Goal: Task Accomplishment & Management: Use online tool/utility

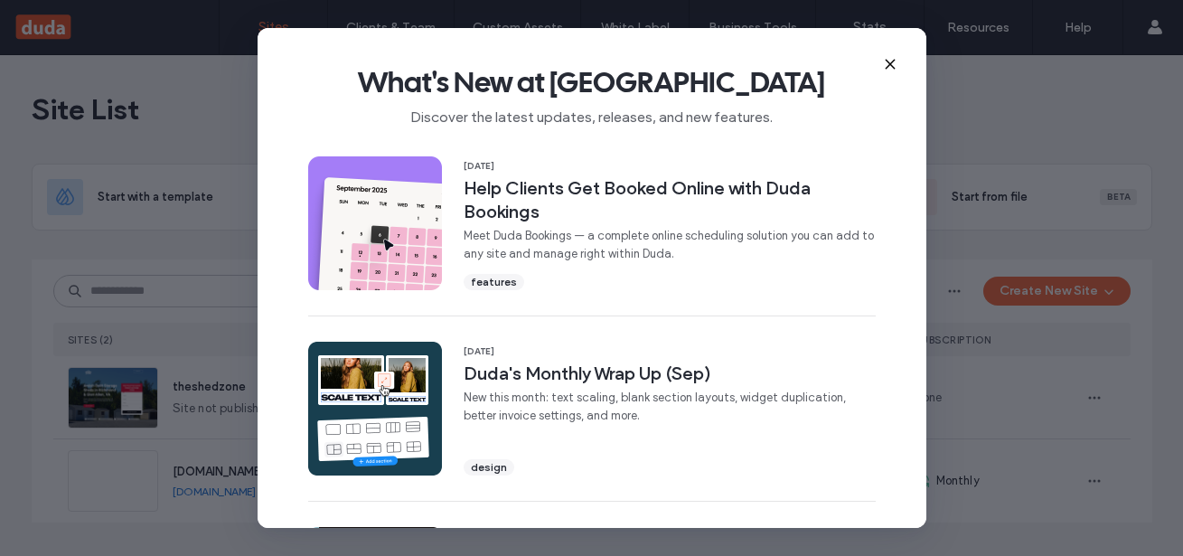
click at [893, 66] on icon at bounding box center [890, 64] width 14 height 14
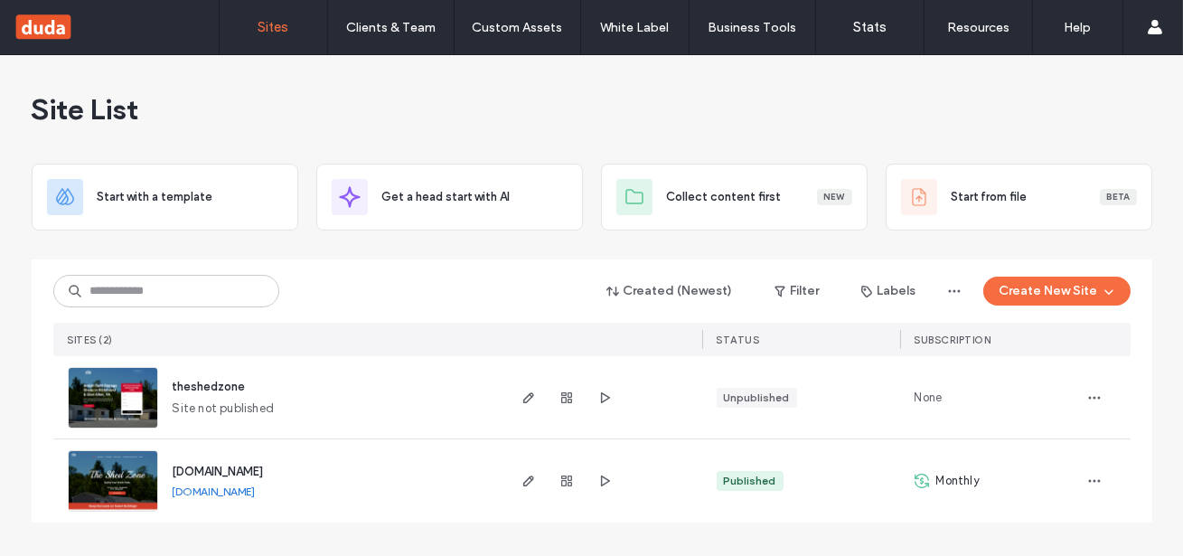
click at [219, 378] on div "theshedzone" at bounding box center [209, 387] width 73 height 18
click at [145, 389] on img at bounding box center [113, 429] width 89 height 123
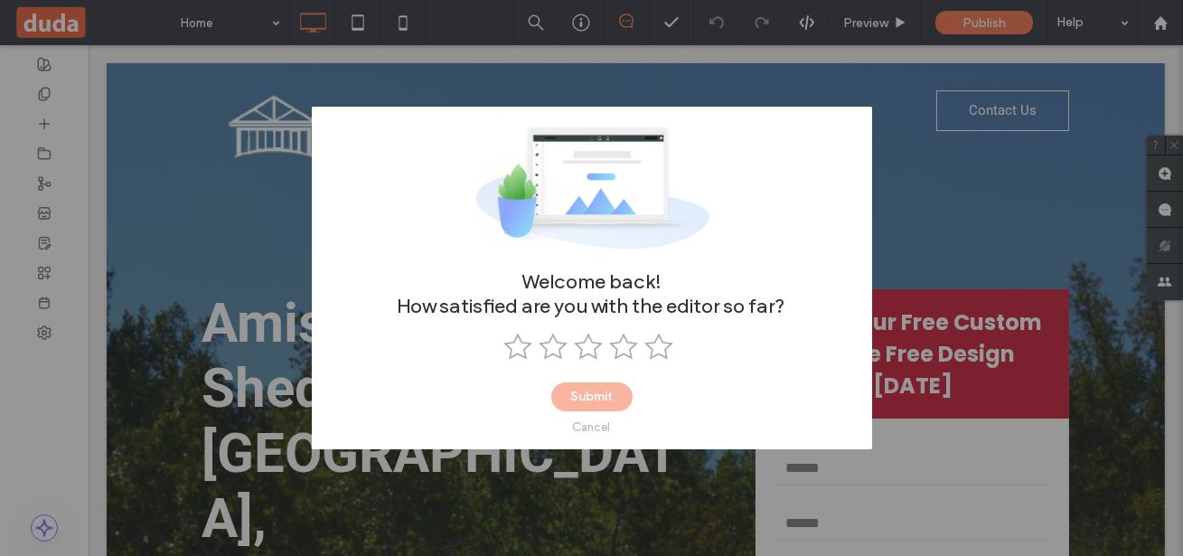
click at [598, 420] on div "Cancel" at bounding box center [592, 427] width 38 height 14
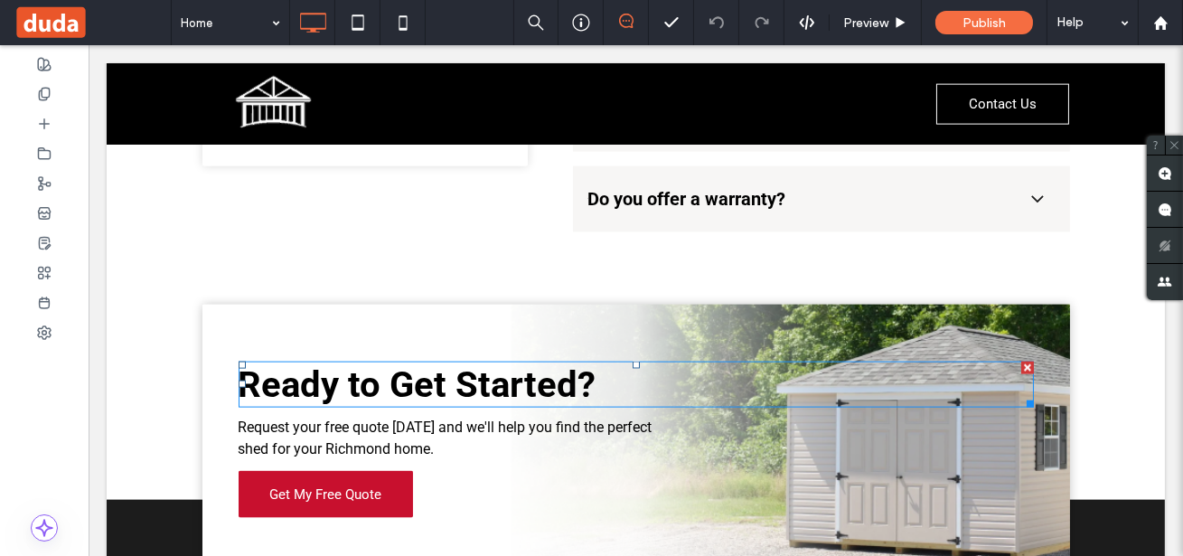
scroll to position [4615, 0]
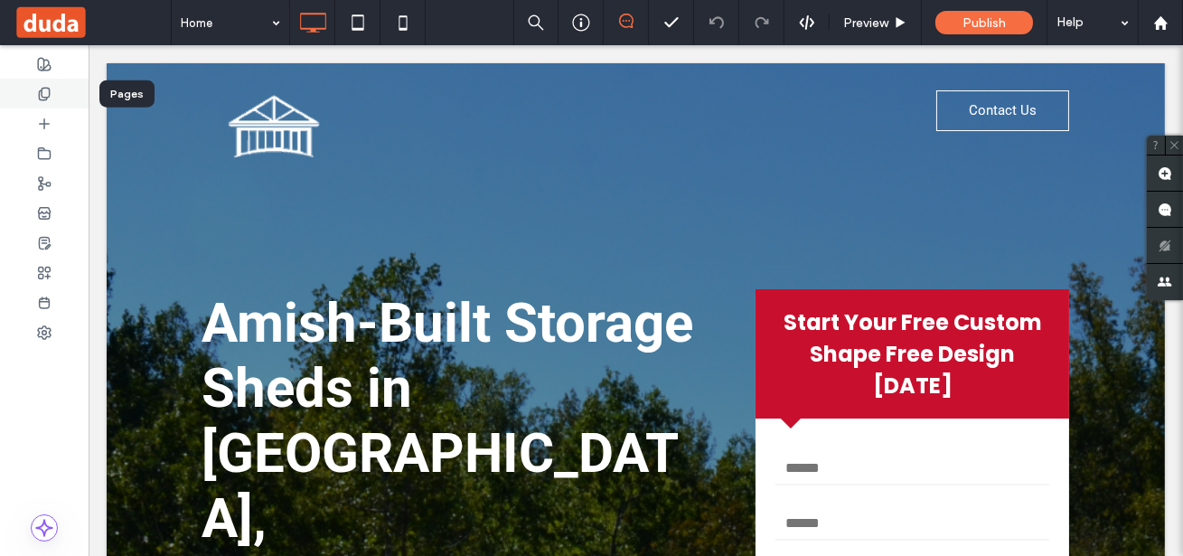
click at [44, 91] on icon at bounding box center [44, 94] width 14 height 14
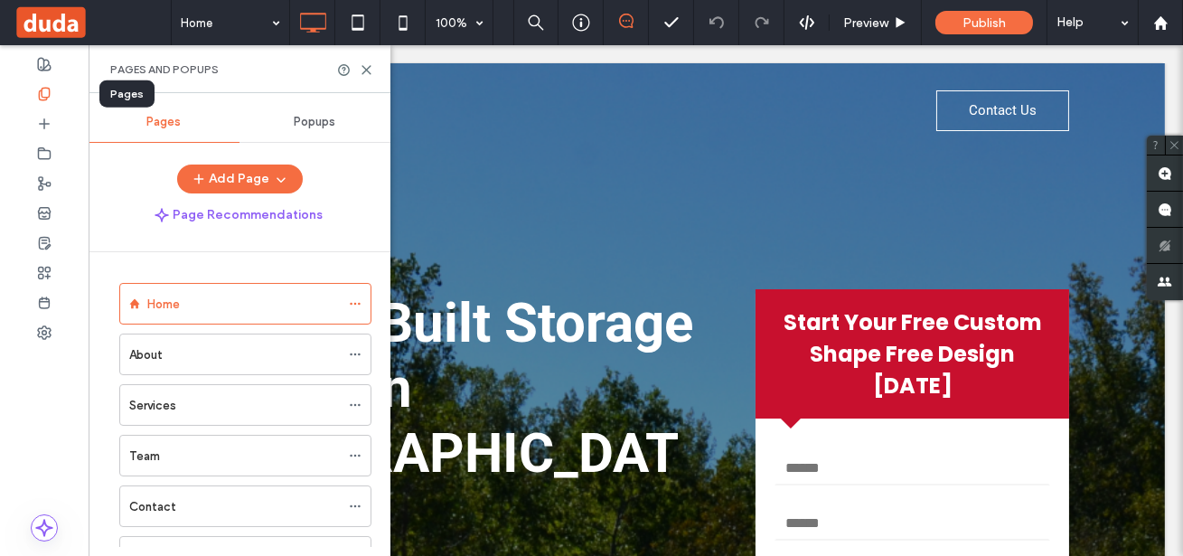
click at [44, 91] on icon at bounding box center [44, 94] width 14 height 14
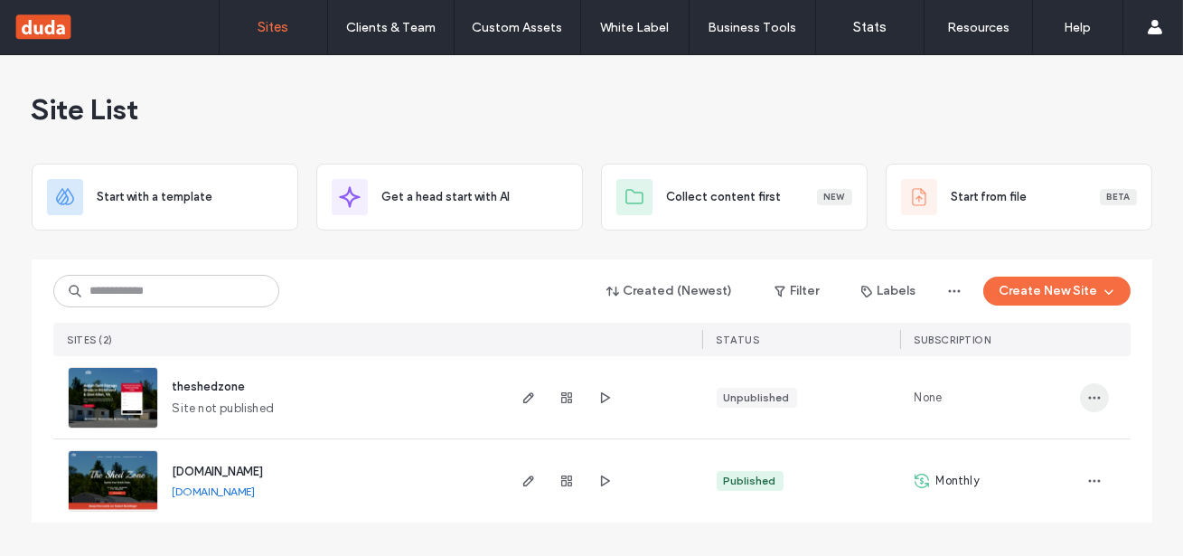
click at [1100, 392] on icon "button" at bounding box center [1094, 397] width 14 height 14
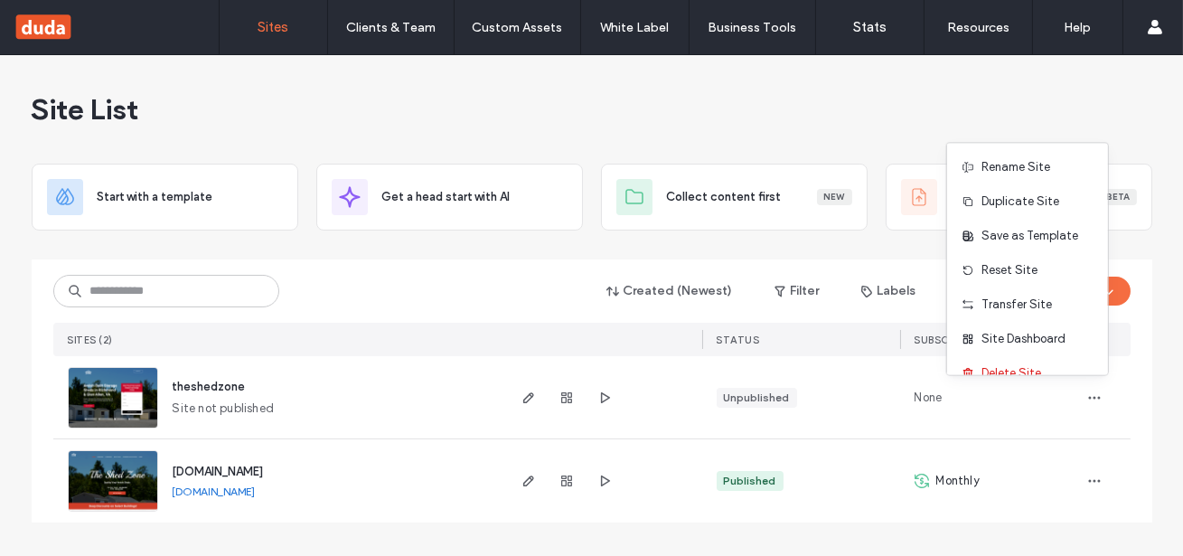
click at [131, 372] on img at bounding box center [113, 429] width 89 height 123
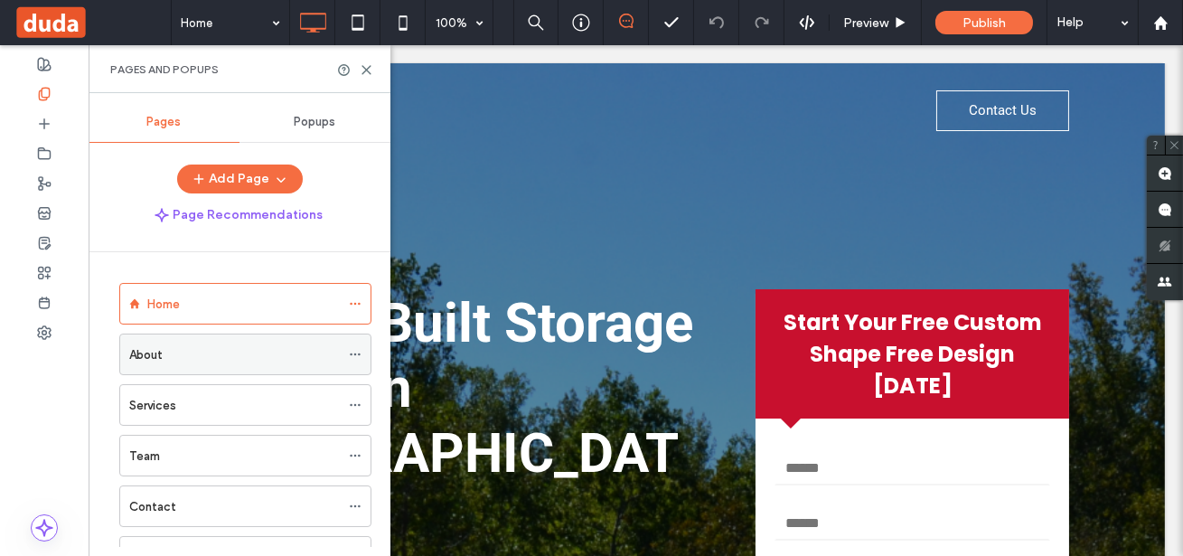
click at [166, 335] on div "About" at bounding box center [234, 354] width 211 height 40
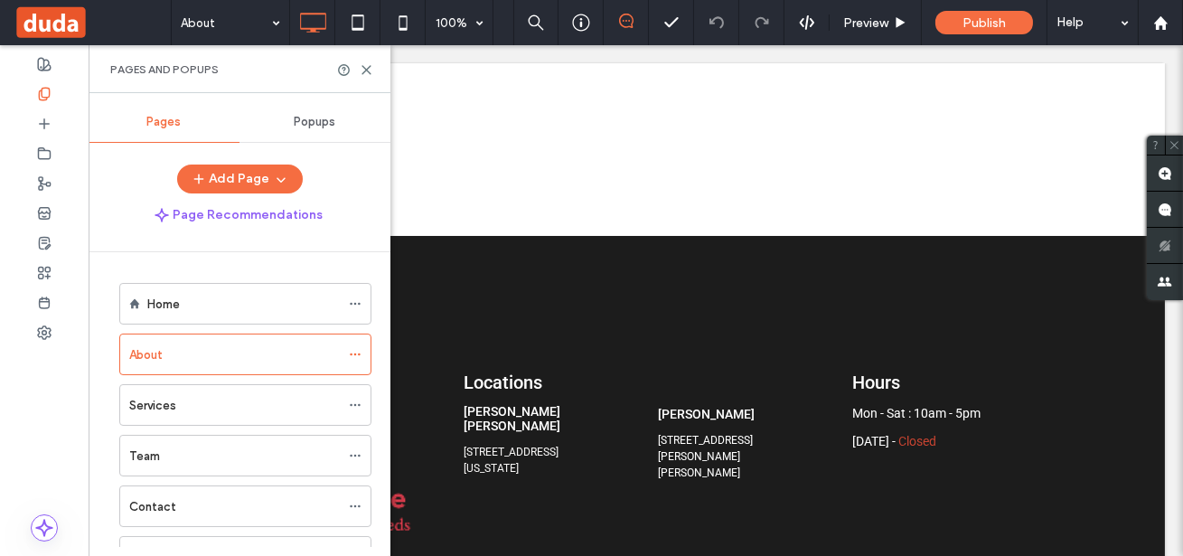
drag, startPoint x: 1178, startPoint y: 348, endPoint x: 1256, endPoint y: 252, distance: 123.3
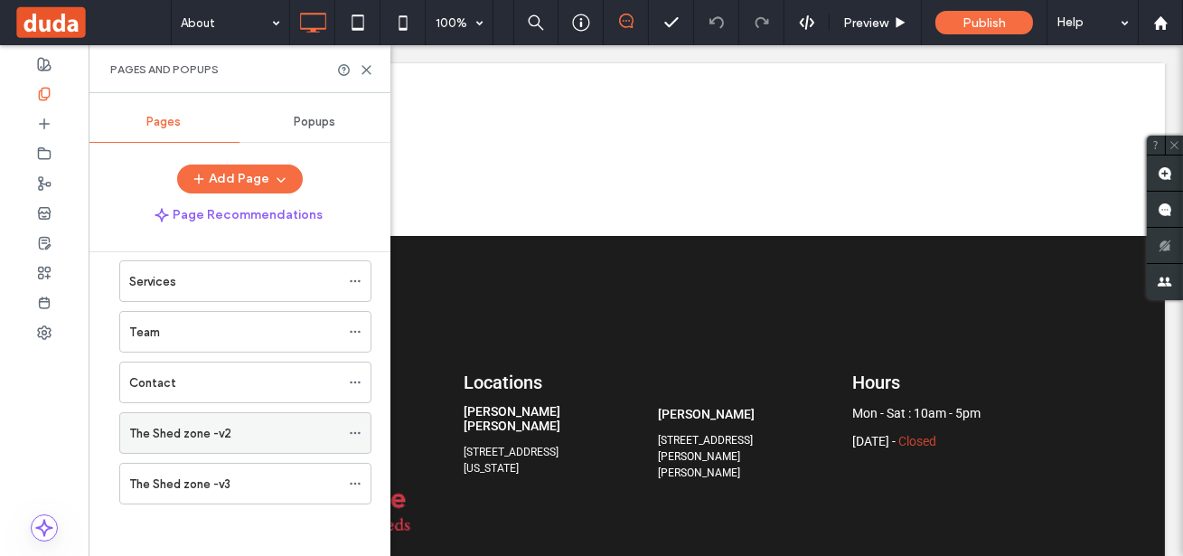
click at [189, 433] on label "The Shed zone -v2" at bounding box center [180, 433] width 102 height 32
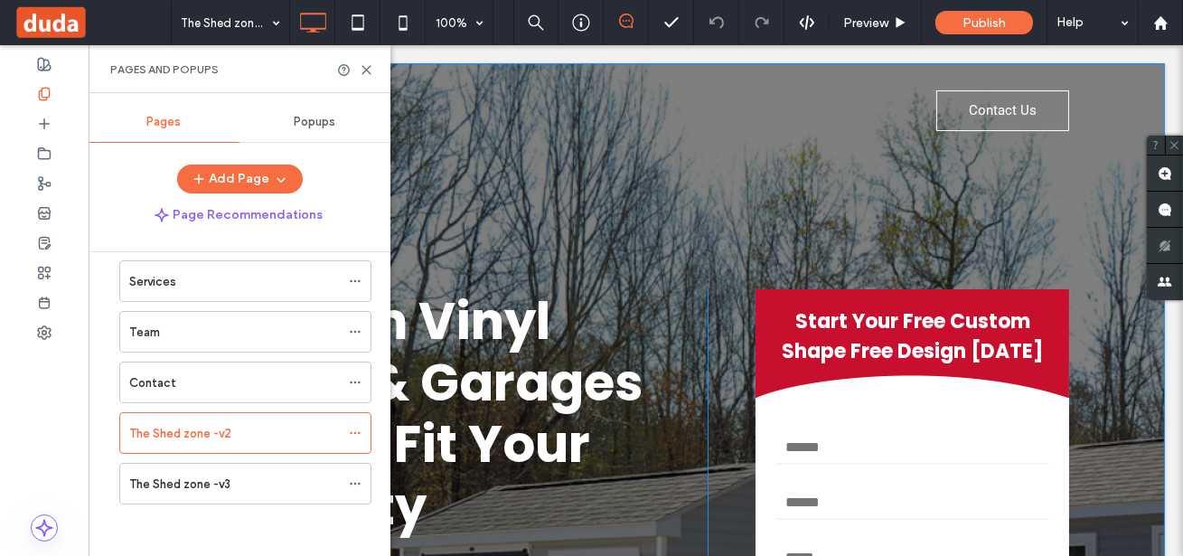
click at [647, 284] on div "**********" at bounding box center [636, 477] width 1058 height 828
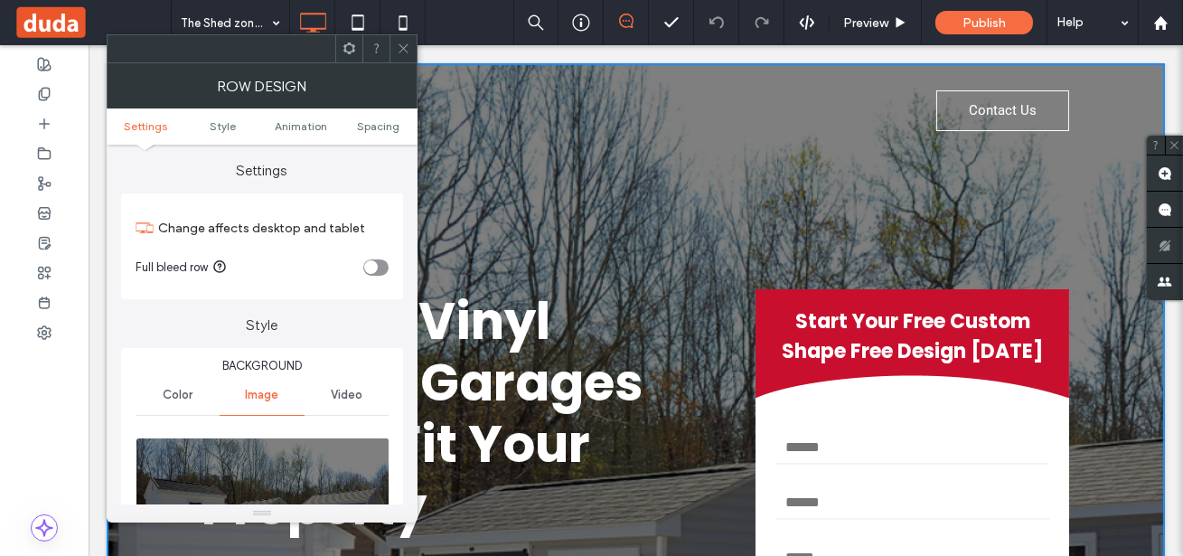
click at [403, 44] on icon at bounding box center [404, 49] width 14 height 14
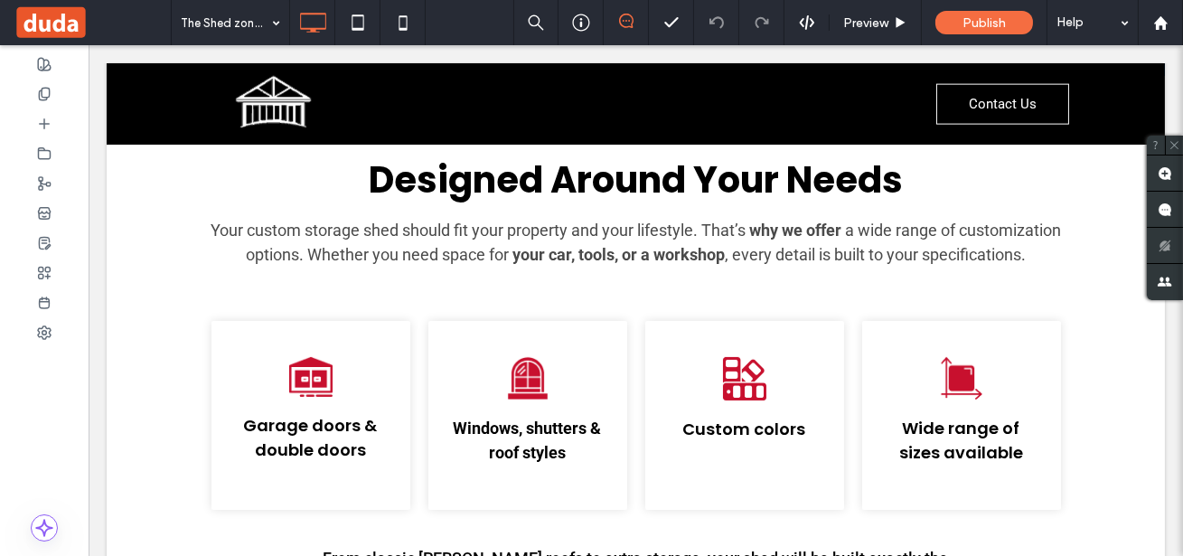
scroll to position [793, 0]
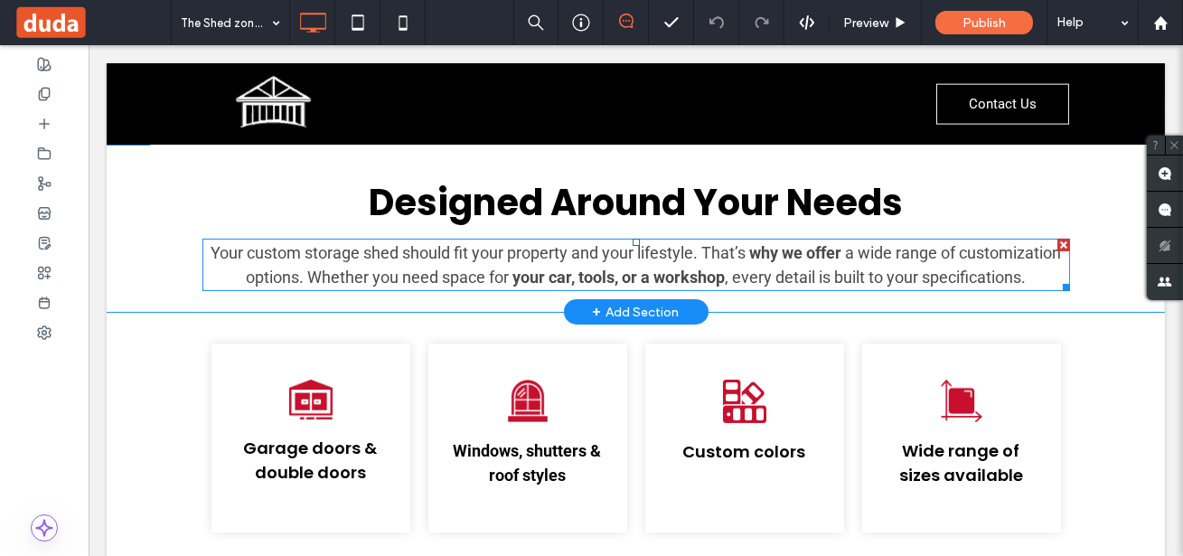
click at [562, 276] on strong "your car, tools, or a workshop" at bounding box center [618, 276] width 212 height 19
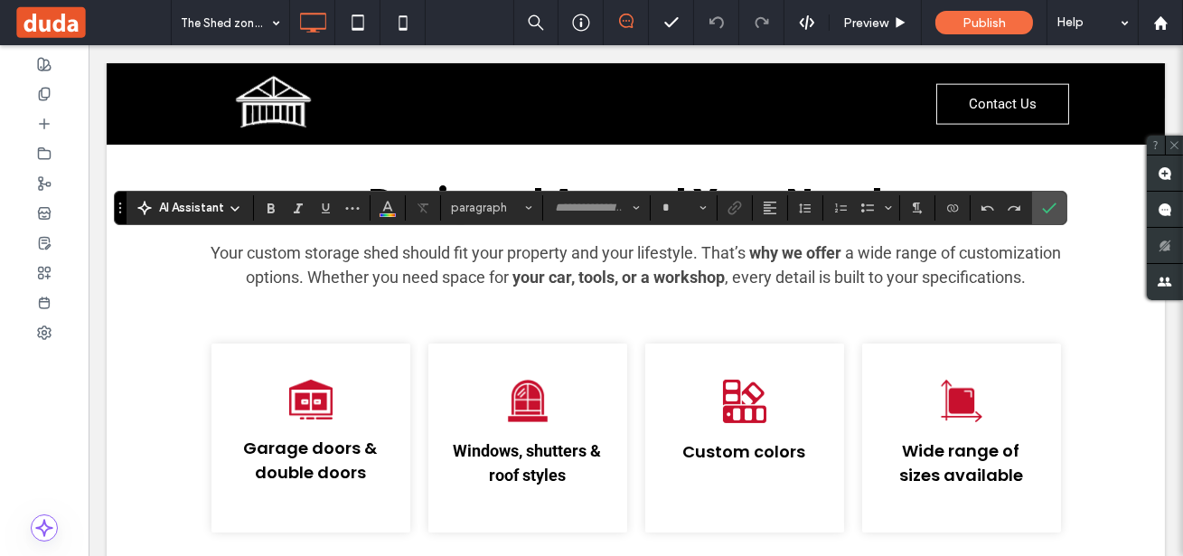
type input "******"
type input "**"
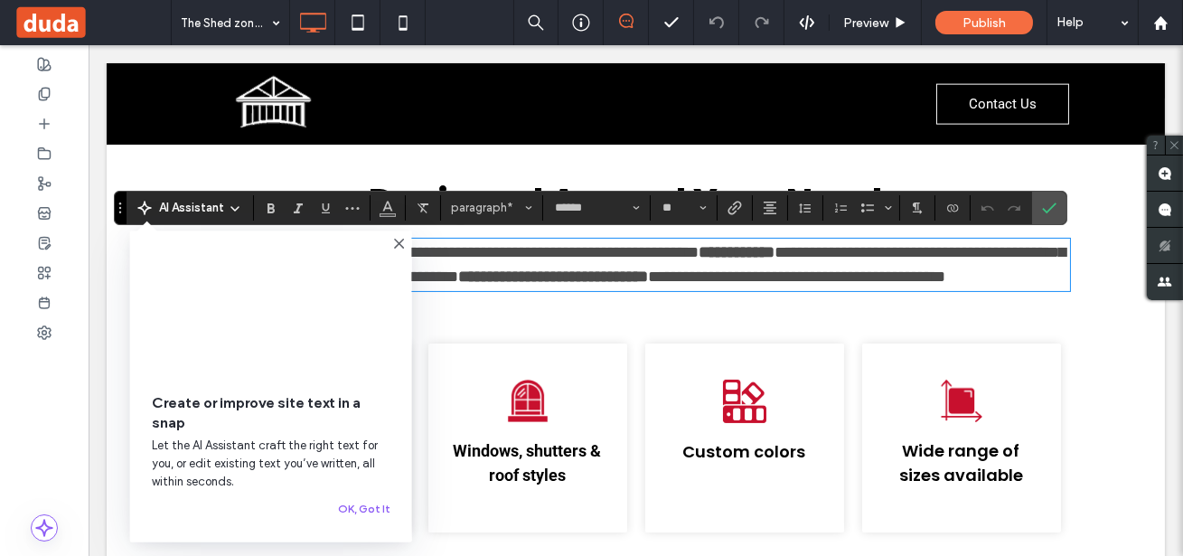
click at [562, 276] on strong "**********" at bounding box center [554, 276] width 190 height 16
click at [1097, 335] on div "Garage doors & double doors Click To Paste Windows, shutters & roof styles Clic…" at bounding box center [636, 429] width 1058 height 234
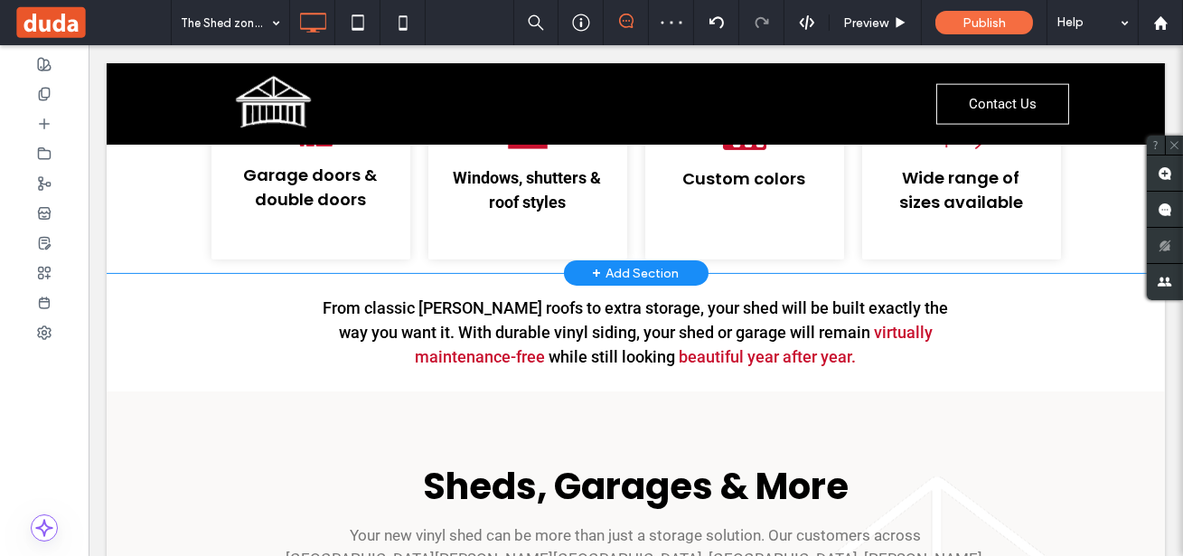
scroll to position [1071, 0]
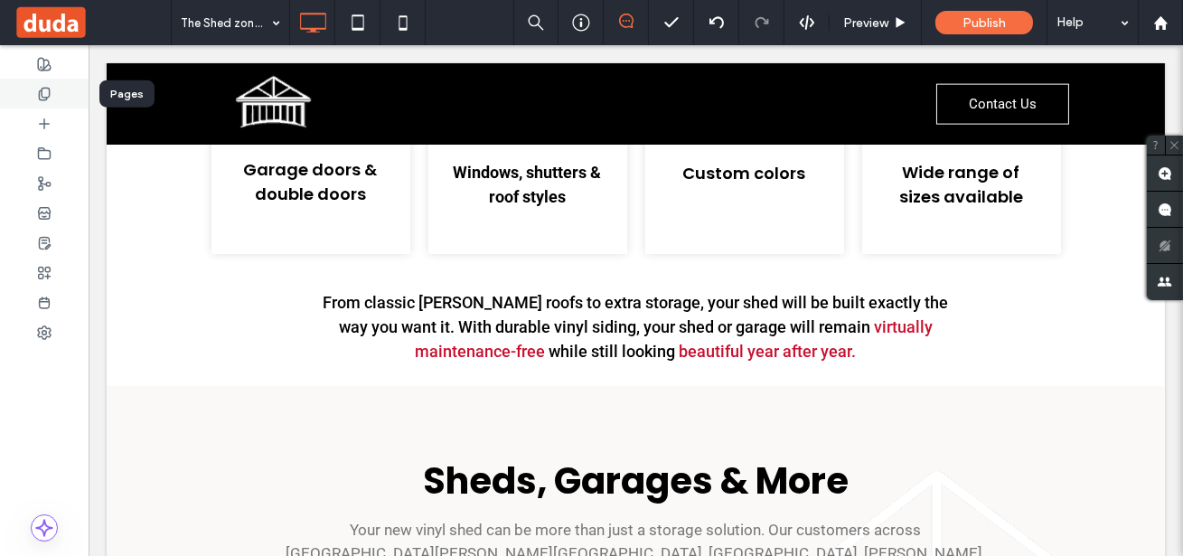
click at [43, 97] on use at bounding box center [44, 94] width 10 height 12
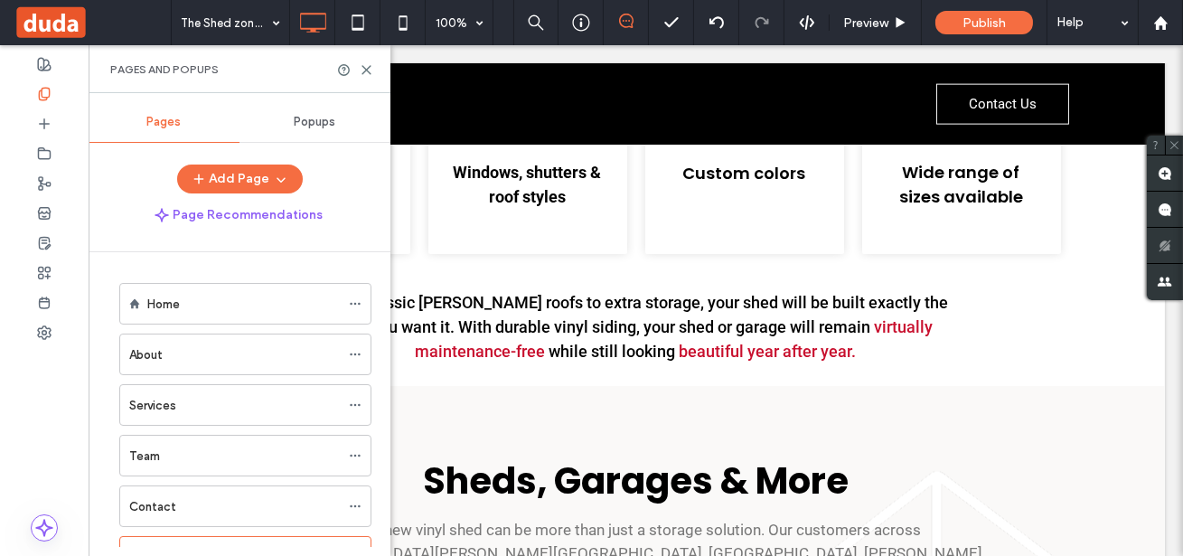
scroll to position [124, 0]
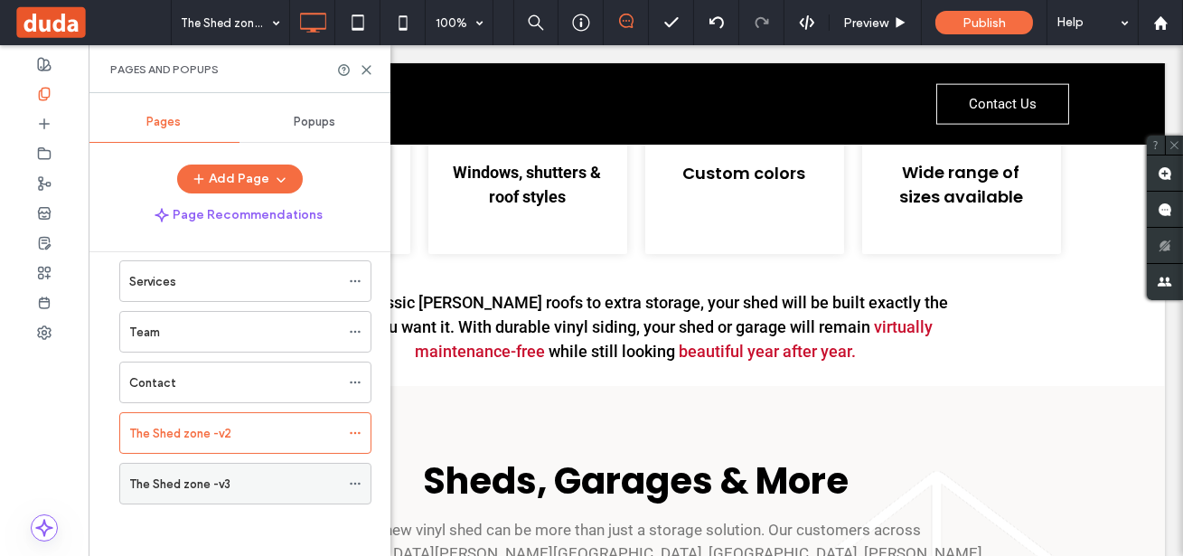
click at [195, 478] on label "The Shed zone -v3" at bounding box center [179, 484] width 101 height 32
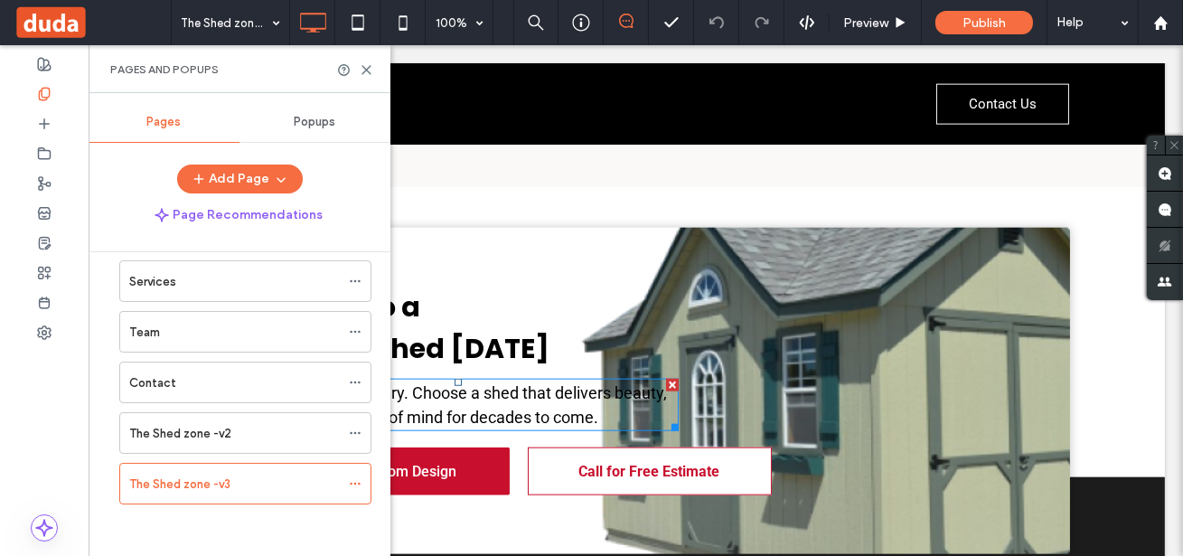
scroll to position [4168, 0]
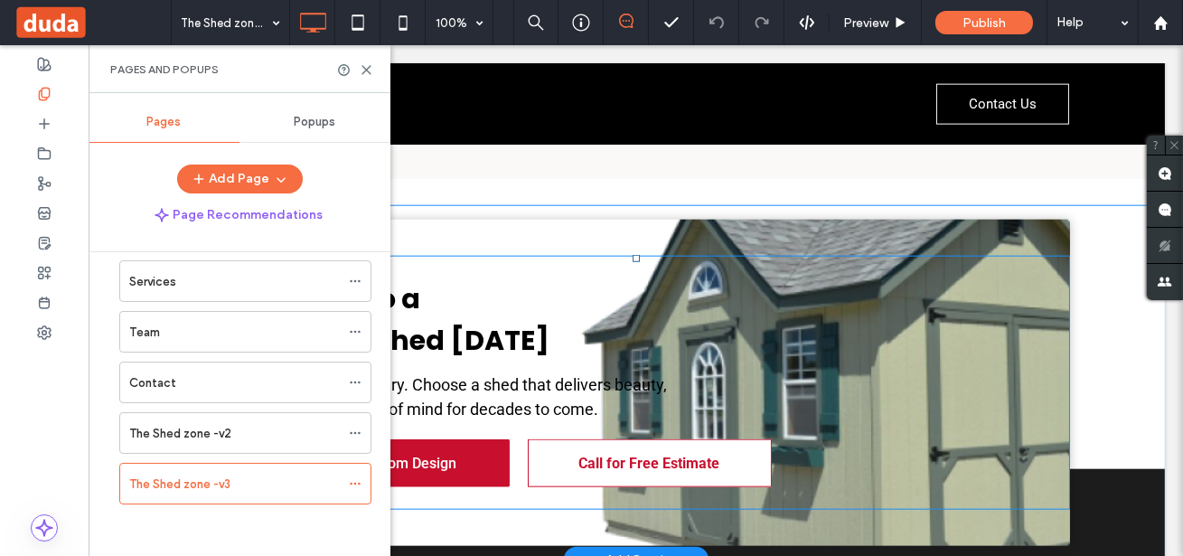
click at [873, 269] on div "Upgrade to a Premium Shed Today Don’t settle for ordinary. Choose a shed that d…" at bounding box center [636, 382] width 795 height 227
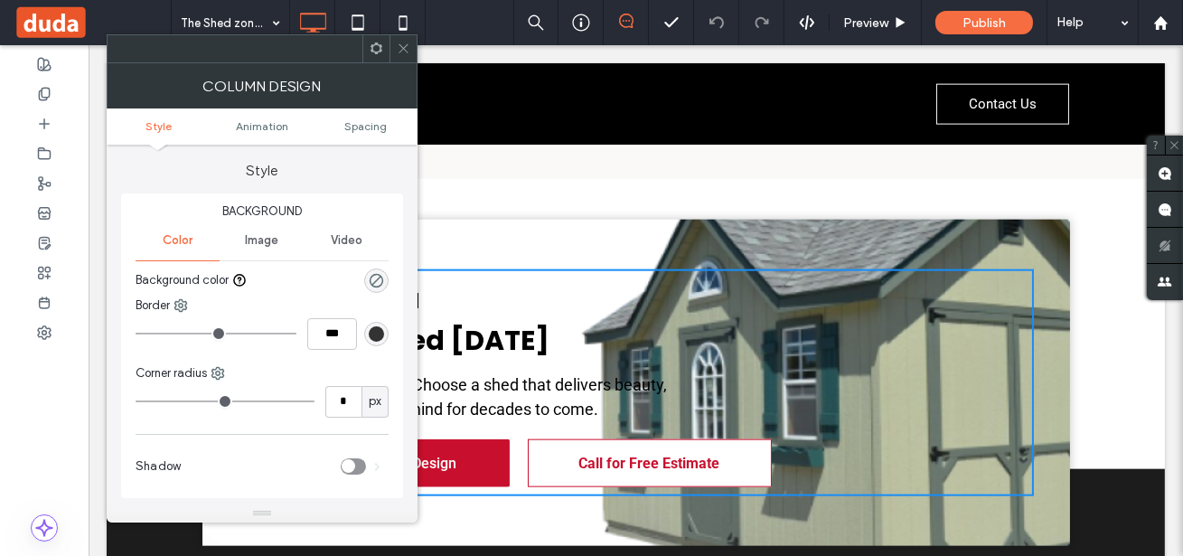
click at [1044, 266] on div "Upgrade to a Premium Shed Today Don’t settle for ordinary. Choose a shed that d…" at bounding box center [635, 383] width 867 height 254
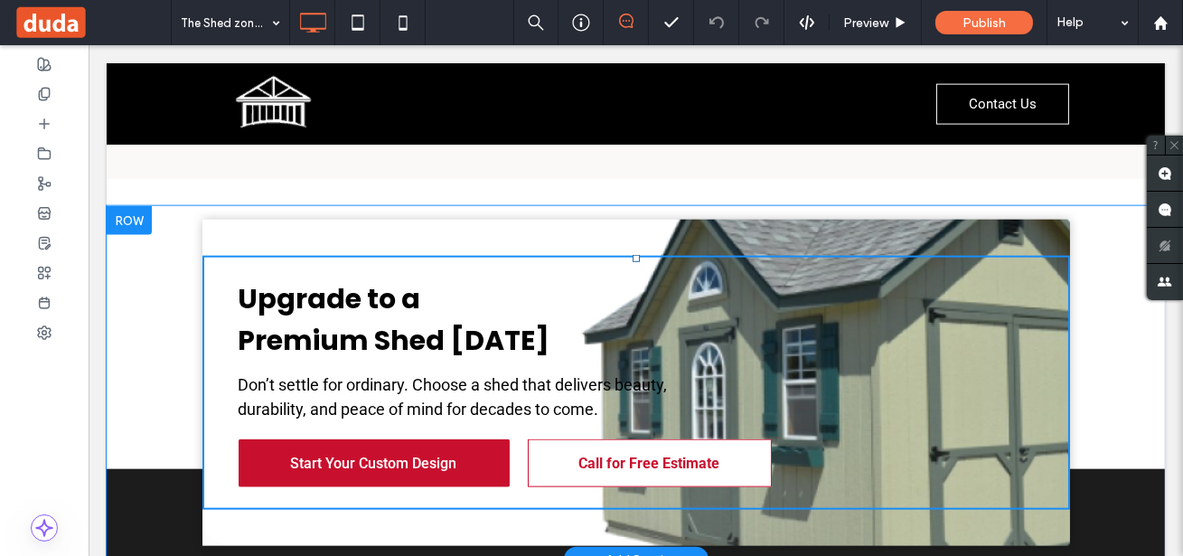
click at [1001, 352] on div "Upgrade to a Premium Shed Today Don’t settle for ordinary. Choose a shed that d…" at bounding box center [635, 383] width 867 height 326
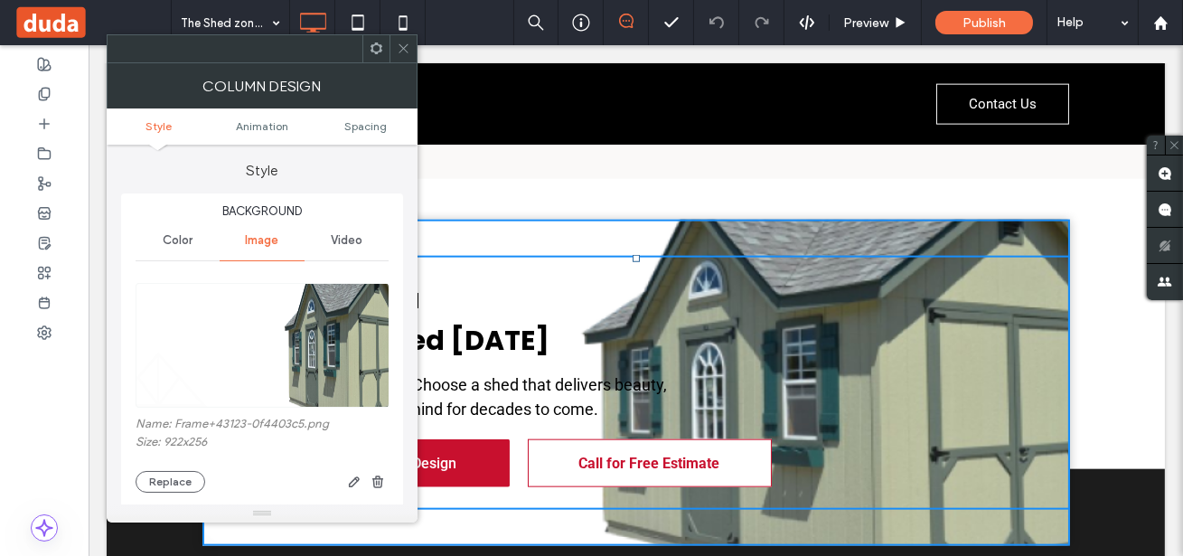
click at [310, 330] on img at bounding box center [263, 345] width 255 height 125
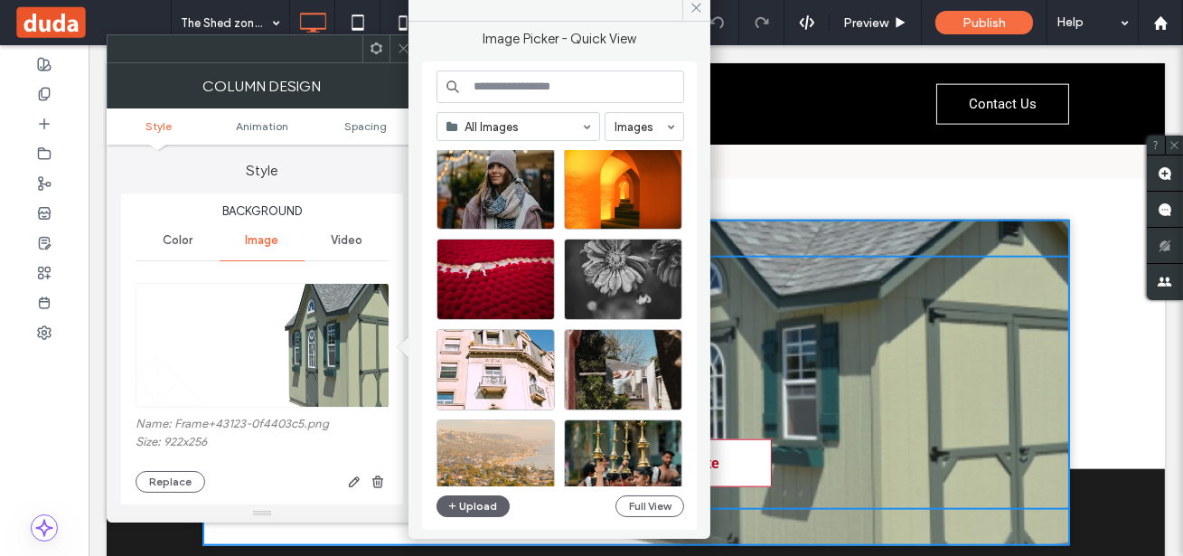
scroll to position [6249, 0]
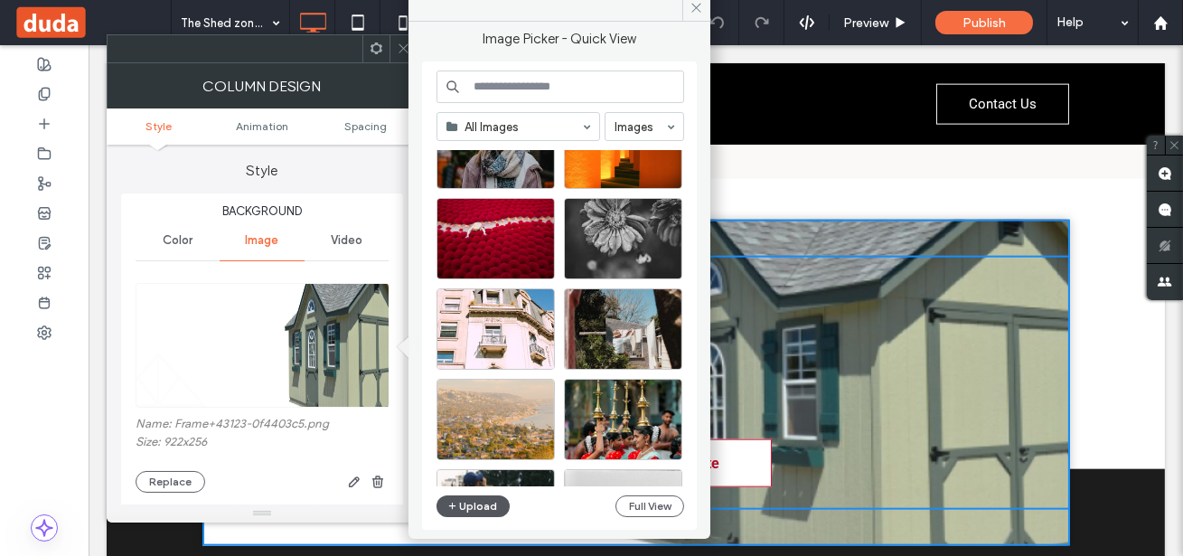
click at [489, 508] on button "Upload" at bounding box center [473, 506] width 74 height 22
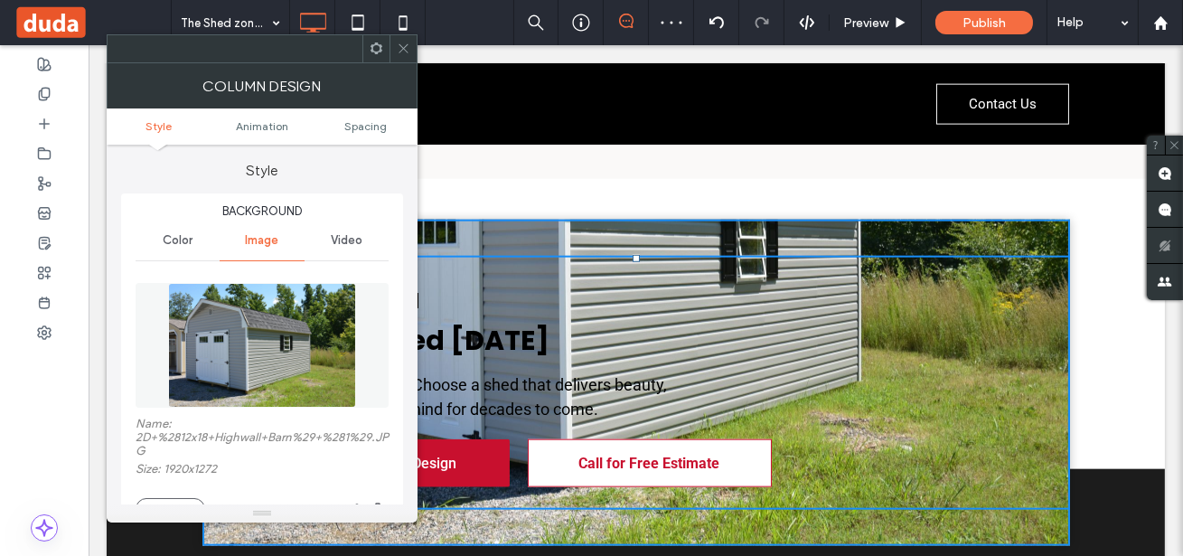
click at [1095, 346] on div "Upgrade to a Premium Shed Today Don’t settle for ordinary. Choose a shed that d…" at bounding box center [636, 382] width 1058 height 353
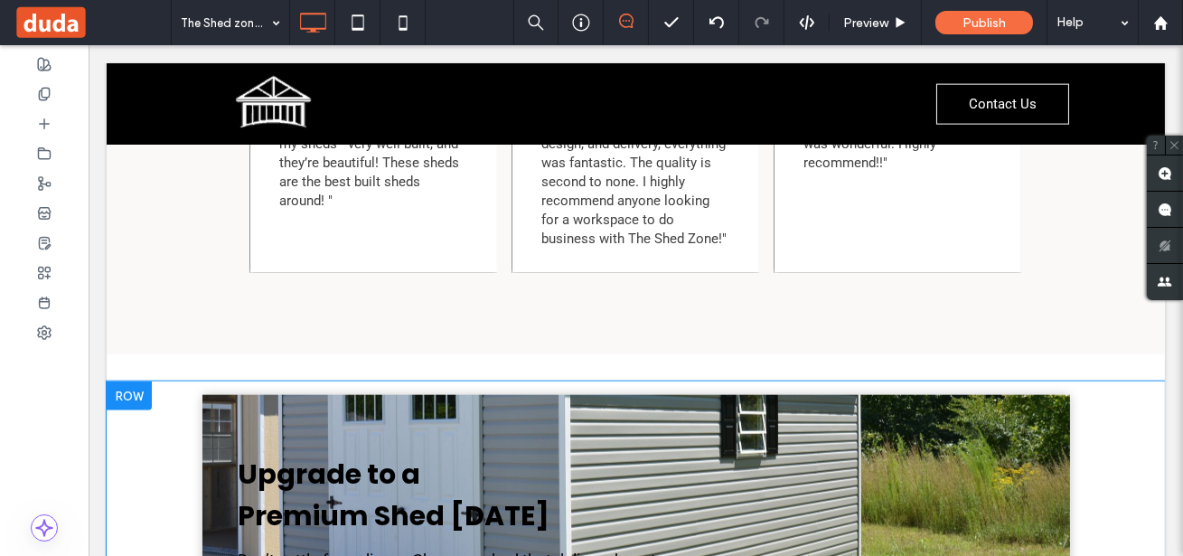
scroll to position [3999, 0]
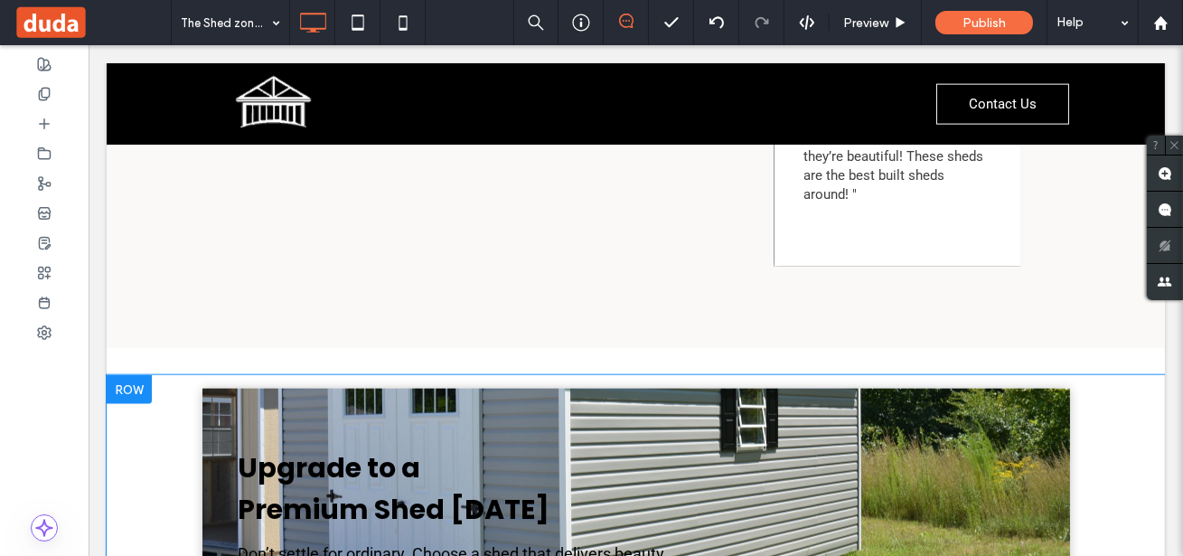
click at [981, 512] on div "Upgrade to a Premium Shed Today Don’t settle for ordinary. Choose a shed that d…" at bounding box center [635, 551] width 867 height 326
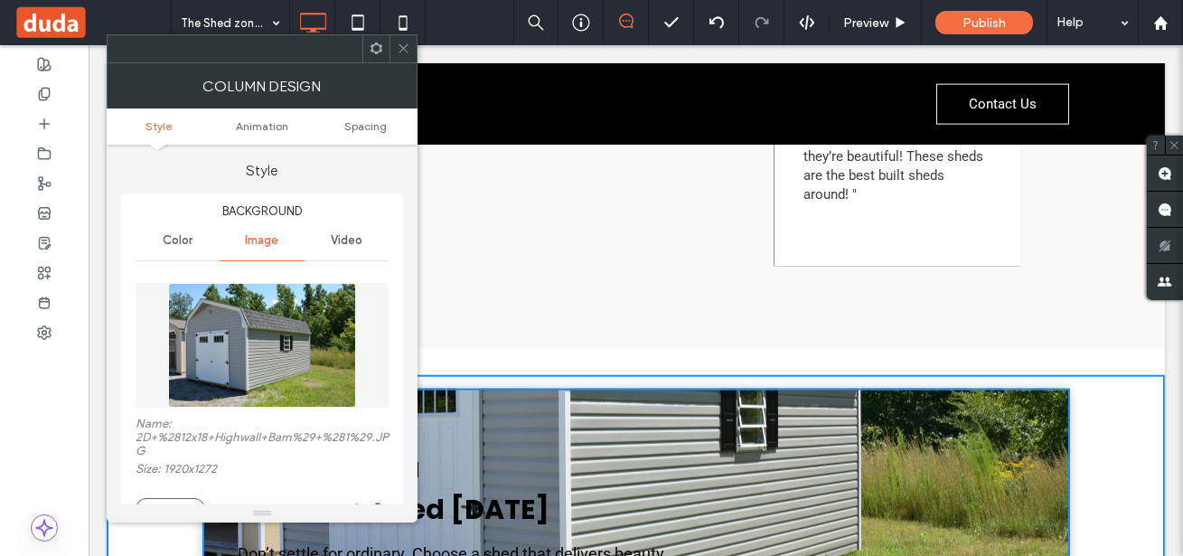
click at [981, 512] on div "Upgrade to a Premium Shed Today Don’t settle for ordinary. Choose a shed that d…" at bounding box center [635, 551] width 867 height 326
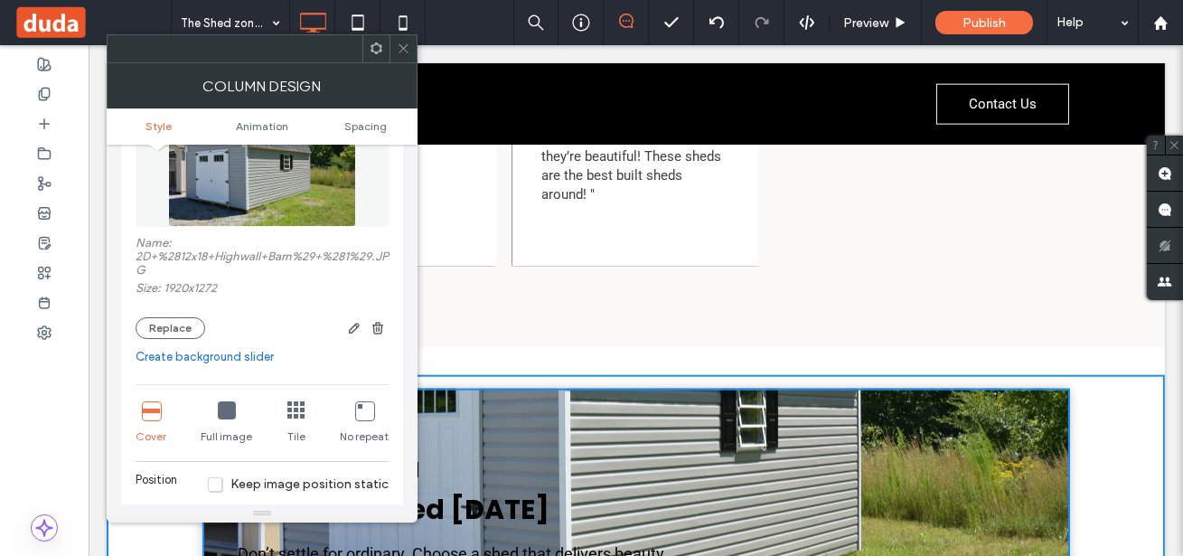
scroll to position [186, 0]
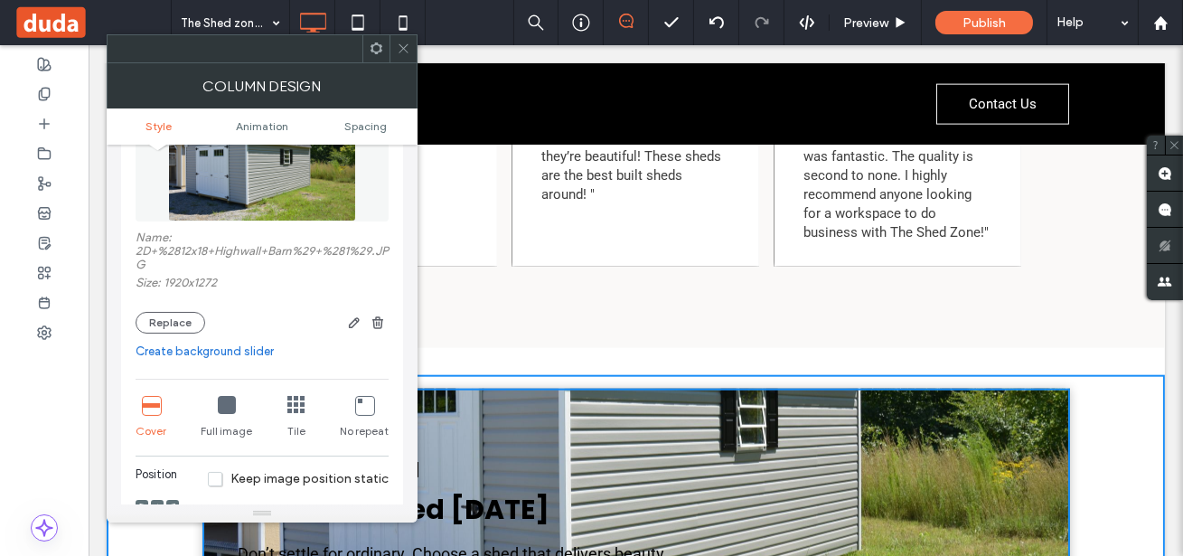
click at [225, 407] on icon at bounding box center [227, 405] width 18 height 18
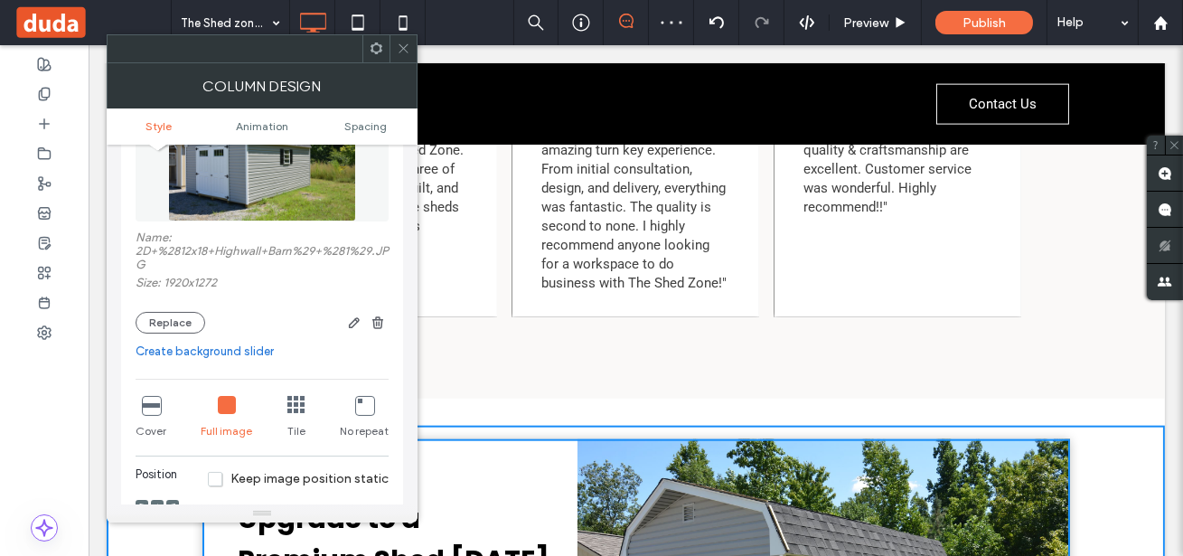
scroll to position [3949, 0]
click at [299, 397] on icon at bounding box center [296, 405] width 18 height 18
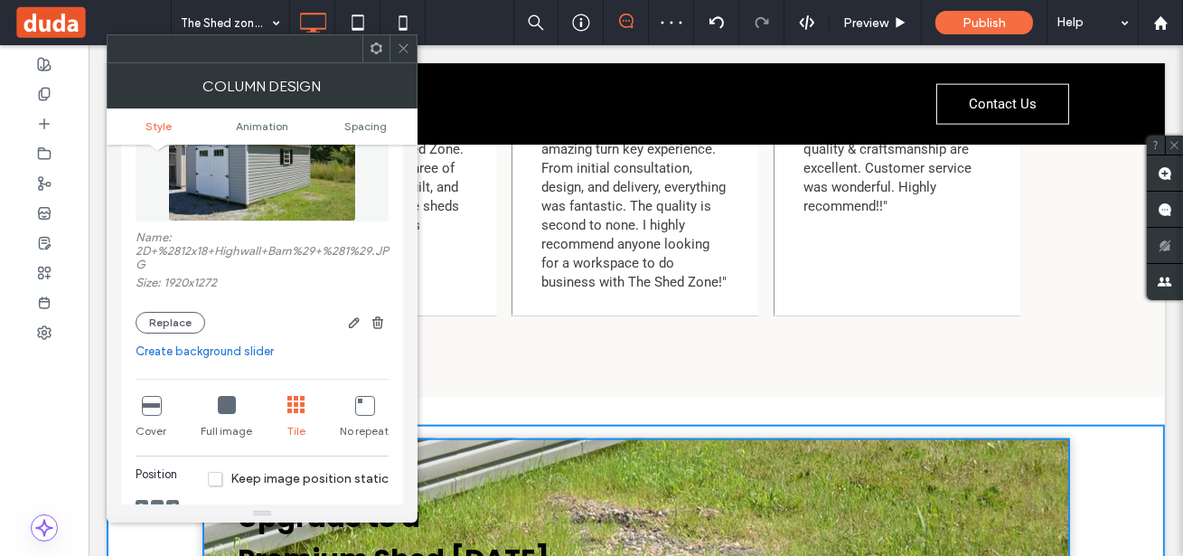
click at [370, 407] on icon at bounding box center [364, 405] width 18 height 18
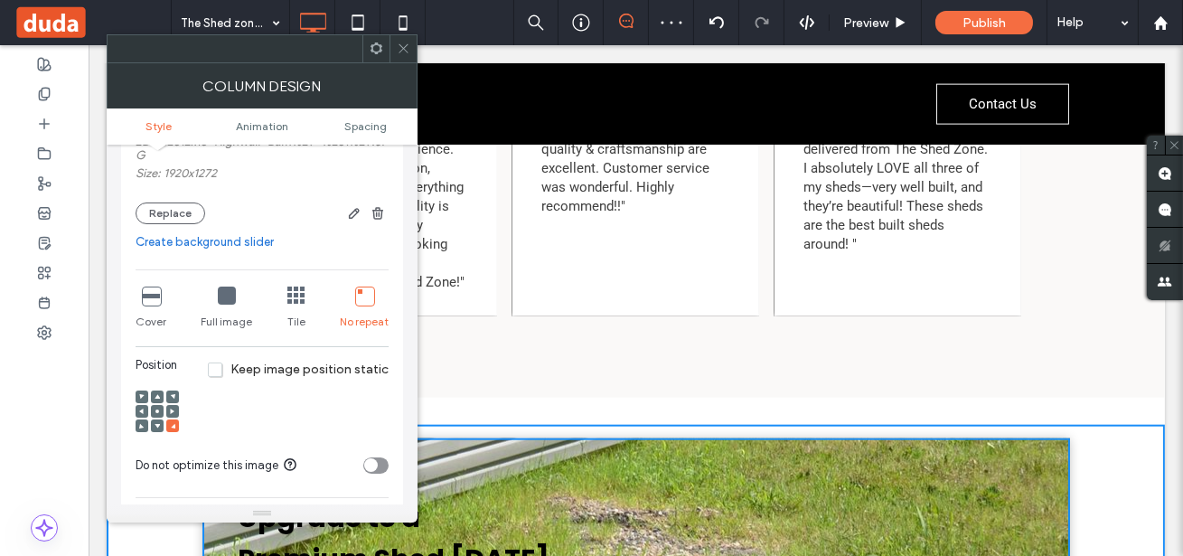
scroll to position [306, 0]
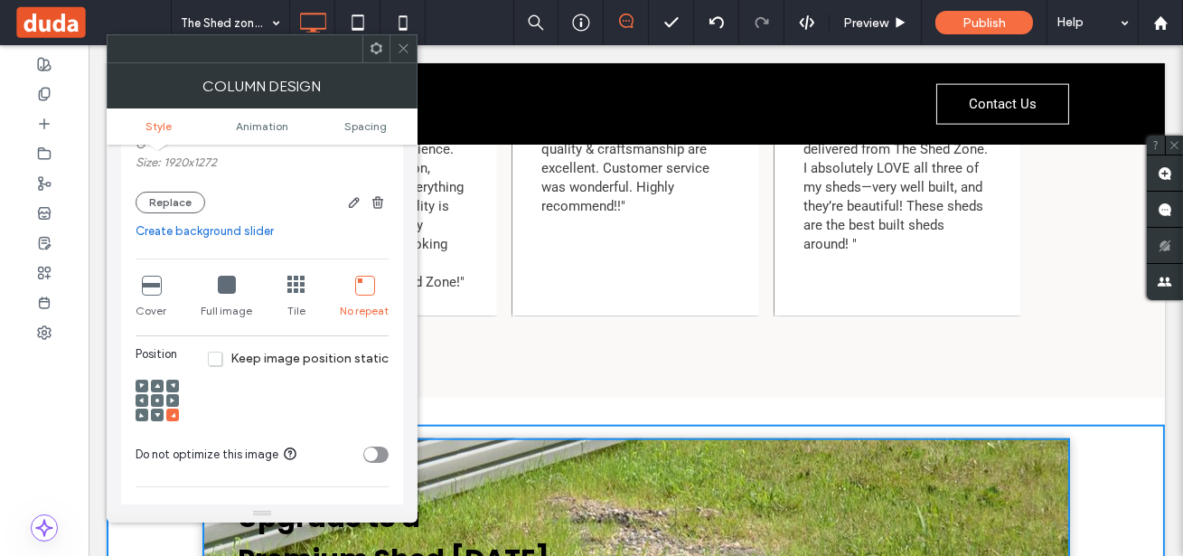
click at [173, 399] on icon at bounding box center [172, 400] width 5 height 5
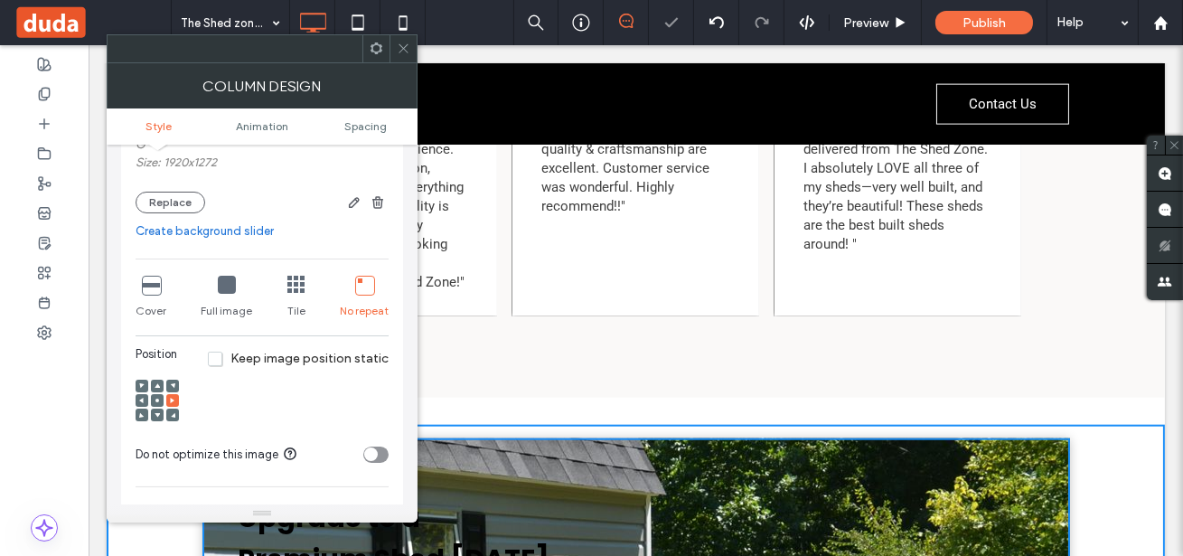
click at [173, 386] on use at bounding box center [173, 384] width 5 height 5
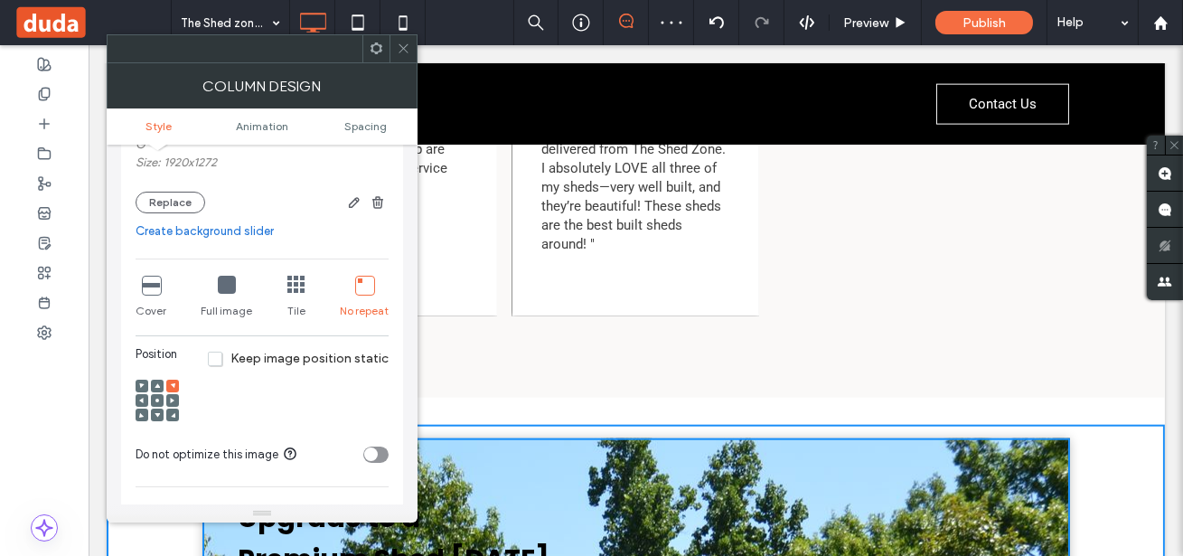
click at [152, 285] on icon at bounding box center [151, 285] width 18 height 18
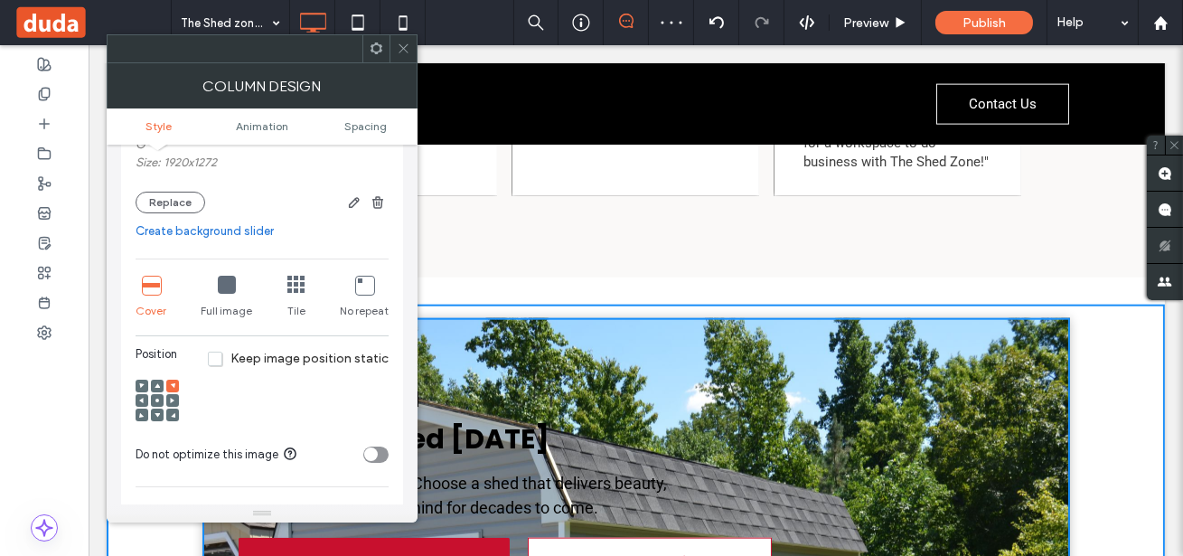
scroll to position [4073, 0]
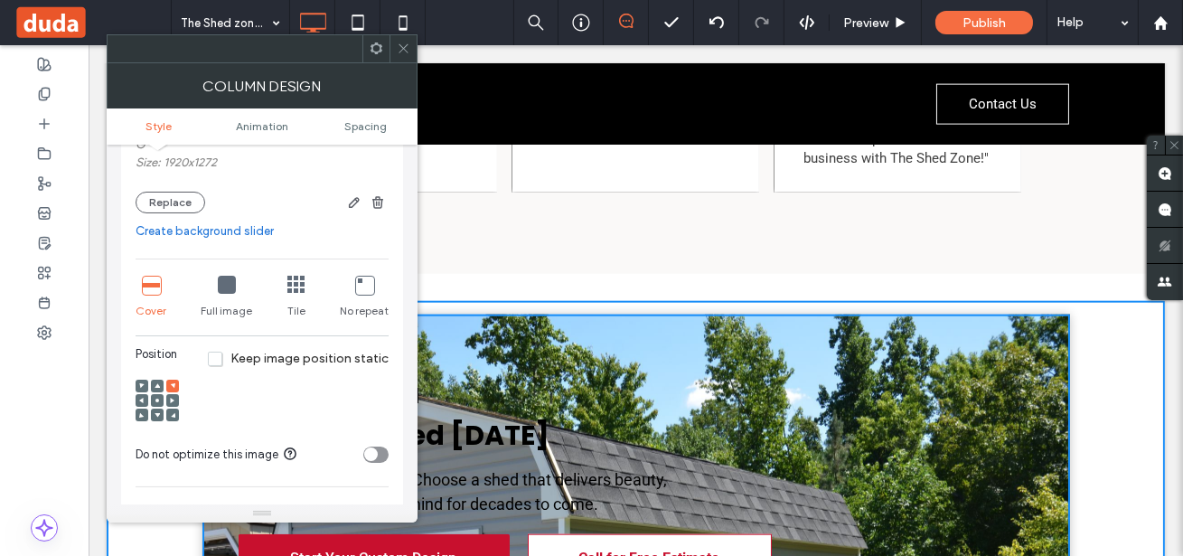
click at [173, 402] on icon at bounding box center [172, 400] width 5 height 5
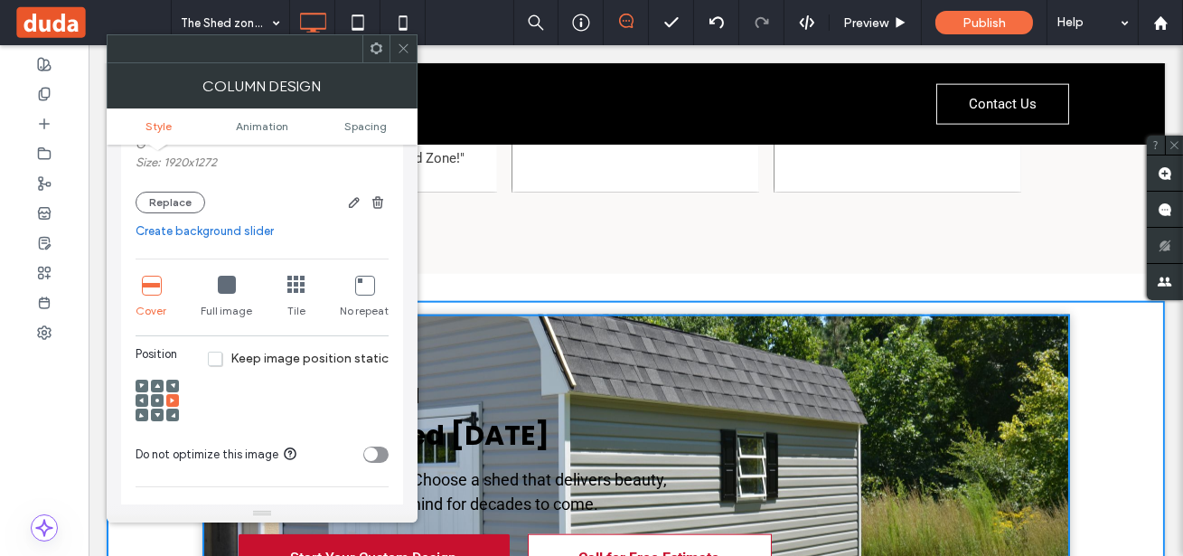
click at [368, 285] on icon at bounding box center [364, 285] width 18 height 18
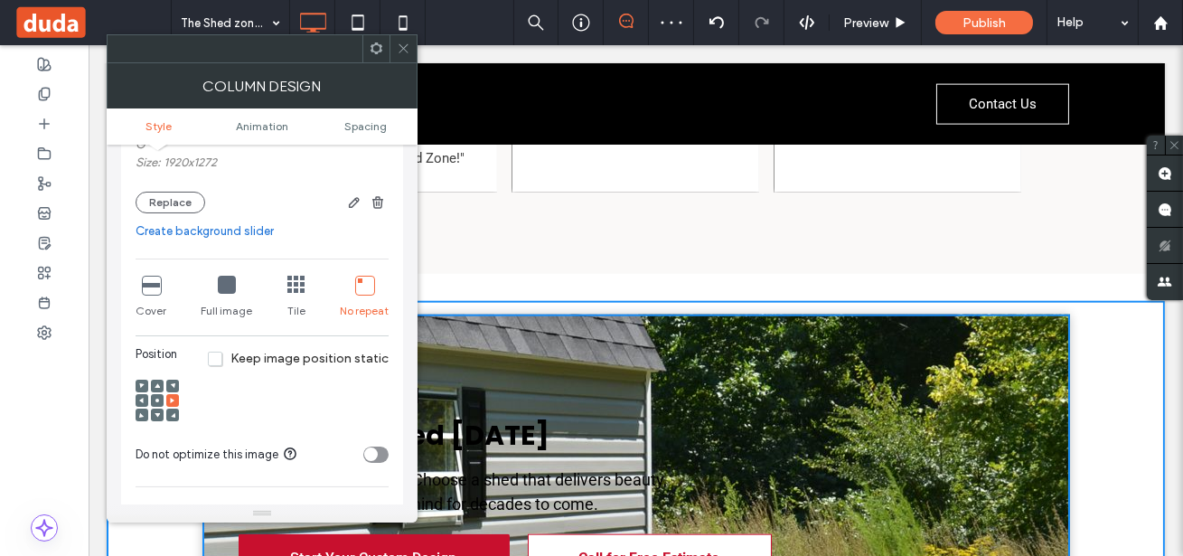
click at [303, 285] on icon at bounding box center [296, 285] width 18 height 18
click at [230, 288] on icon at bounding box center [227, 285] width 18 height 18
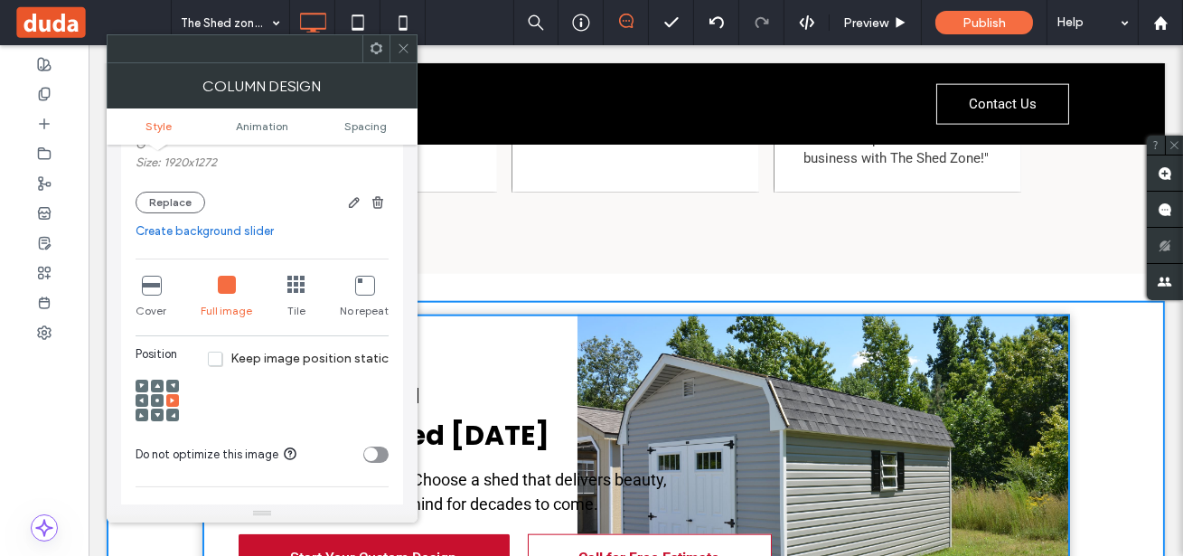
click at [226, 359] on span "Keep image position static" at bounding box center [298, 358] width 181 height 15
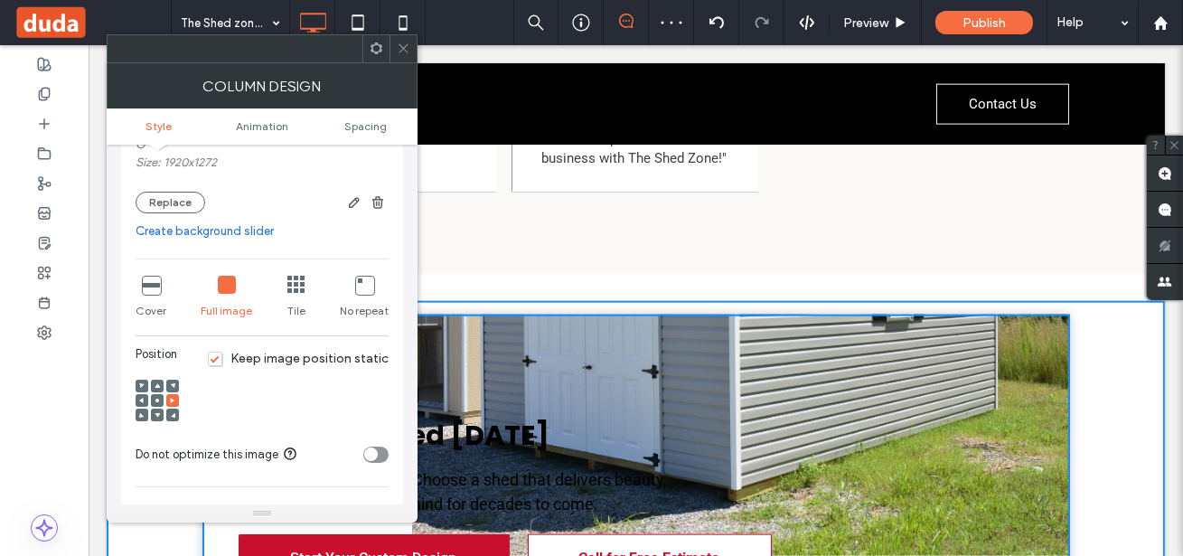
click at [306, 435] on section "Do not optimize this image" at bounding box center [262, 454] width 253 height 45
click at [407, 48] on icon at bounding box center [404, 49] width 14 height 14
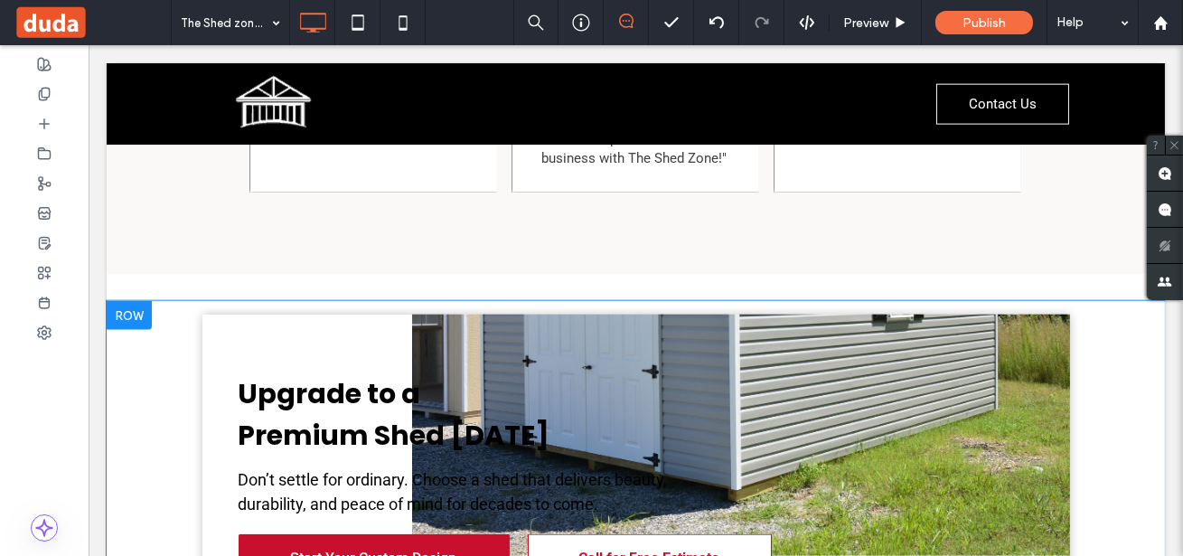
click at [1132, 353] on div "Upgrade to a Premium Shed Today Don’t settle for ordinary. Choose a shed that d…" at bounding box center [636, 477] width 1058 height 353
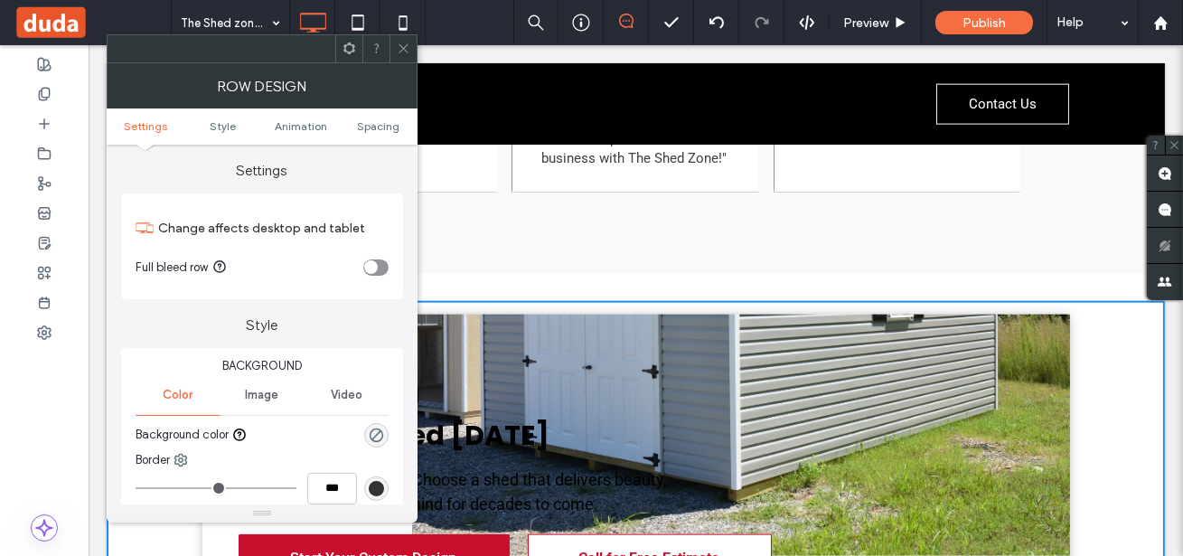
click at [1132, 353] on div "Upgrade to a Premium Shed Today Don’t settle for ordinary. Choose a shed that d…" at bounding box center [636, 477] width 1058 height 353
click at [406, 43] on icon at bounding box center [404, 49] width 14 height 14
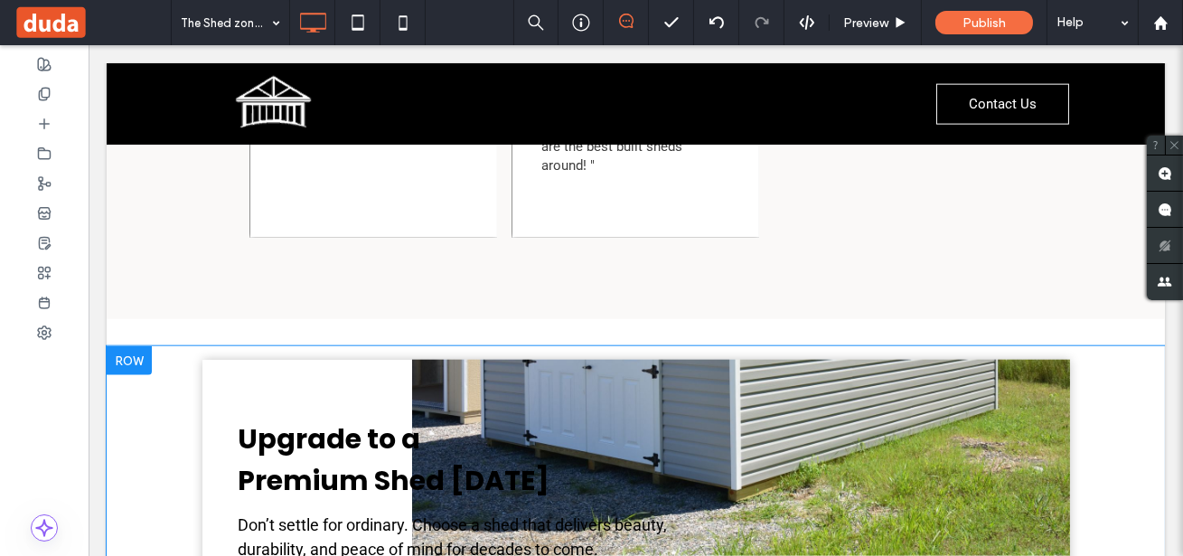
scroll to position [4029, 0]
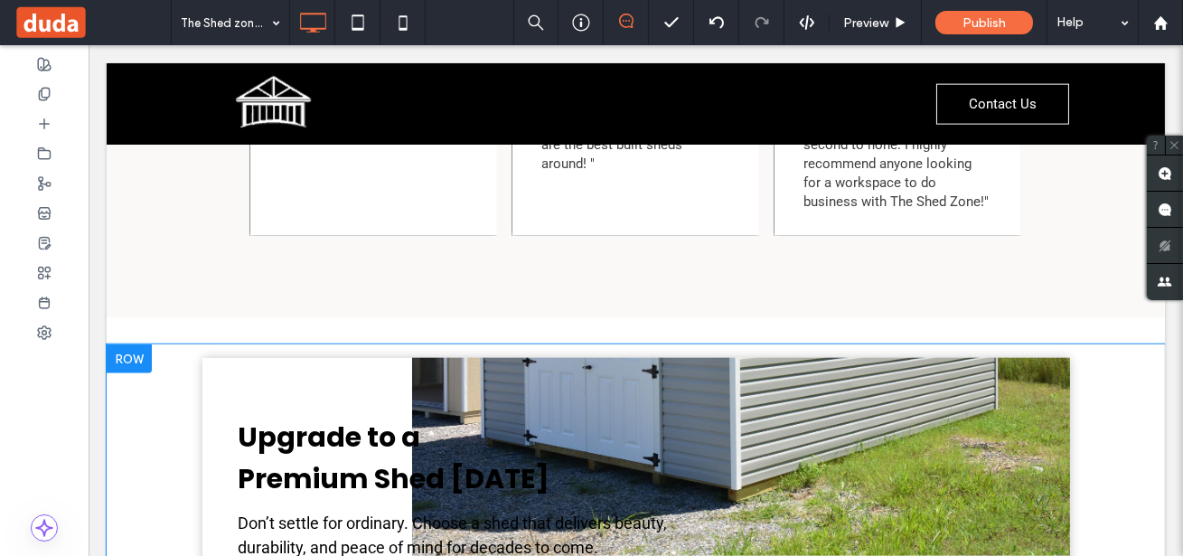
click at [814, 358] on div "Upgrade to a Premium Shed Today Don’t settle for ordinary. Choose a shed that d…" at bounding box center [635, 521] width 867 height 326
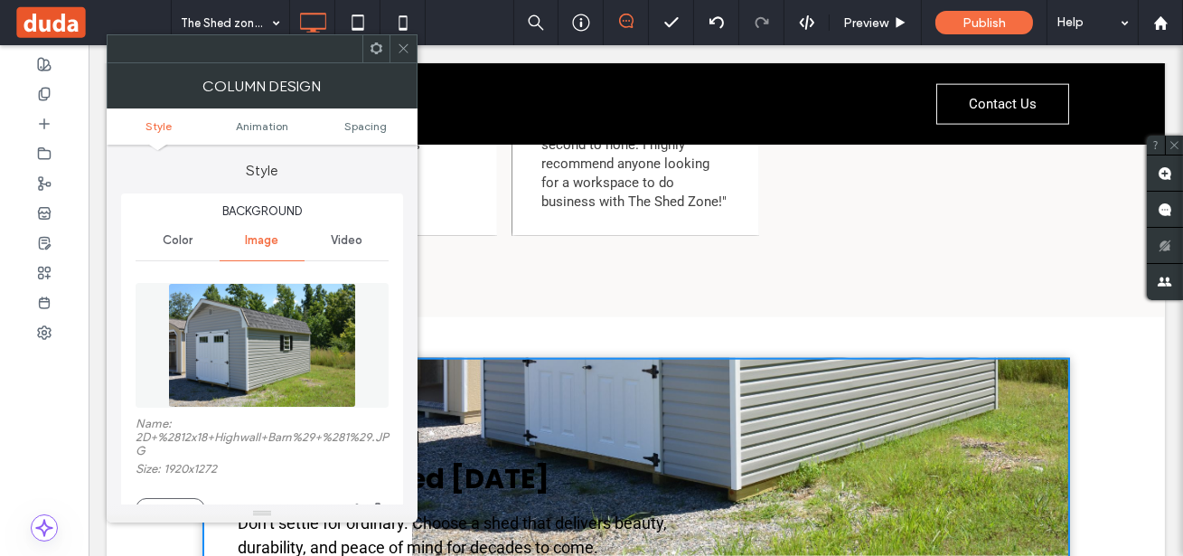
click at [199, 336] on img at bounding box center [261, 345] width 187 height 125
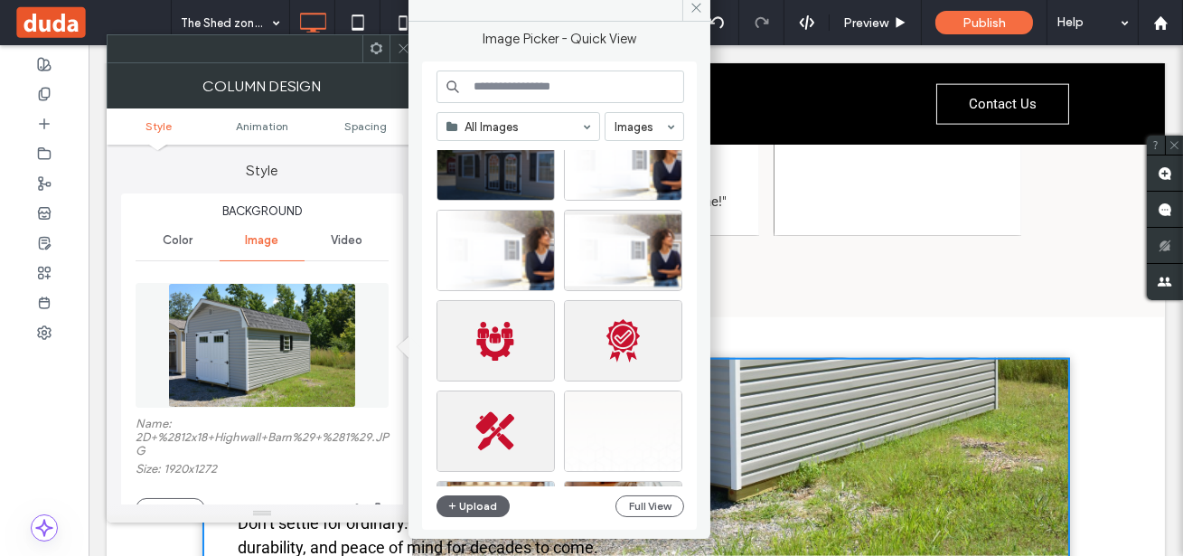
scroll to position [512, 0]
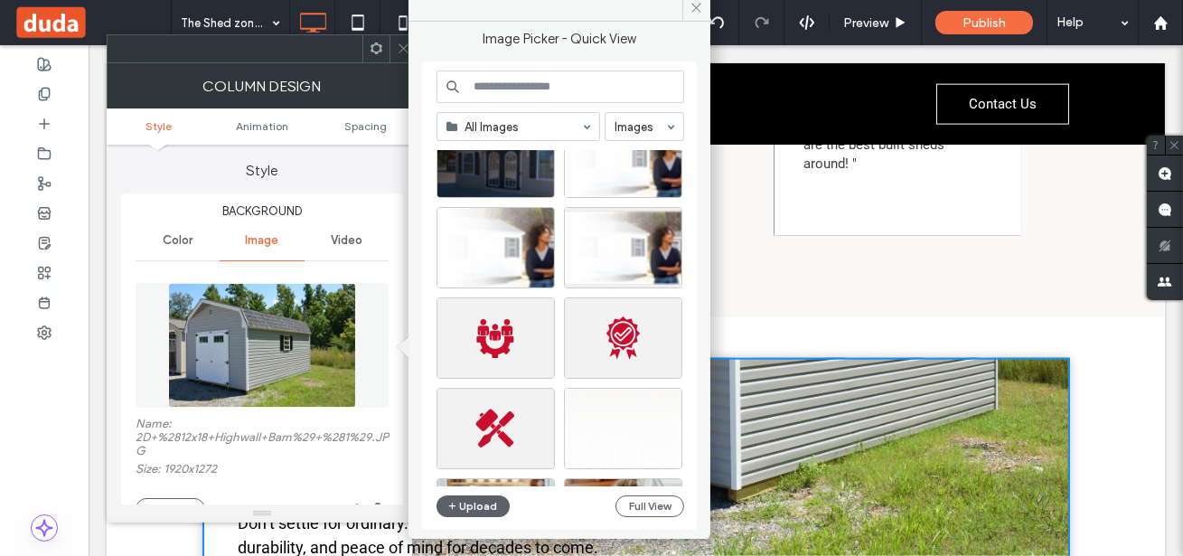
click at [229, 299] on img at bounding box center [261, 345] width 187 height 125
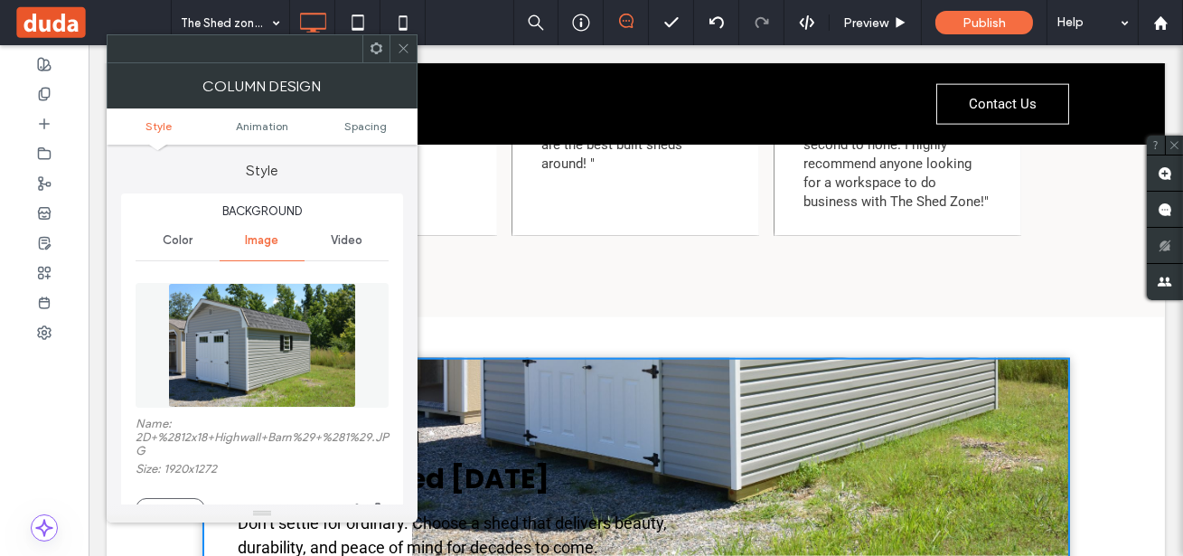
click at [323, 311] on img at bounding box center [261, 345] width 187 height 125
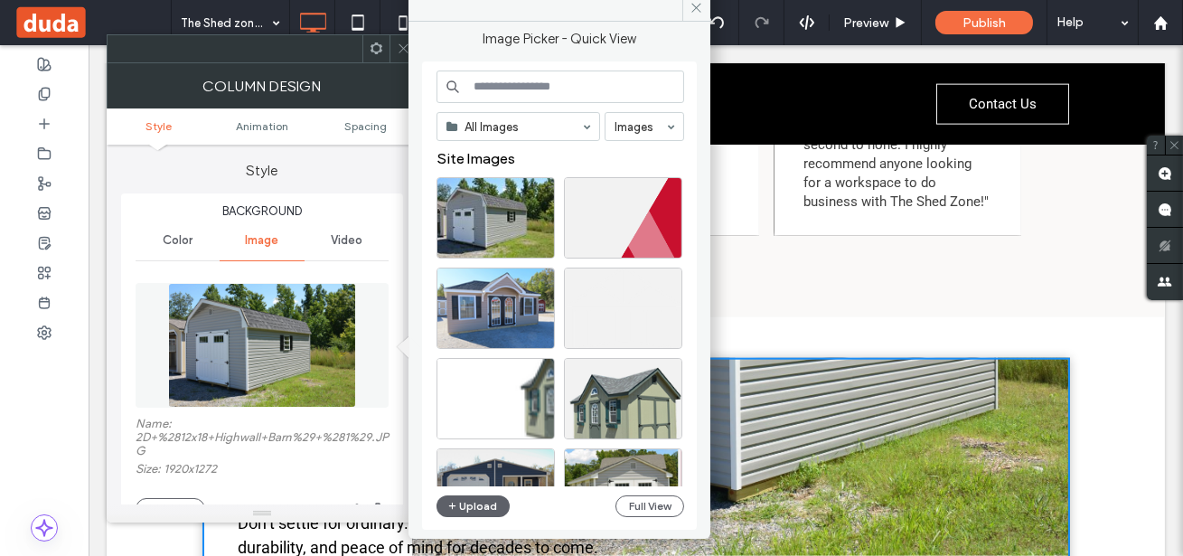
click at [328, 316] on img at bounding box center [261, 345] width 187 height 125
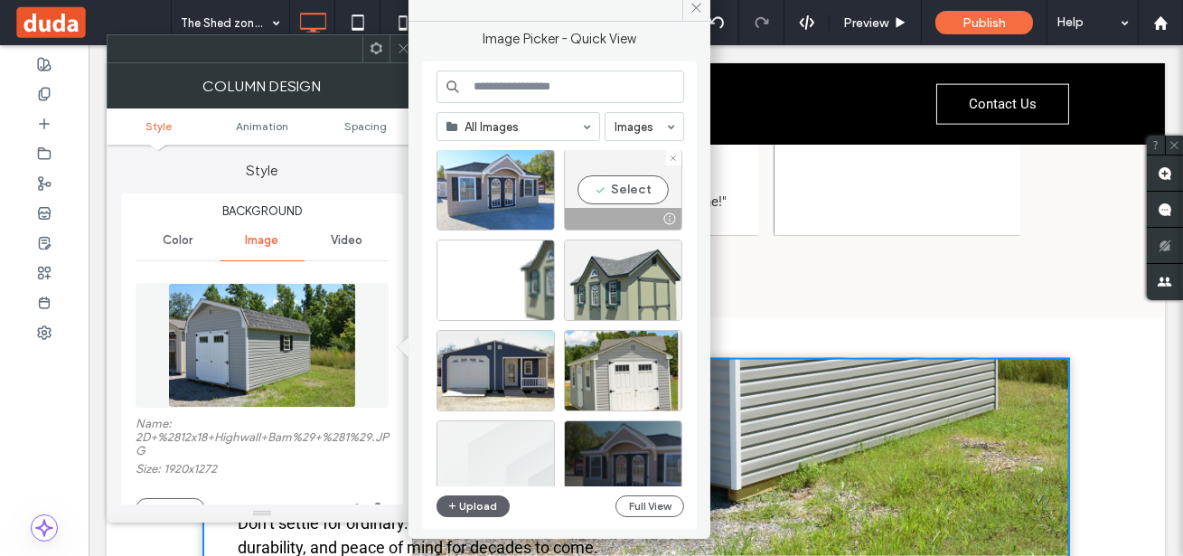
scroll to position [144, 0]
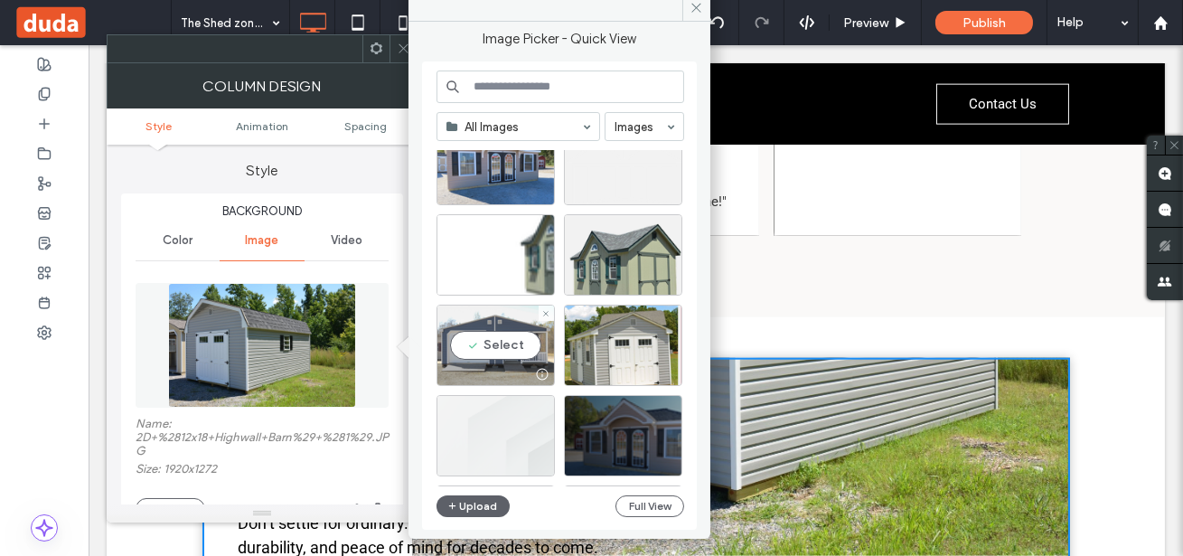
click at [509, 342] on div "Select" at bounding box center [495, 344] width 118 height 81
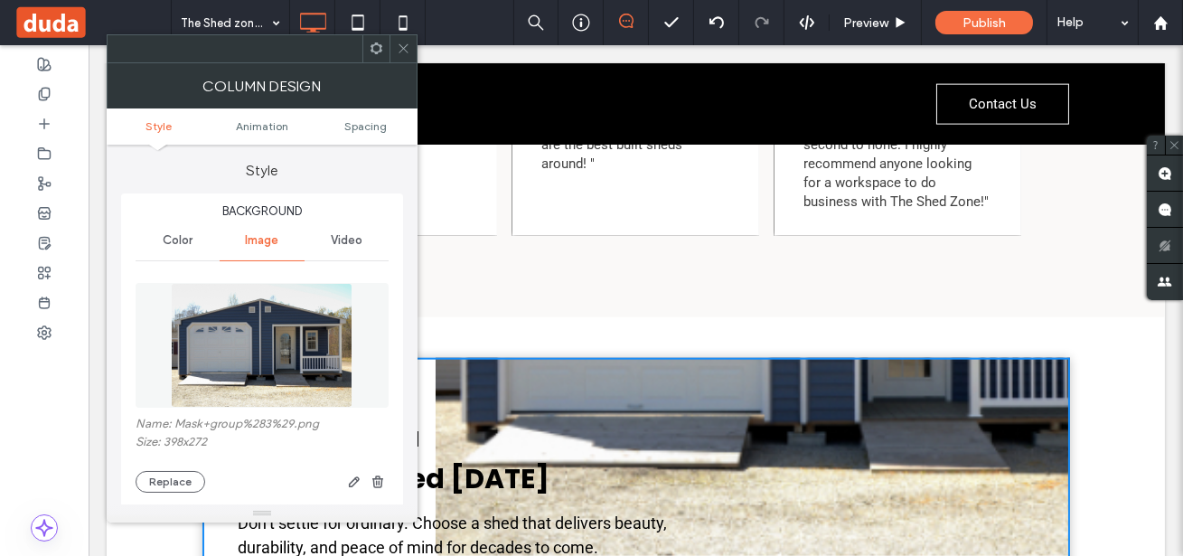
click at [403, 42] on icon at bounding box center [404, 49] width 14 height 14
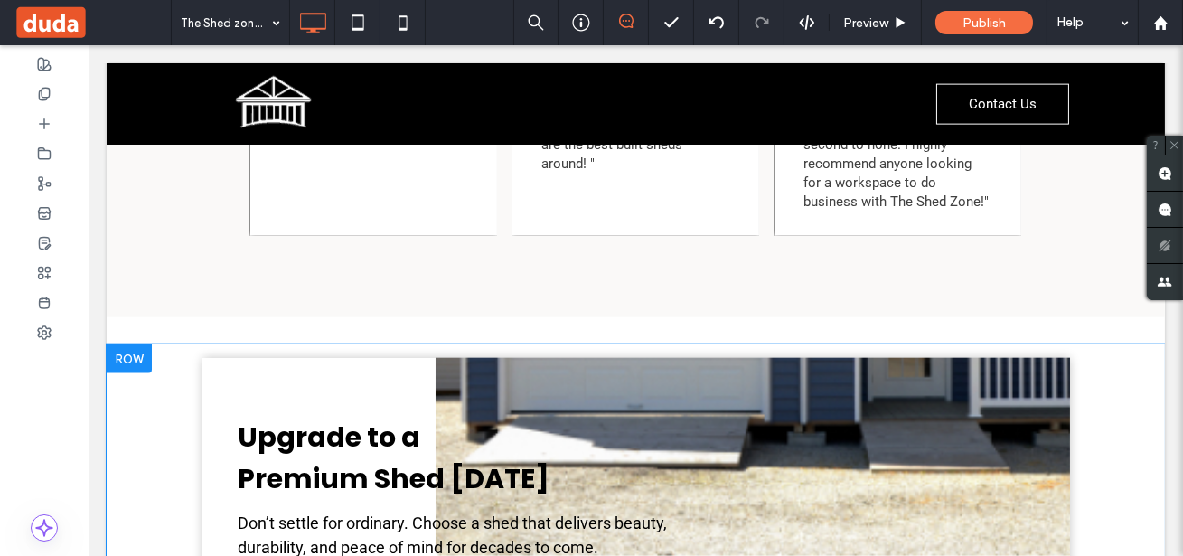
click at [471, 358] on div "Upgrade to a Premium Shed Today Don’t settle for ordinary. Choose a shed that d…" at bounding box center [635, 521] width 867 height 326
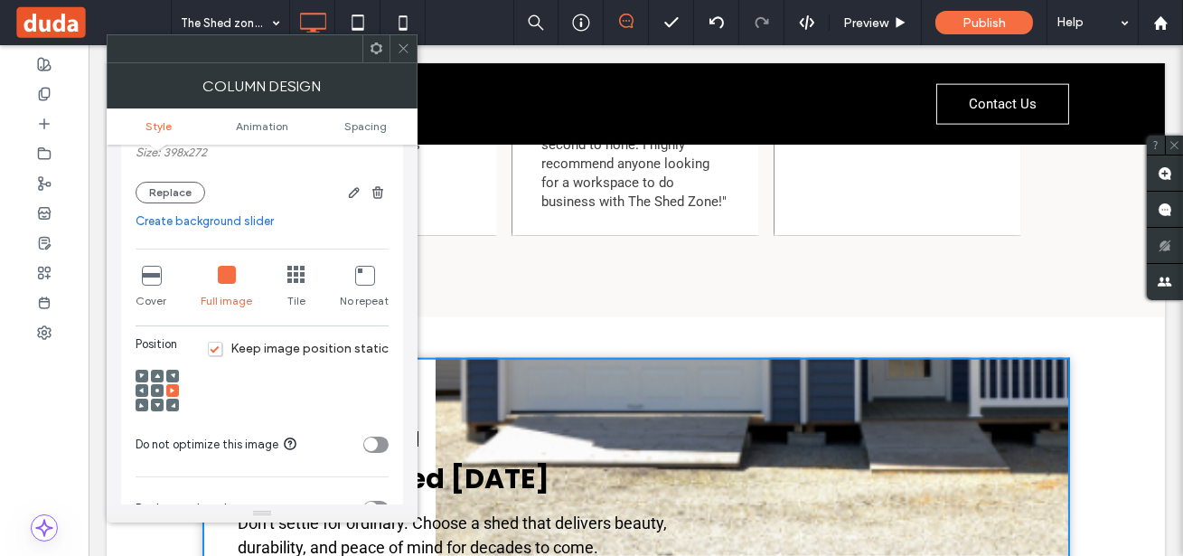
scroll to position [284, 0]
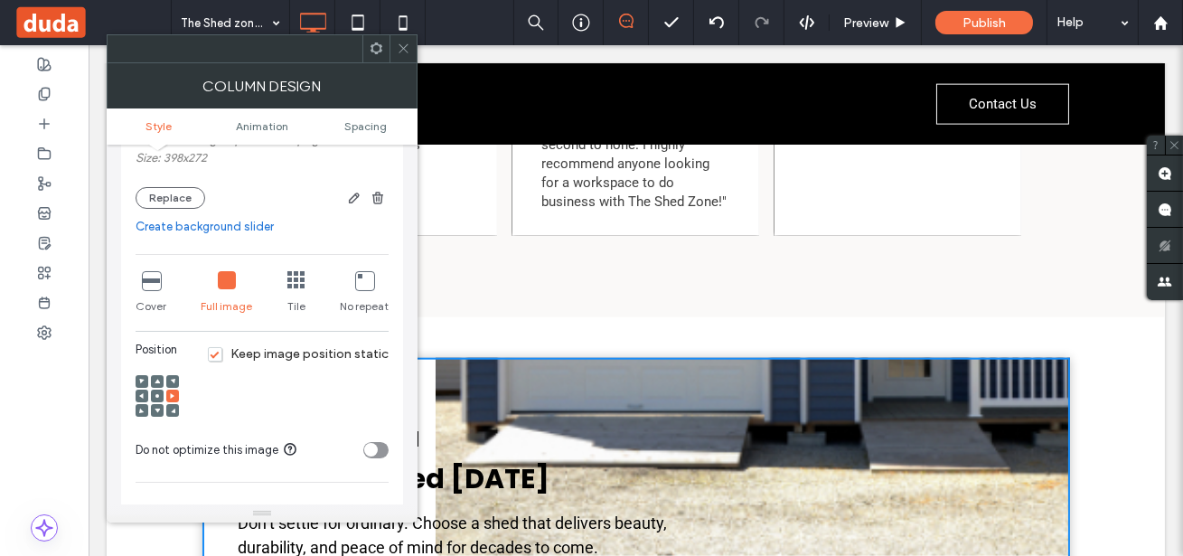
click at [151, 277] on icon at bounding box center [151, 280] width 18 height 18
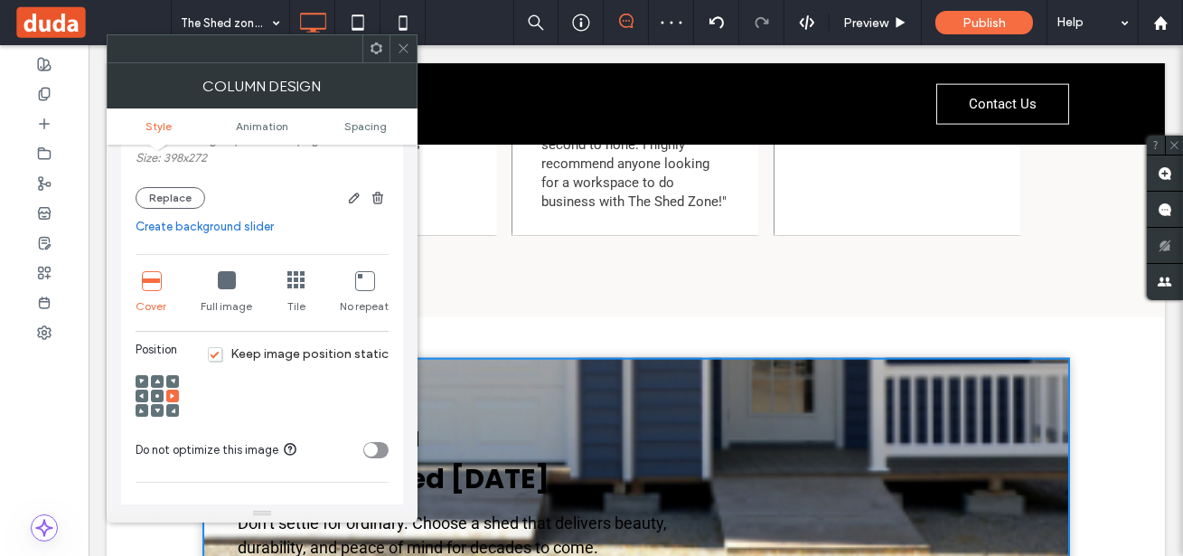
click at [295, 275] on icon at bounding box center [296, 280] width 18 height 18
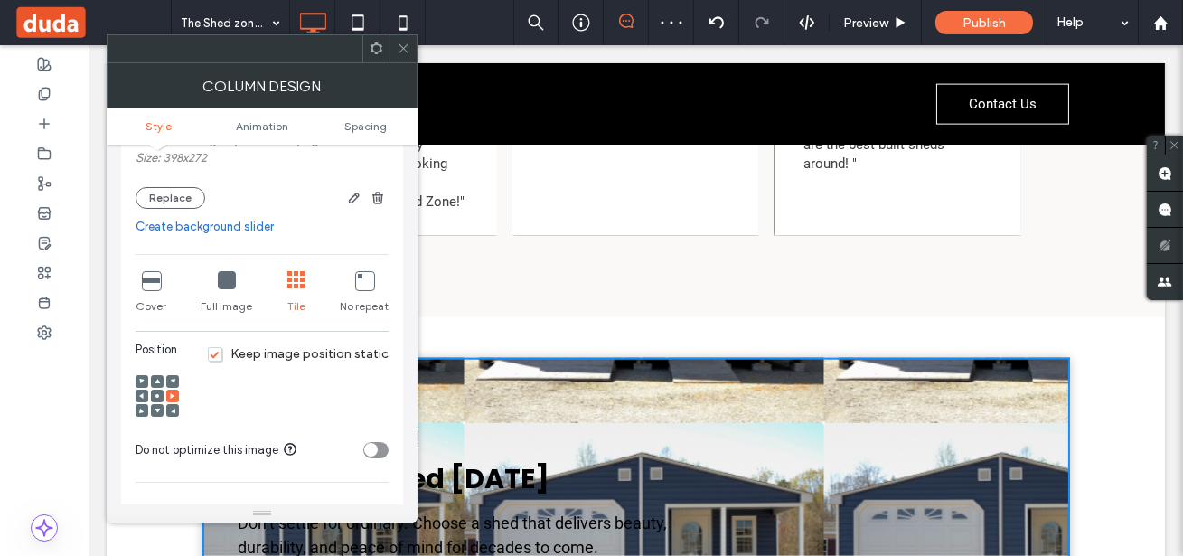
click at [366, 286] on icon at bounding box center [364, 280] width 18 height 18
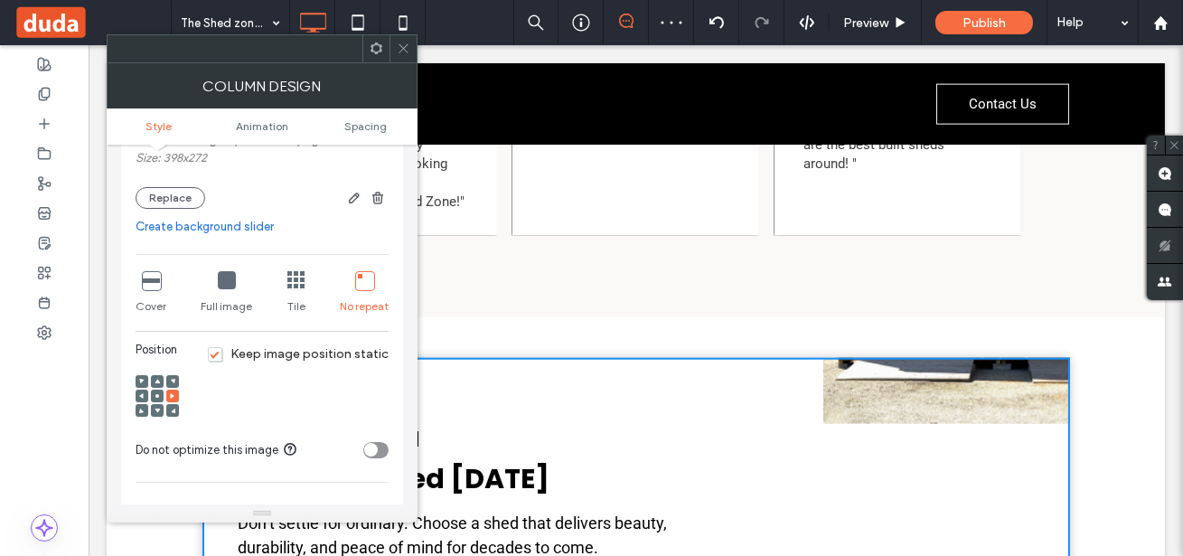
click at [145, 290] on div at bounding box center [151, 281] width 18 height 20
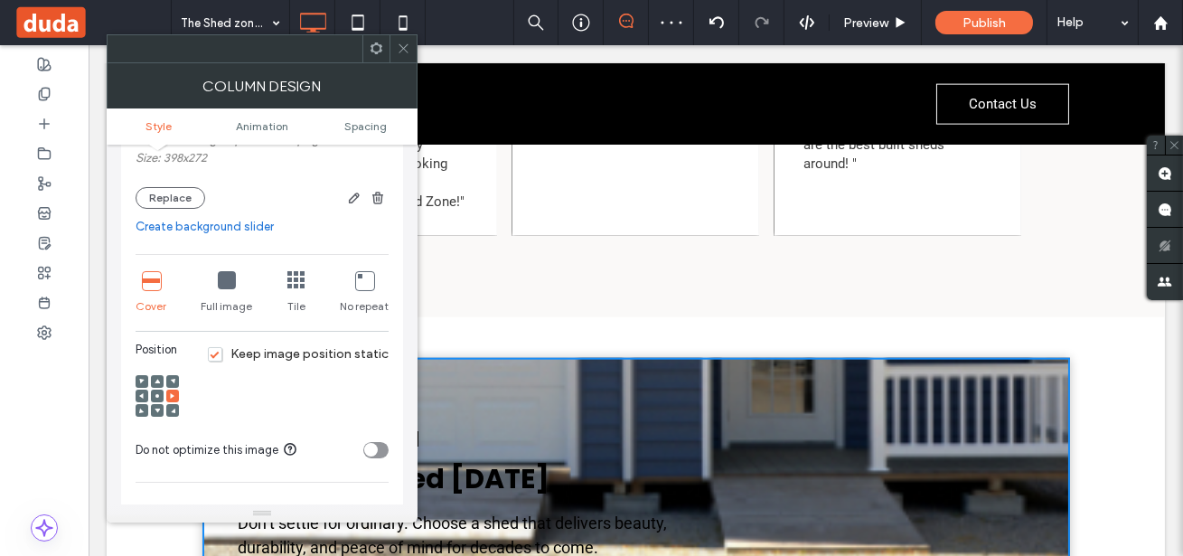
click at [151, 397] on div at bounding box center [157, 395] width 13 height 13
click at [158, 394] on use at bounding box center [157, 396] width 4 height 4
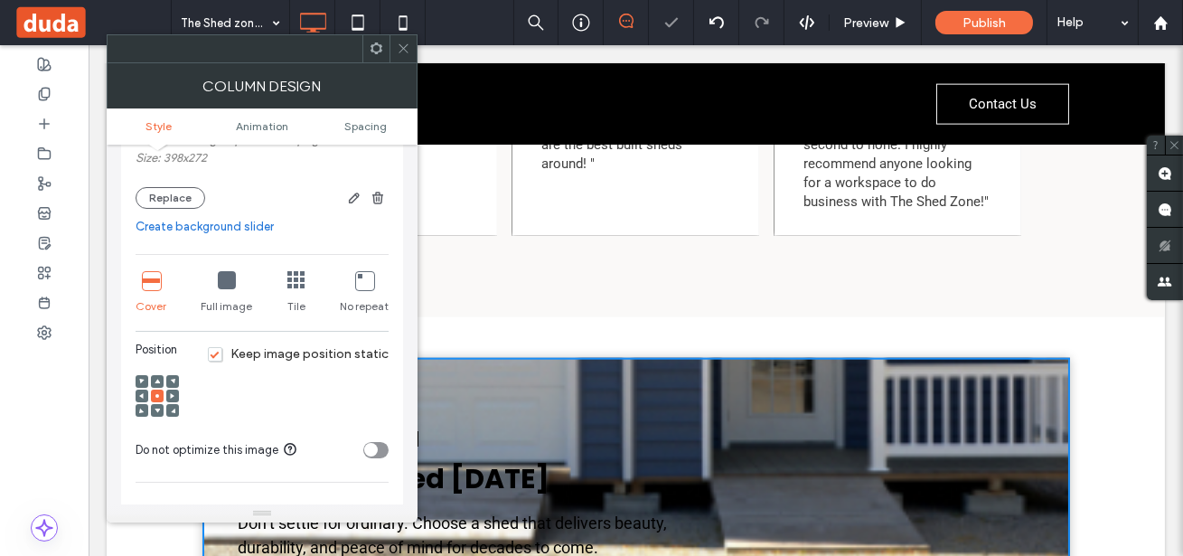
click at [229, 286] on icon at bounding box center [227, 280] width 18 height 18
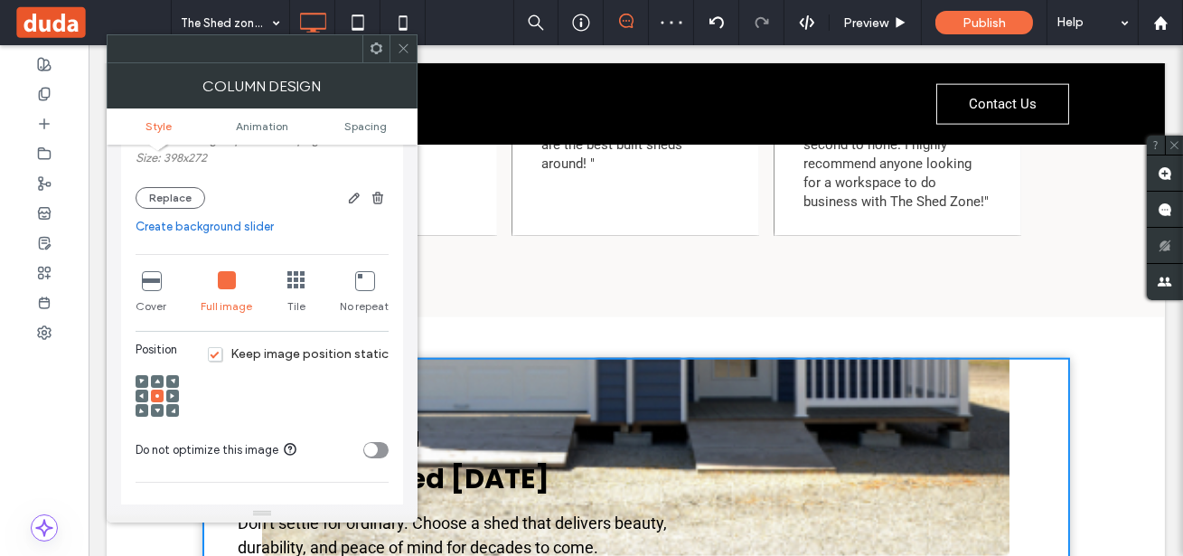
click at [402, 45] on icon at bounding box center [404, 49] width 14 height 14
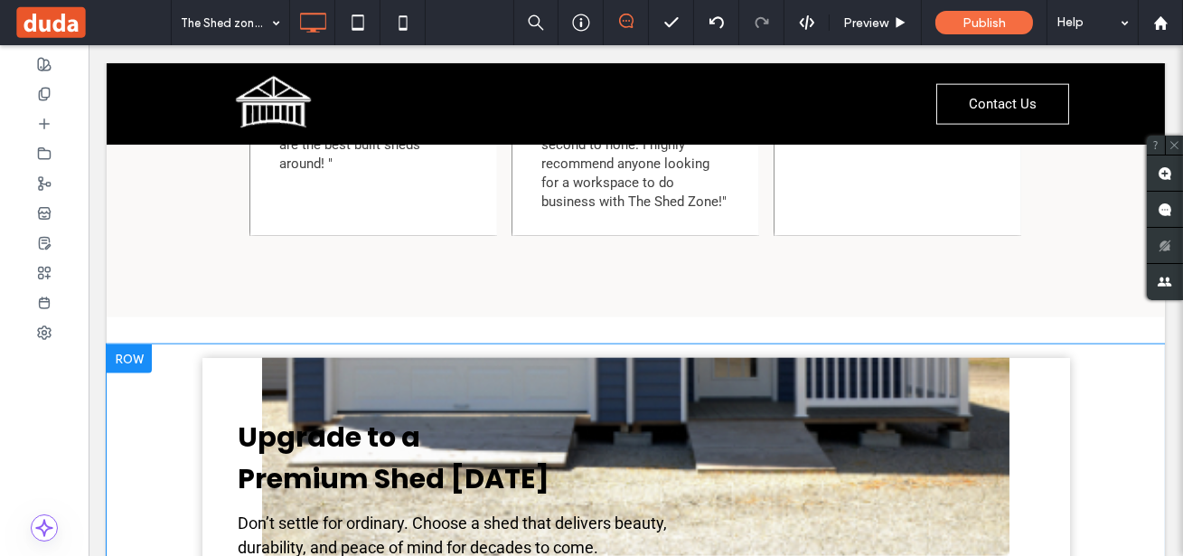
click at [1083, 422] on div "Upgrade to a Premium Shed Today Don’t settle for ordinary. Choose a shed that d…" at bounding box center [636, 520] width 1058 height 353
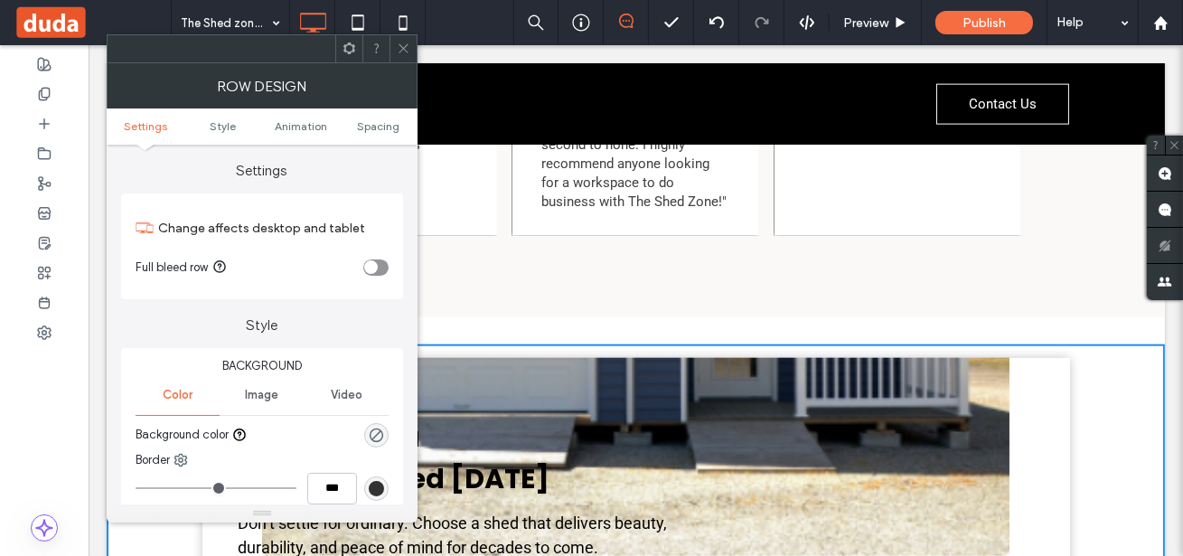
click at [1083, 422] on div "Upgrade to a Premium Shed Today Don’t settle for ordinary. Choose a shed that d…" at bounding box center [636, 520] width 1058 height 353
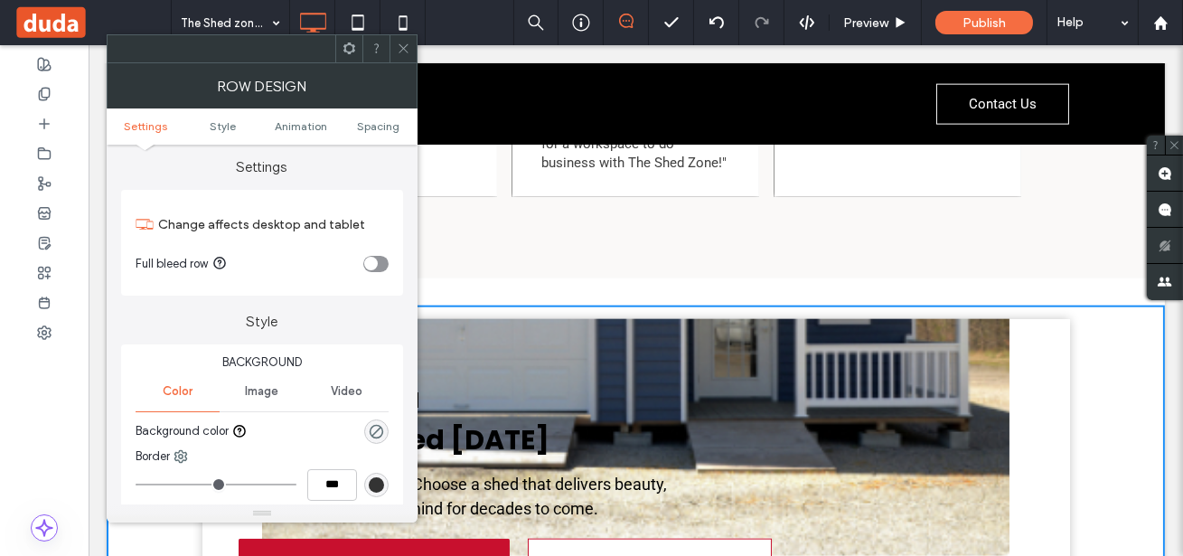
scroll to position [3, 0]
click at [267, 400] on div "Image" at bounding box center [262, 392] width 84 height 40
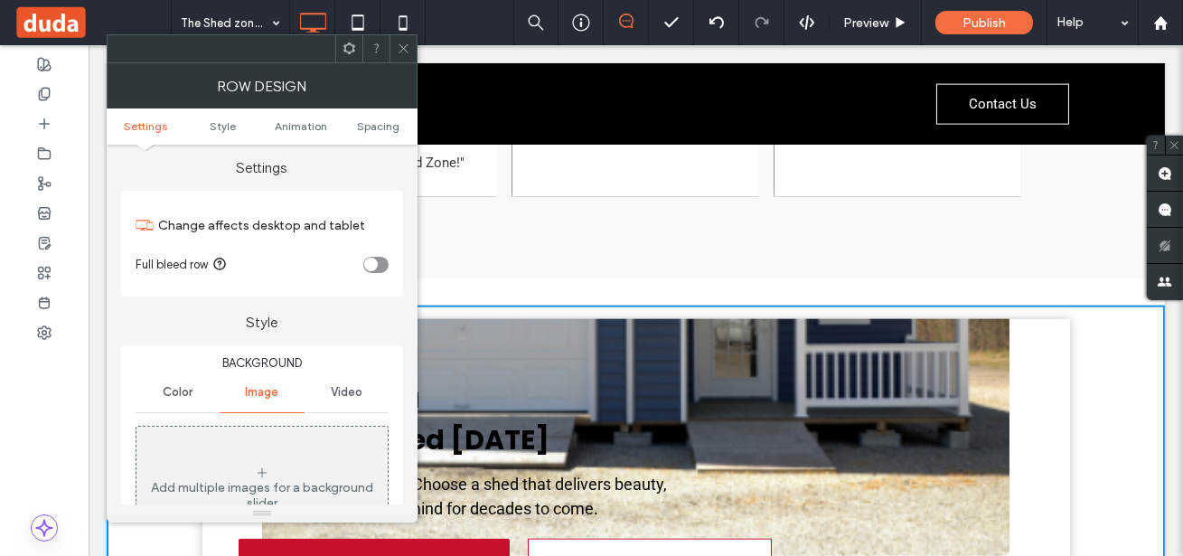
click at [582, 378] on p "Upgrade to a Premium Shed Today" at bounding box center [636, 419] width 795 height 83
click at [400, 45] on use at bounding box center [402, 48] width 9 height 9
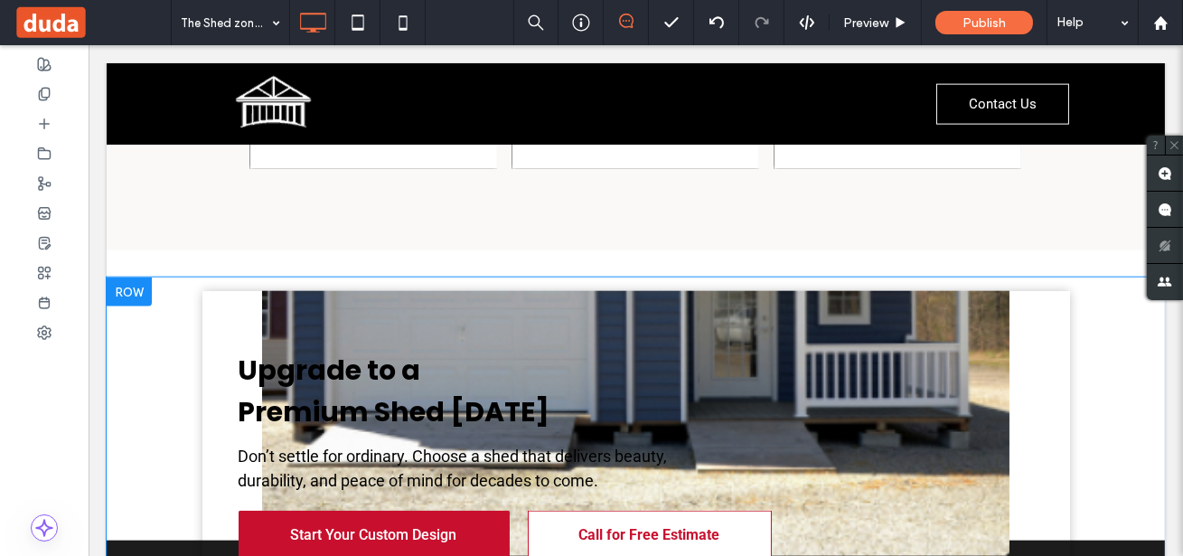
scroll to position [4086, 0]
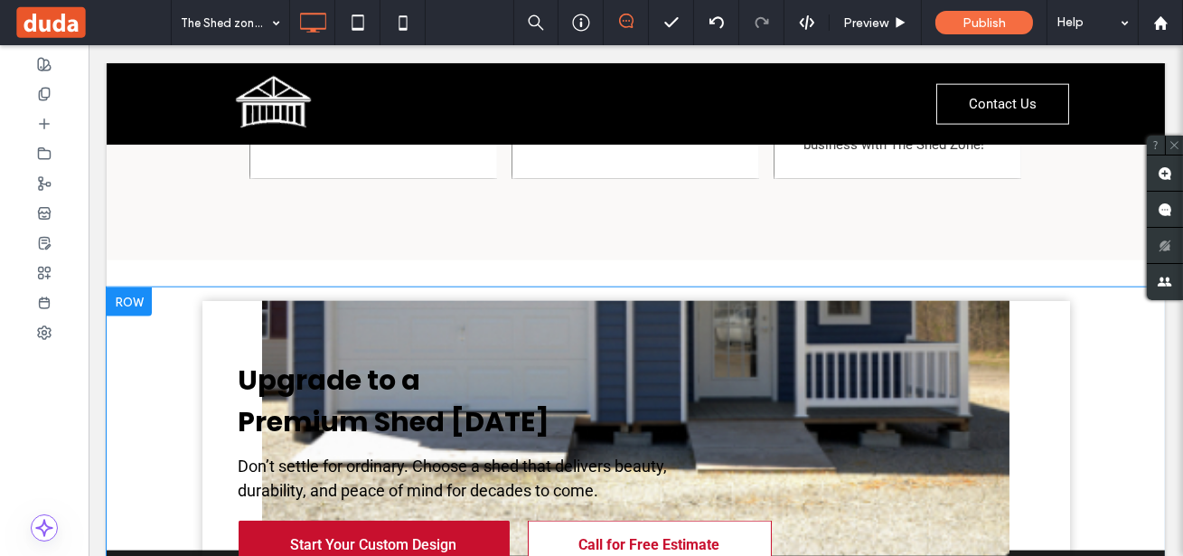
click at [958, 301] on div "Upgrade to a Premium Shed Today Don’t settle for ordinary. Choose a shed that d…" at bounding box center [635, 464] width 867 height 326
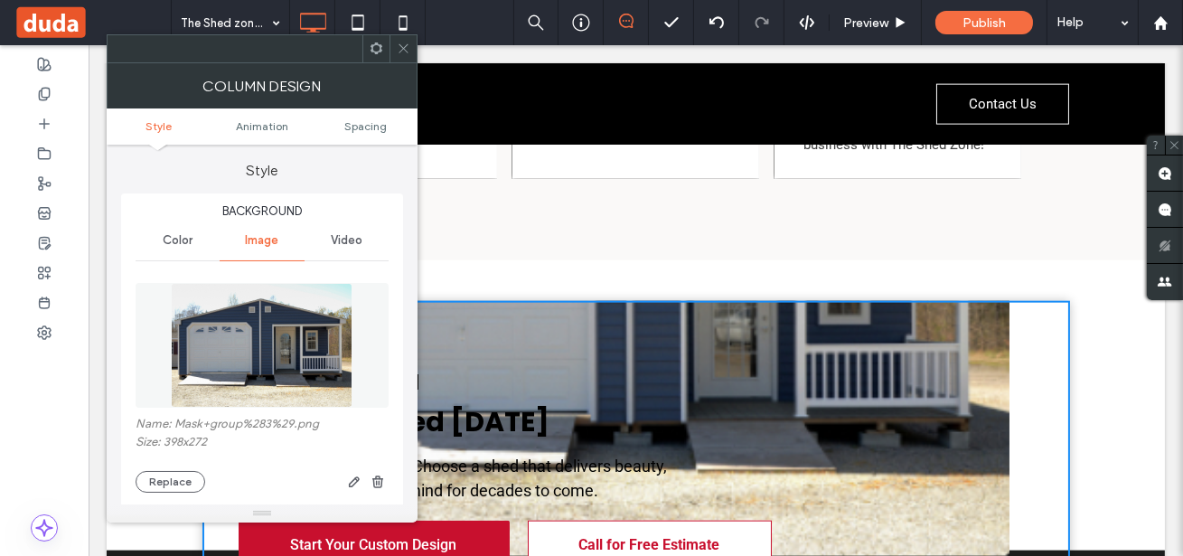
click at [247, 302] on img at bounding box center [262, 345] width 182 height 125
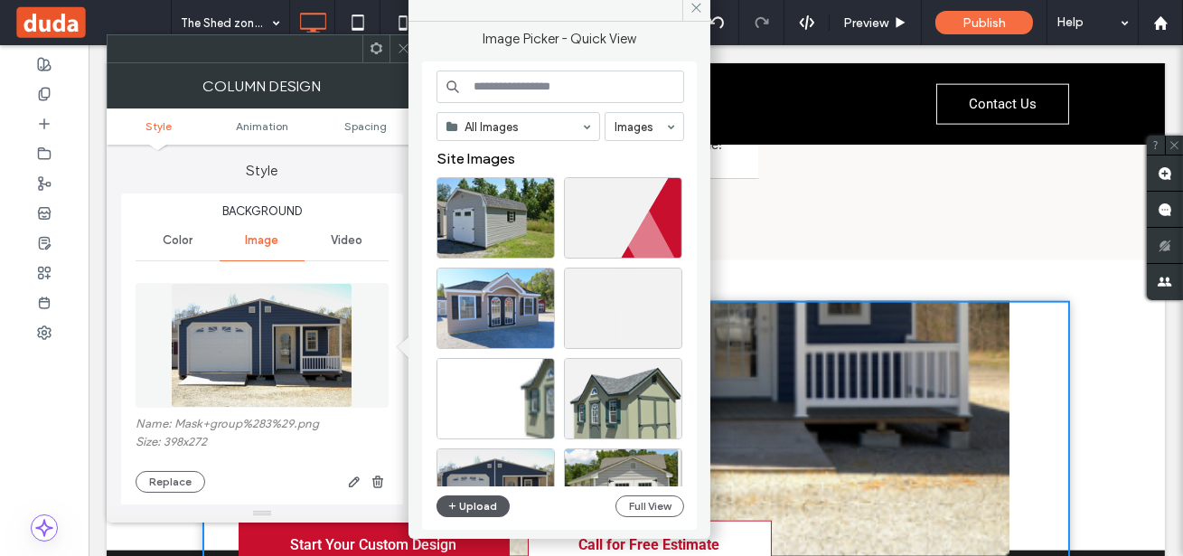
click at [491, 504] on button "Upload" at bounding box center [473, 506] width 74 height 22
click at [693, 2] on icon at bounding box center [696, 8] width 14 height 14
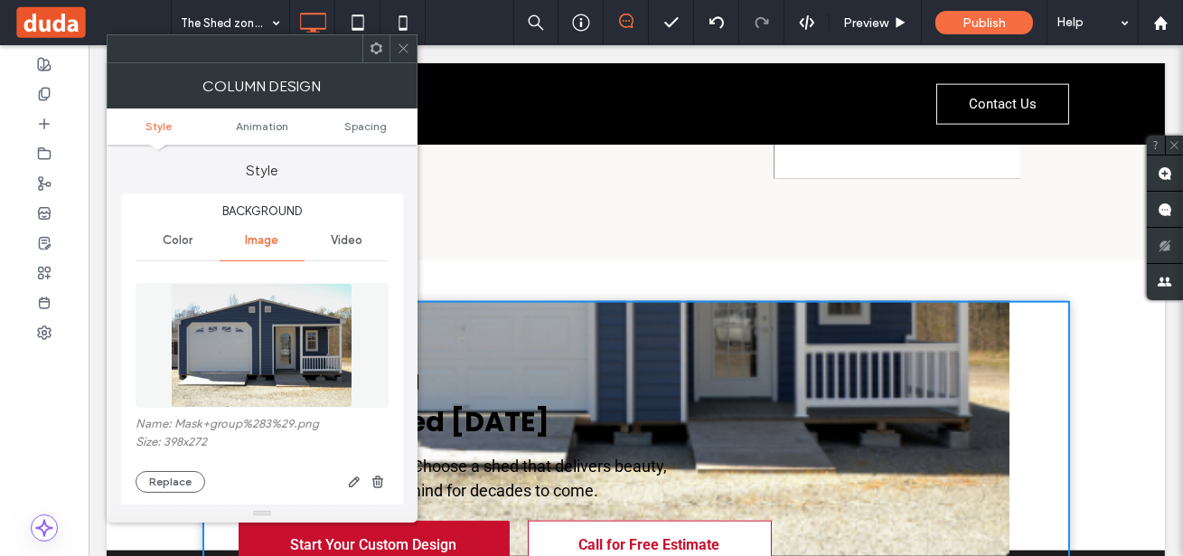
click at [758, 337] on div "Upgrade to a Premium Shed Today Don’t settle for ordinary. Choose a shed that d…" at bounding box center [635, 464] width 867 height 254
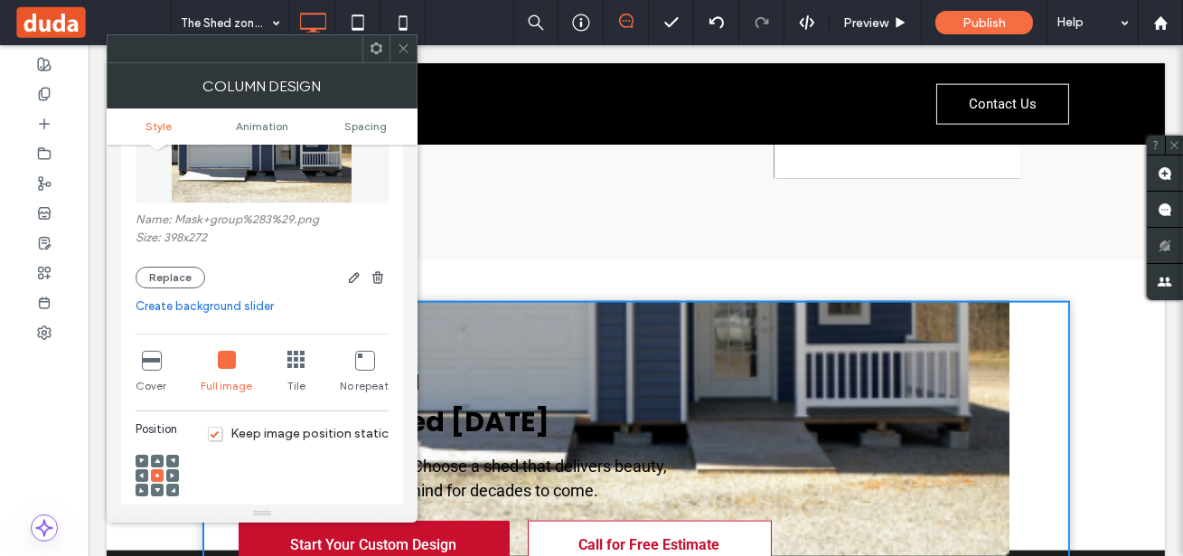
scroll to position [207, 0]
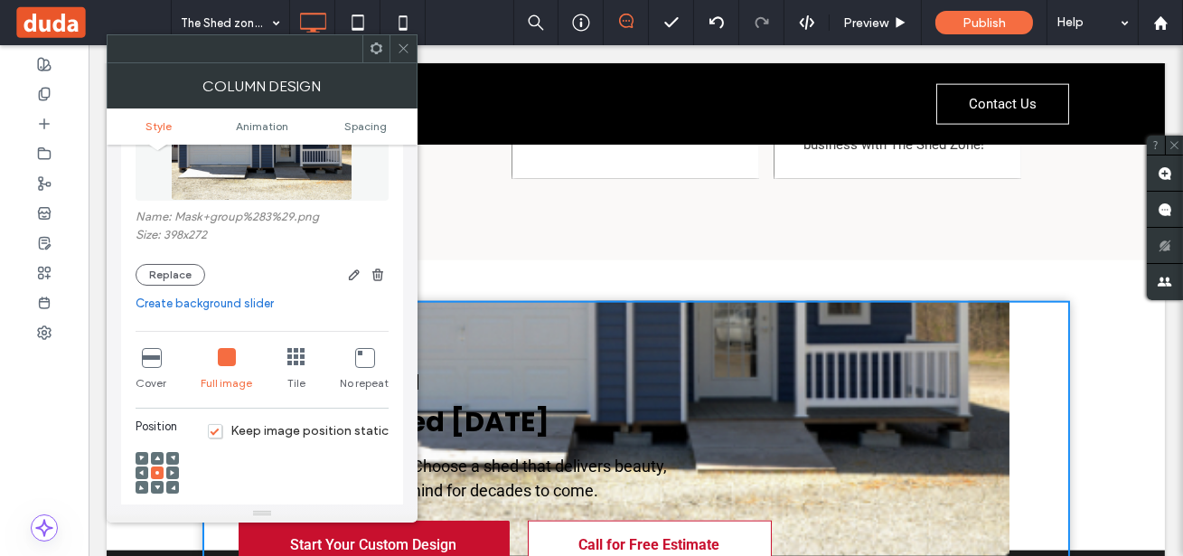
click at [291, 373] on div "Tile" at bounding box center [296, 370] width 18 height 58
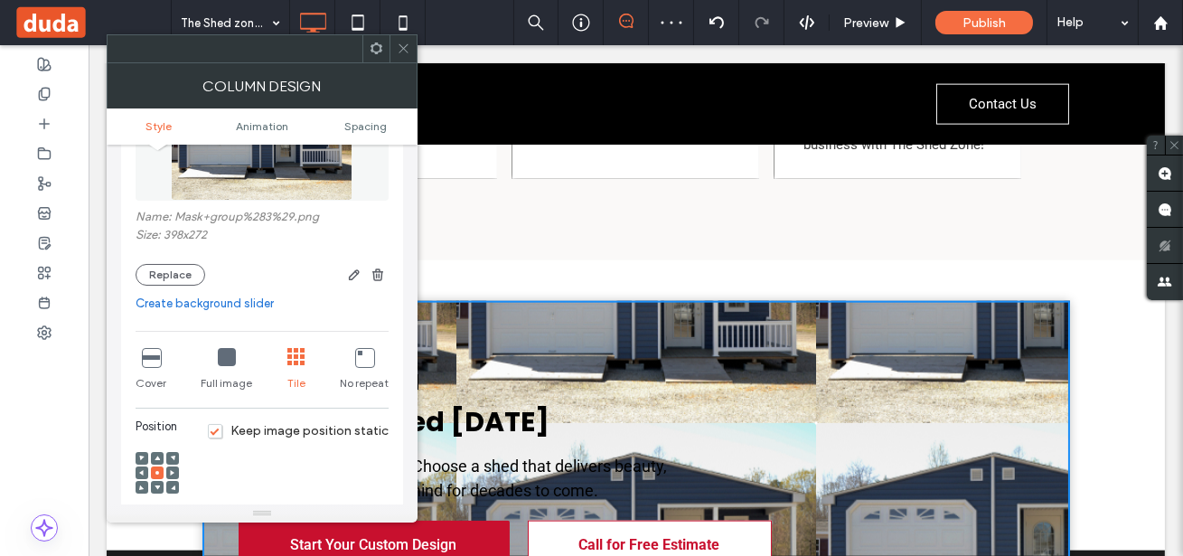
click at [218, 426] on span "Keep image position static" at bounding box center [298, 430] width 181 height 15
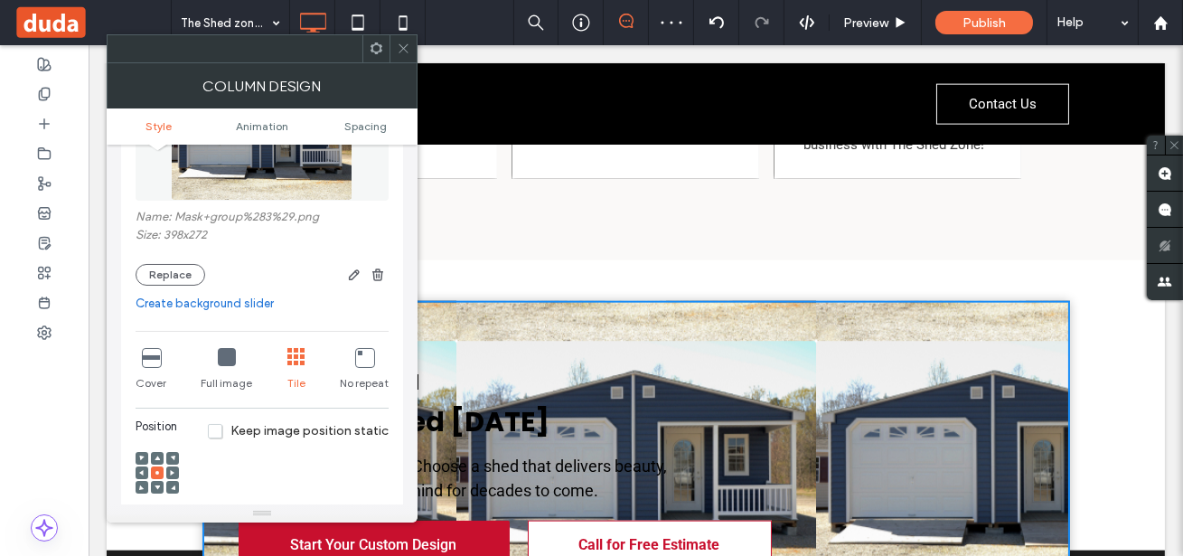
click at [218, 426] on span "Keep image position static" at bounding box center [298, 430] width 181 height 15
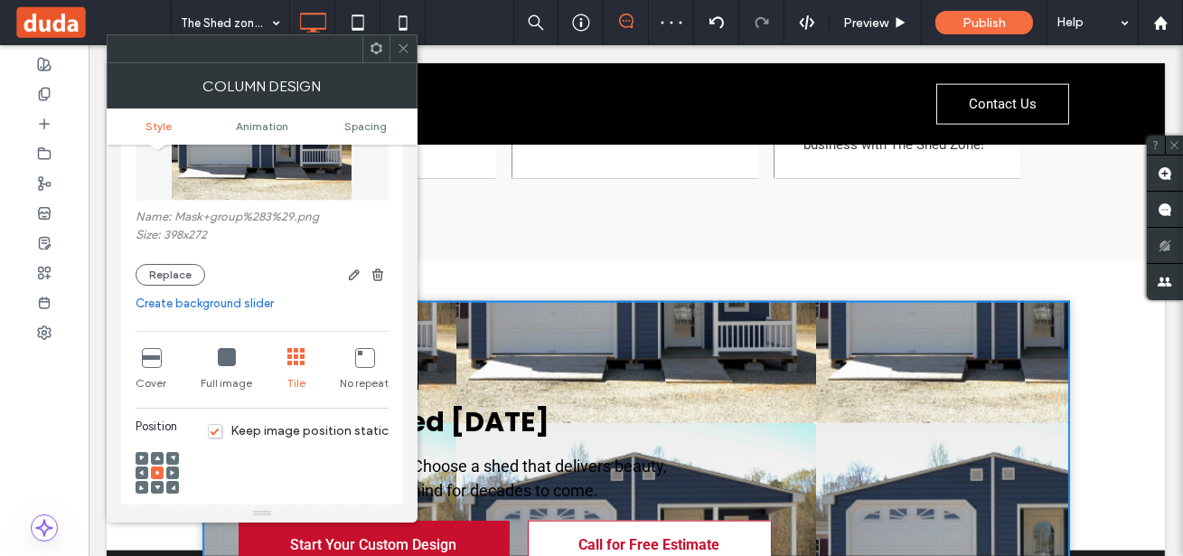
click at [216, 429] on span "Keep image position static" at bounding box center [298, 430] width 181 height 15
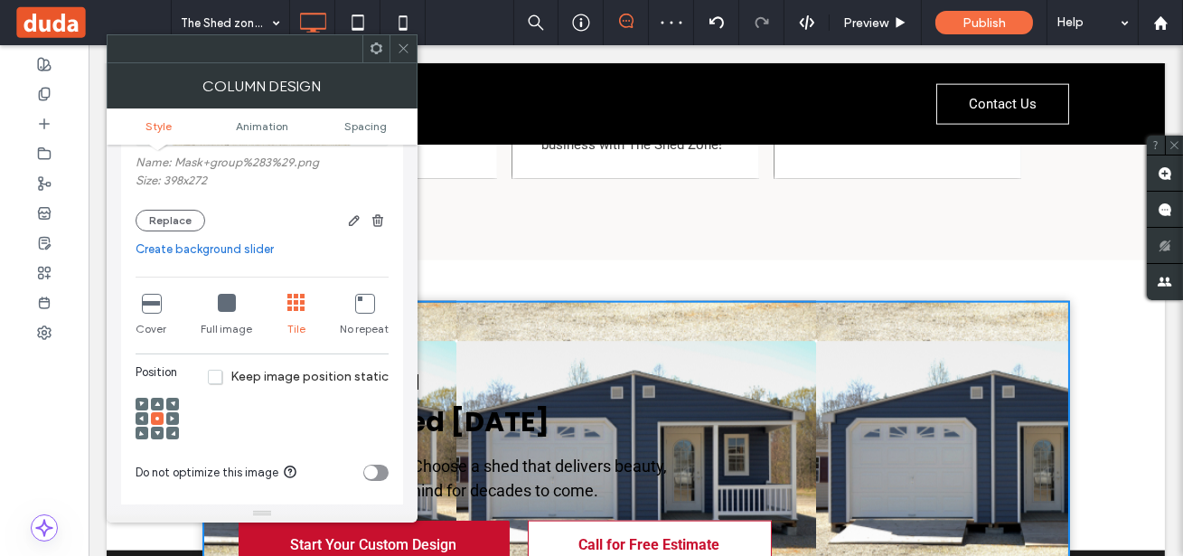
scroll to position [289, 0]
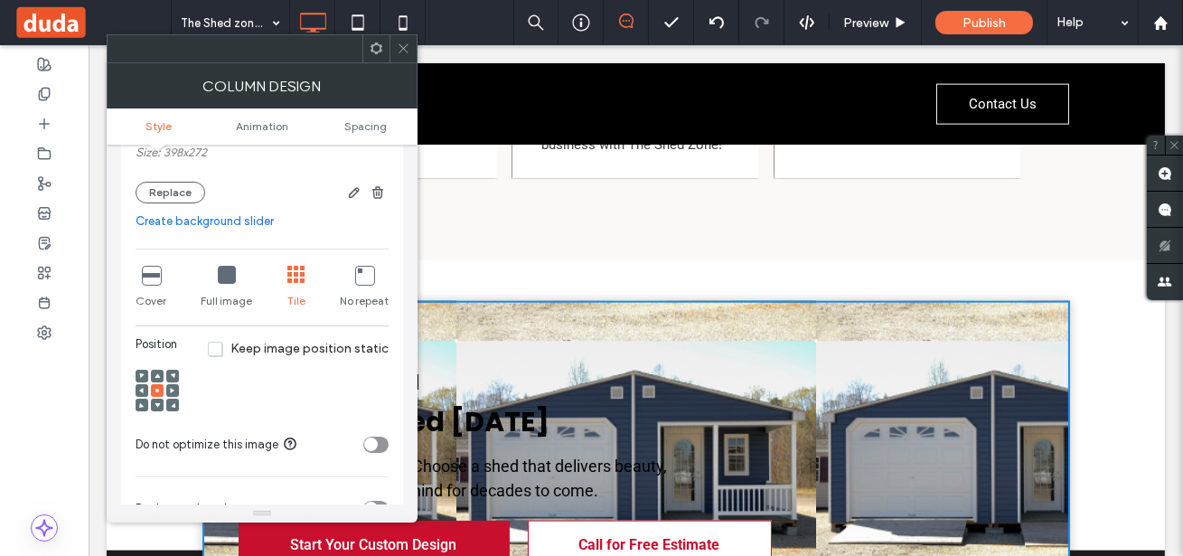
click at [377, 443] on div "toggle" at bounding box center [371, 444] width 14 height 14
click at [174, 389] on icon at bounding box center [172, 390] width 5 height 5
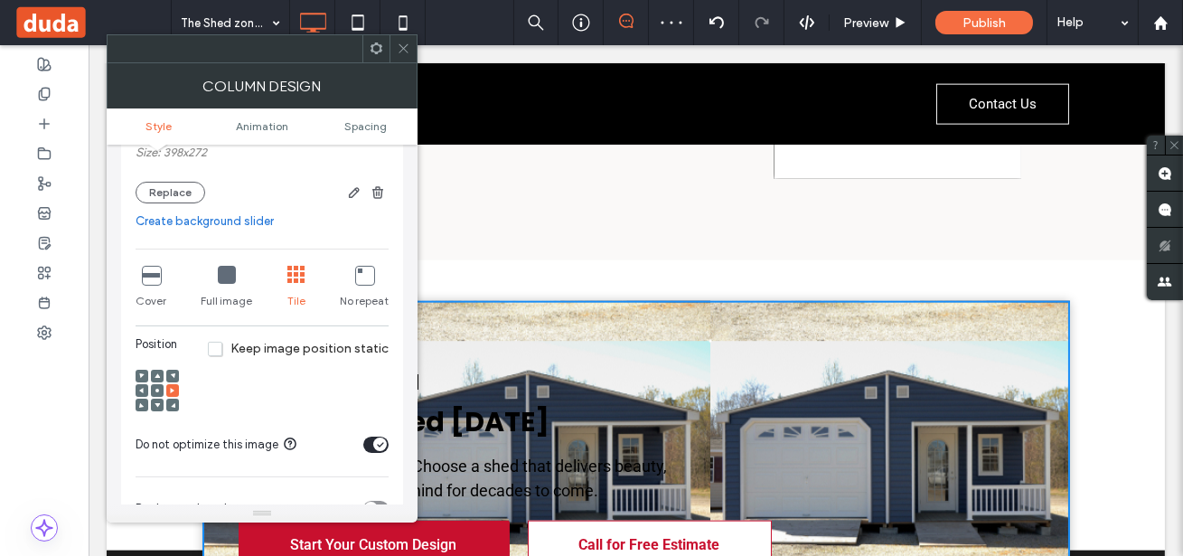
click at [218, 348] on span "Keep image position static" at bounding box center [298, 348] width 181 height 15
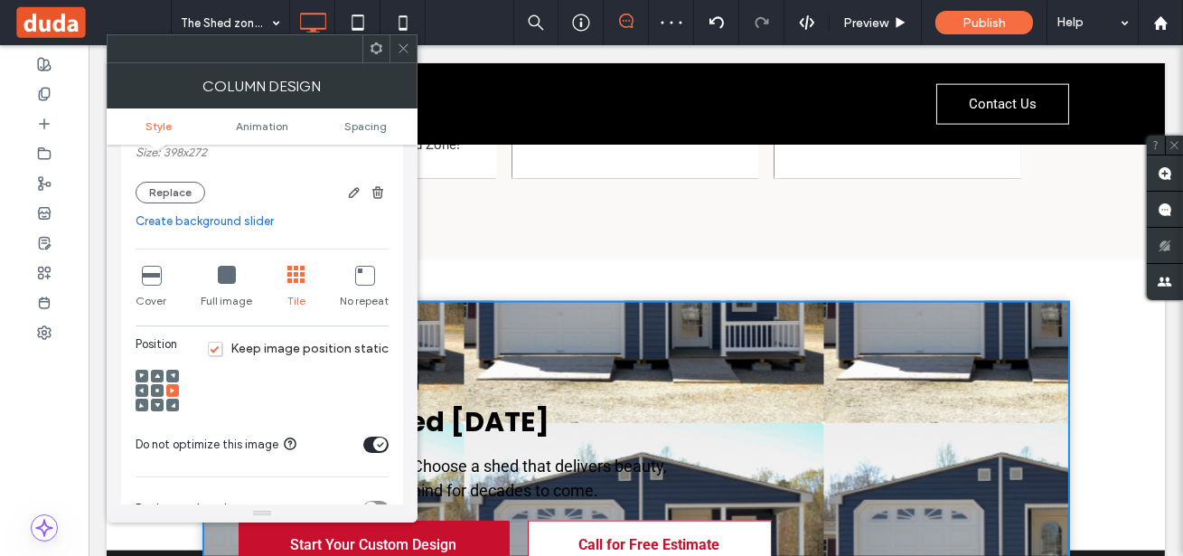
click at [218, 348] on span "Keep image position static" at bounding box center [298, 348] width 181 height 15
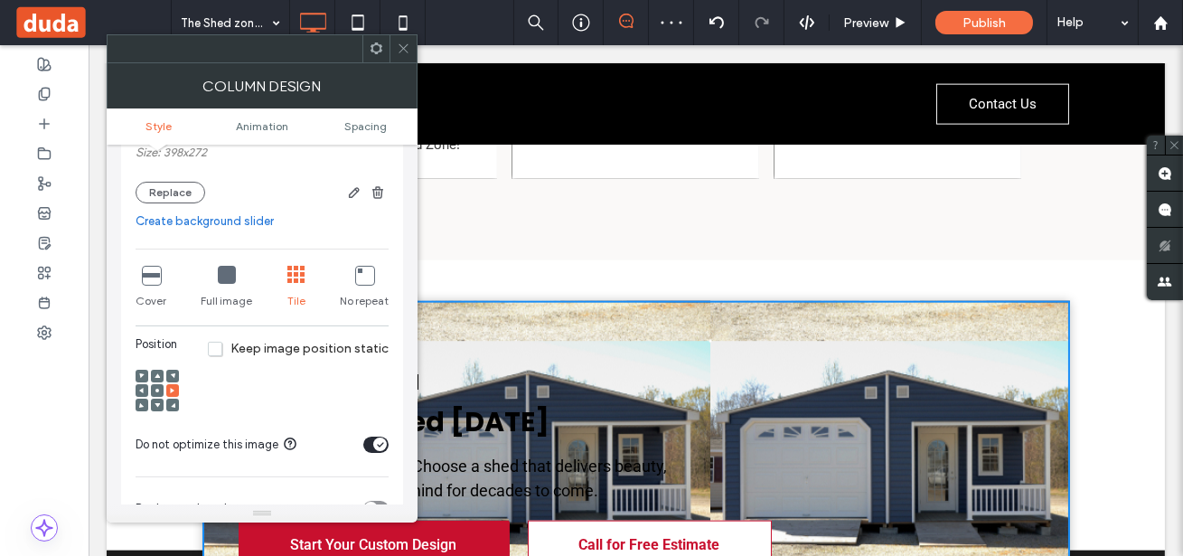
click at [225, 274] on icon at bounding box center [227, 275] width 18 height 18
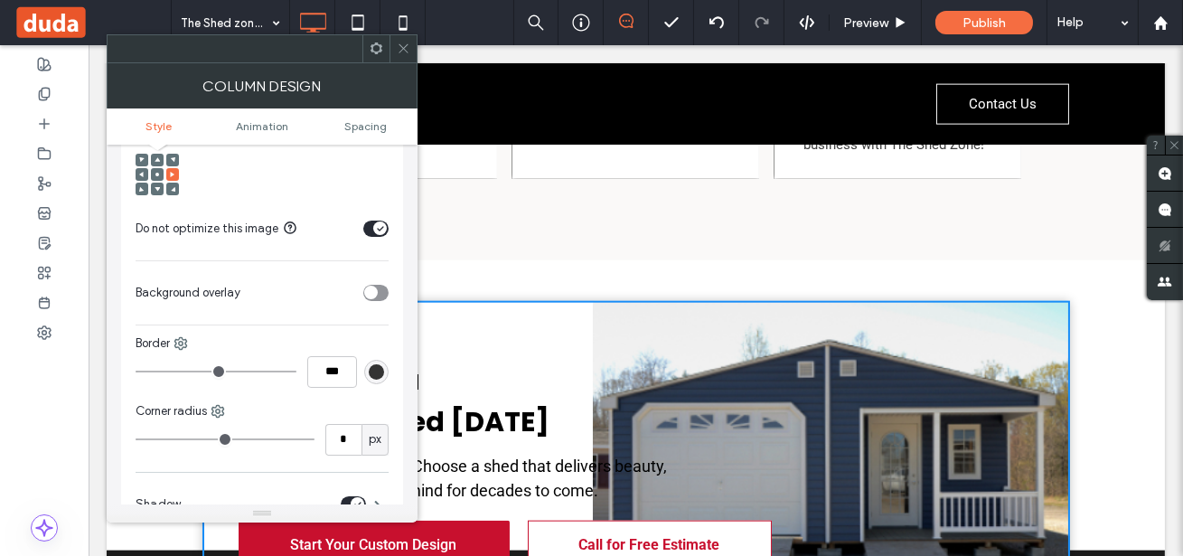
scroll to position [511, 0]
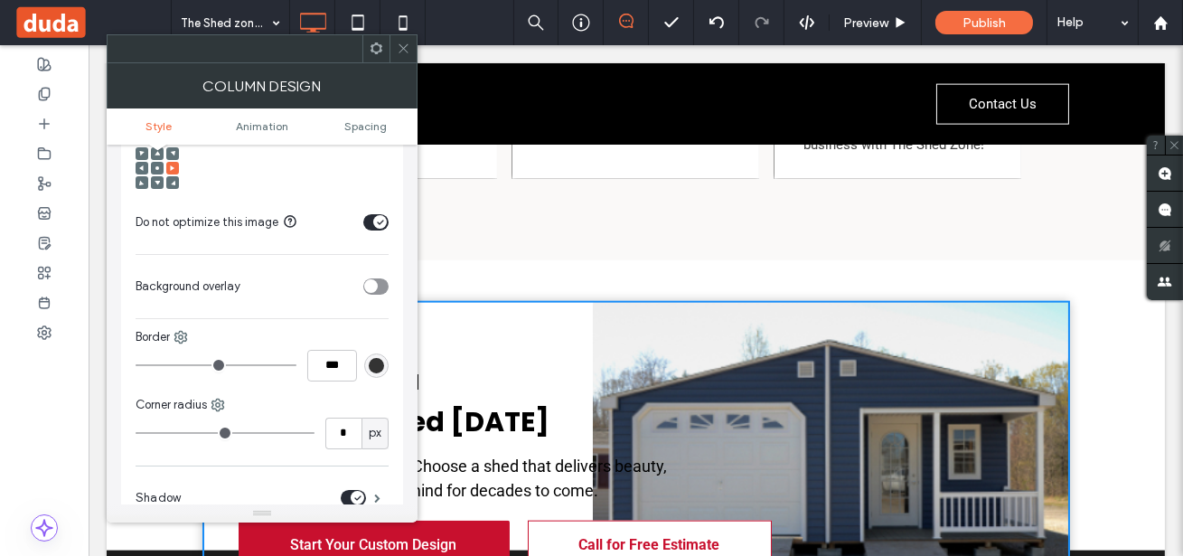
click at [378, 287] on div "toggle" at bounding box center [375, 286] width 25 height 16
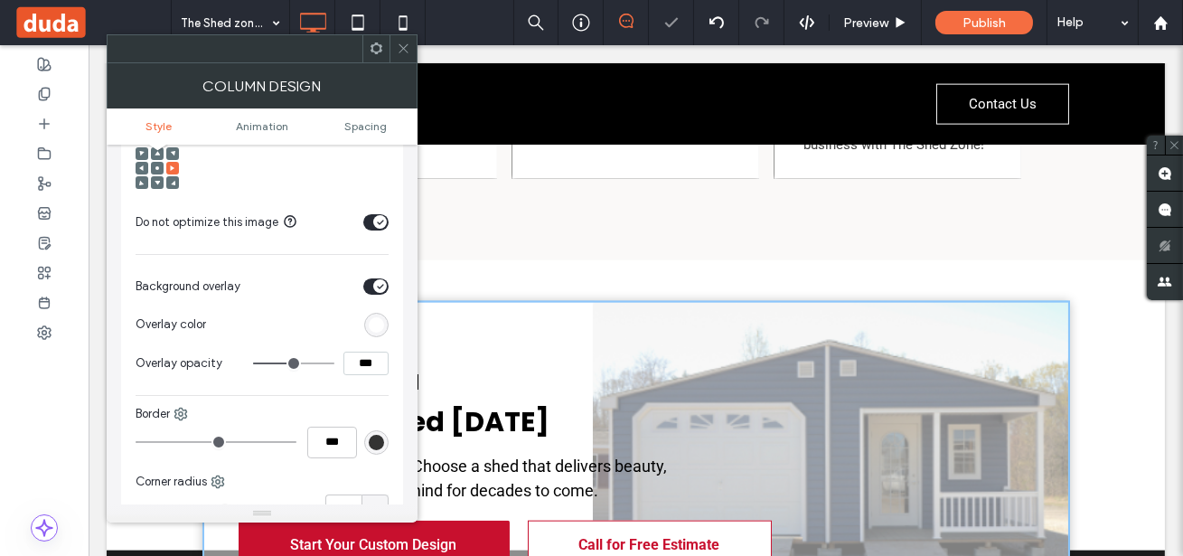
click at [378, 287] on icon "toggle" at bounding box center [380, 287] width 5 height 4
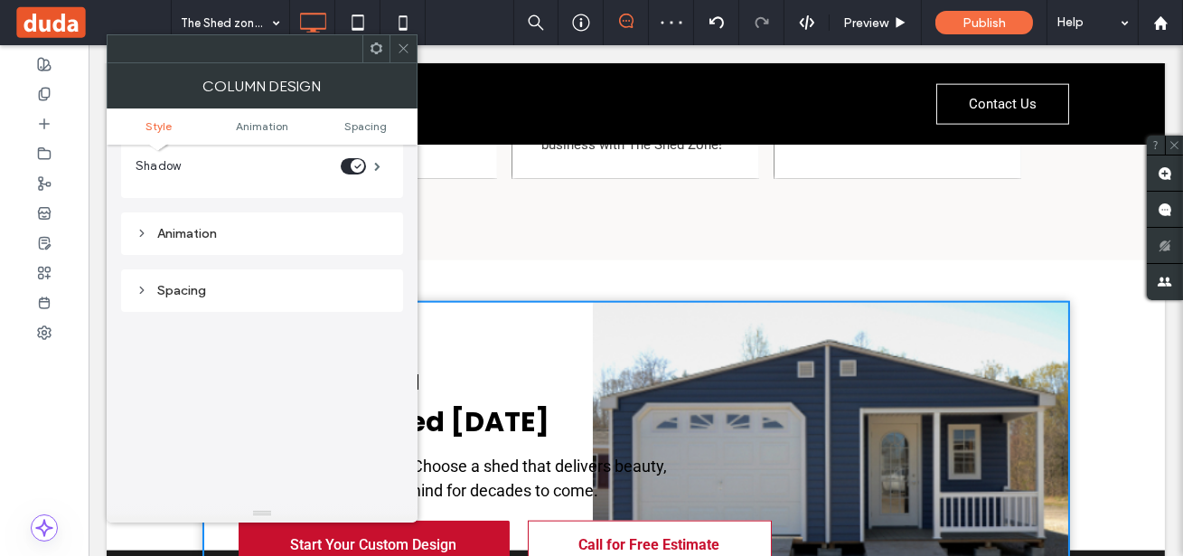
scroll to position [848, 0]
click at [1099, 305] on div "Upgrade to a Premium Shed Today Don’t settle for ordinary. Choose a shed that d…" at bounding box center [636, 463] width 1058 height 353
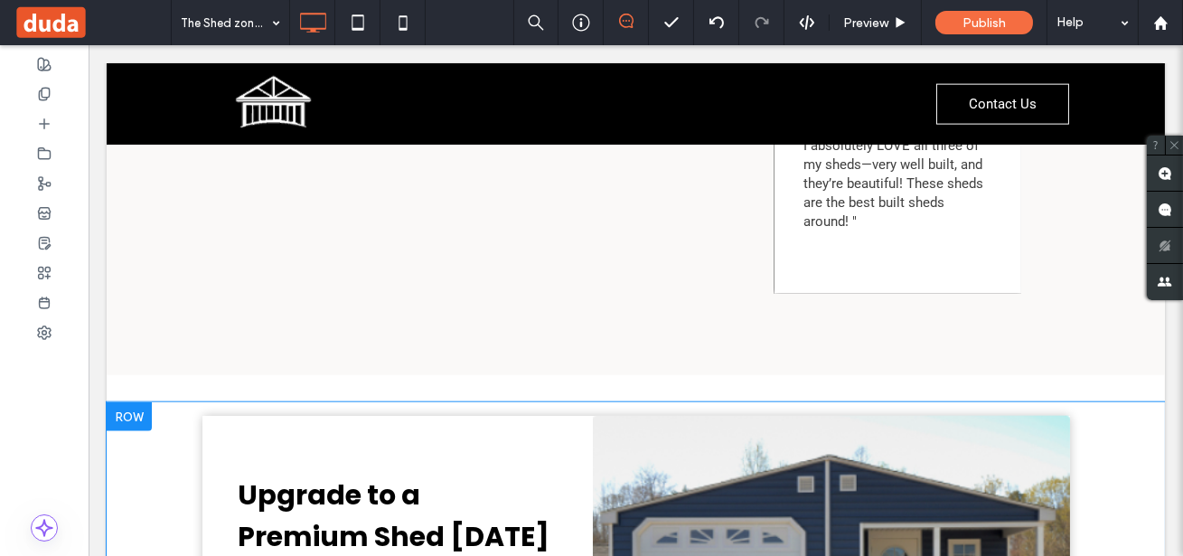
scroll to position [3971, 0]
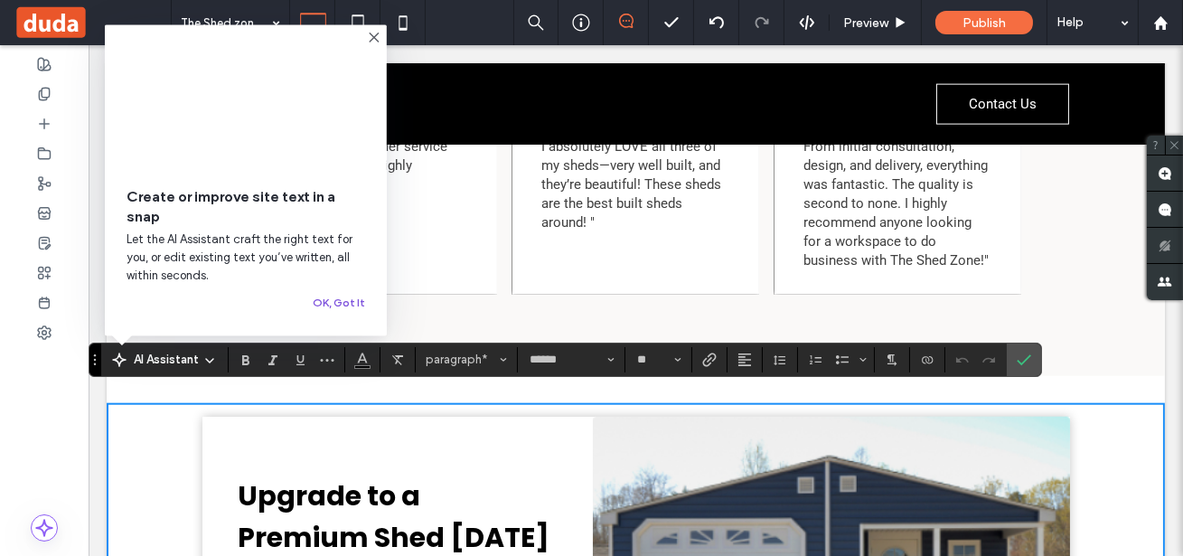
click at [344, 297] on button "OK, Got It" at bounding box center [339, 303] width 52 height 22
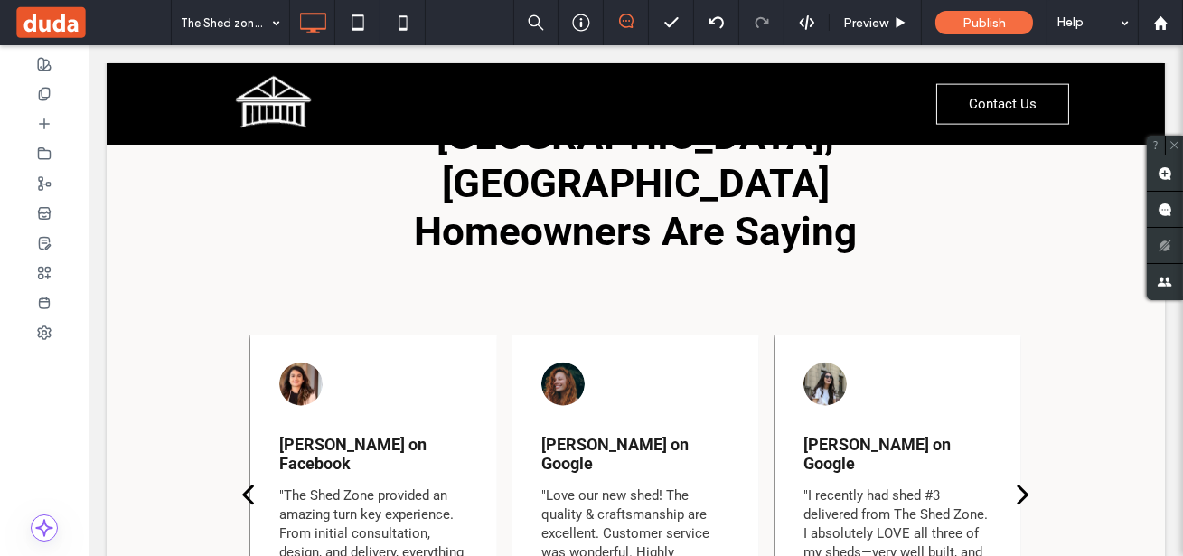
scroll to position [3583, 0]
click at [46, 93] on icon at bounding box center [44, 94] width 14 height 14
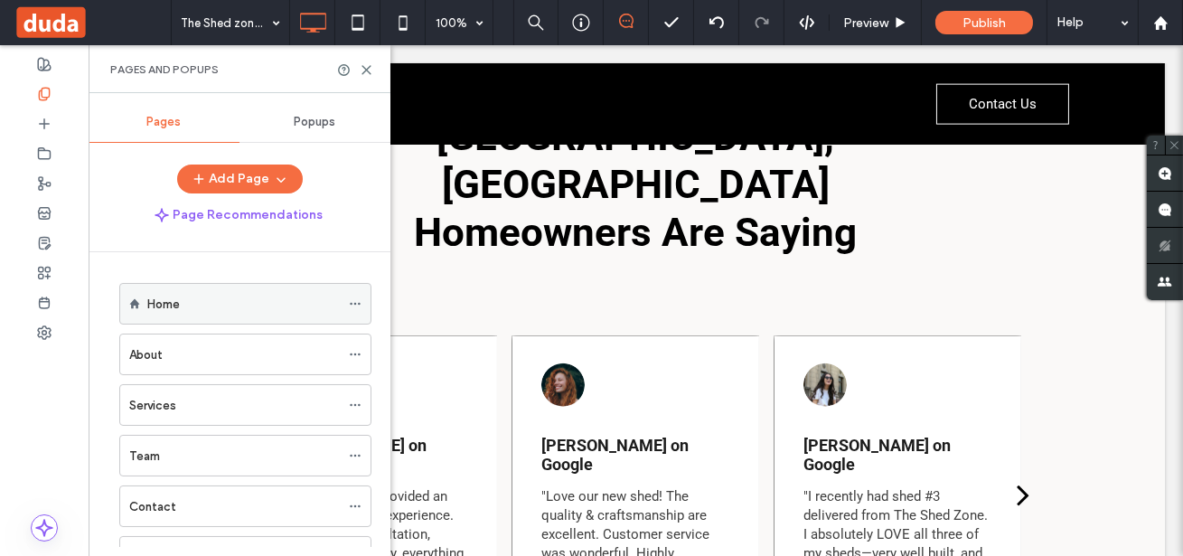
scroll to position [124, 0]
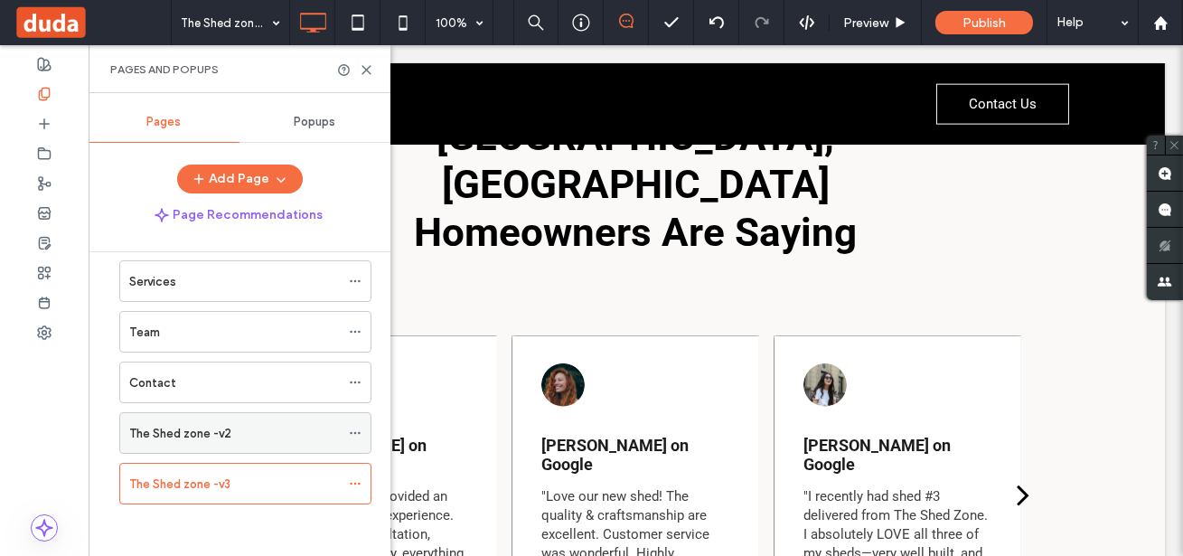
click at [183, 426] on label "The Shed zone -v2" at bounding box center [180, 433] width 102 height 32
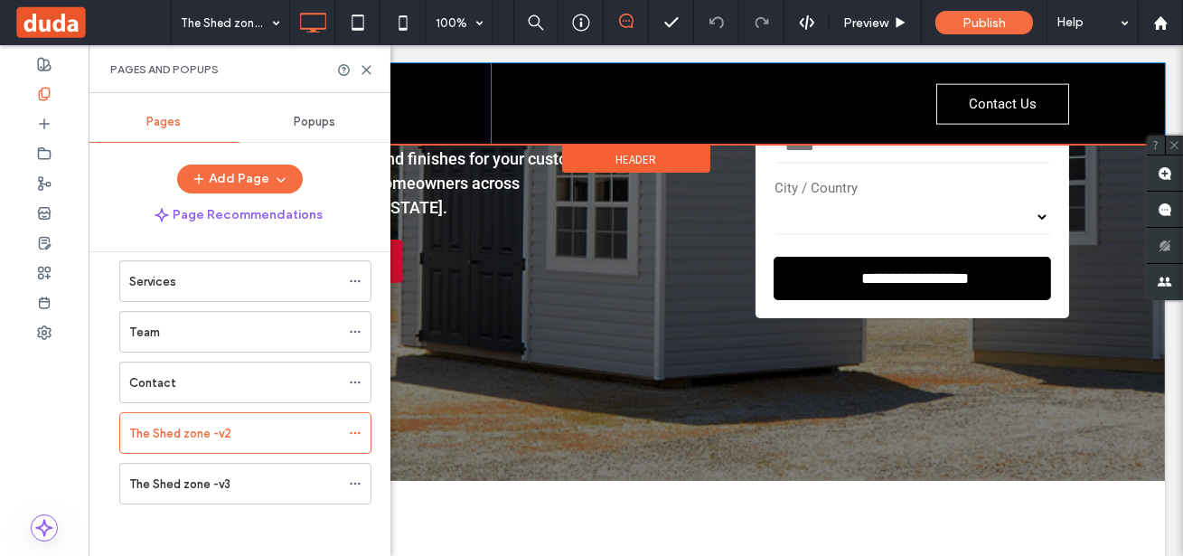
scroll to position [390, 0]
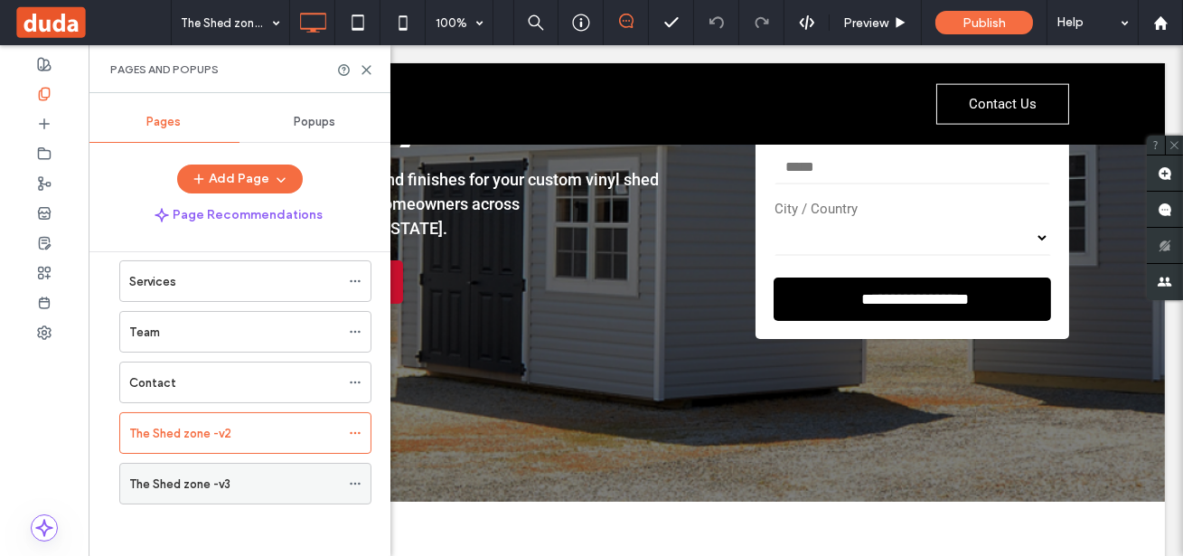
click at [181, 486] on label "The Shed zone -v3" at bounding box center [179, 484] width 101 height 32
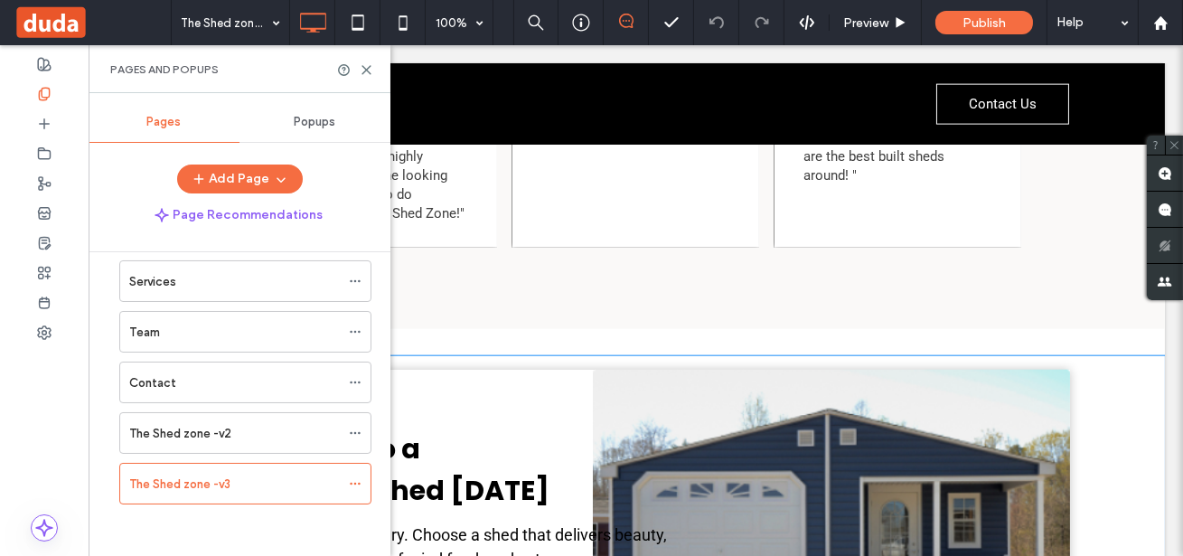
scroll to position [4019, 0]
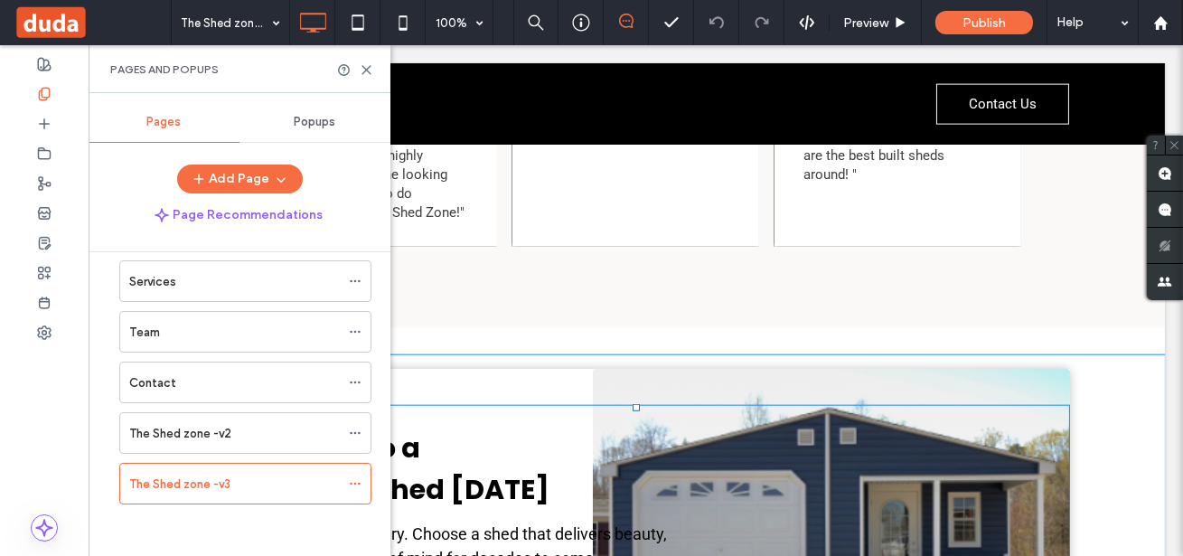
click at [821, 418] on div "Upgrade to a Premium Shed Today Don’t settle for ordinary. Choose a shed that d…" at bounding box center [636, 531] width 795 height 227
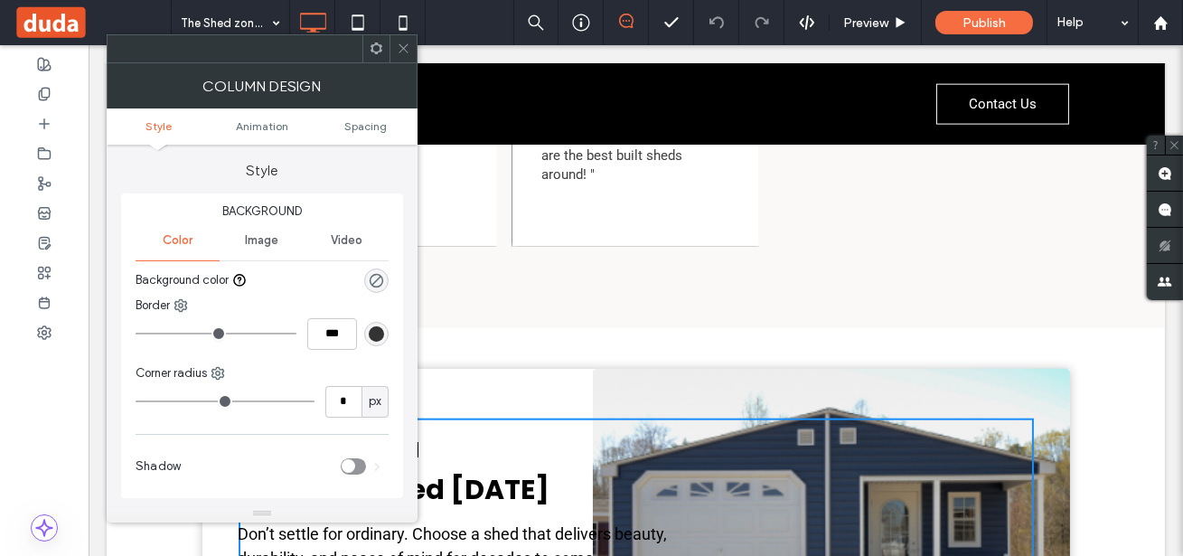
click at [257, 236] on span "Image" at bounding box center [261, 240] width 33 height 14
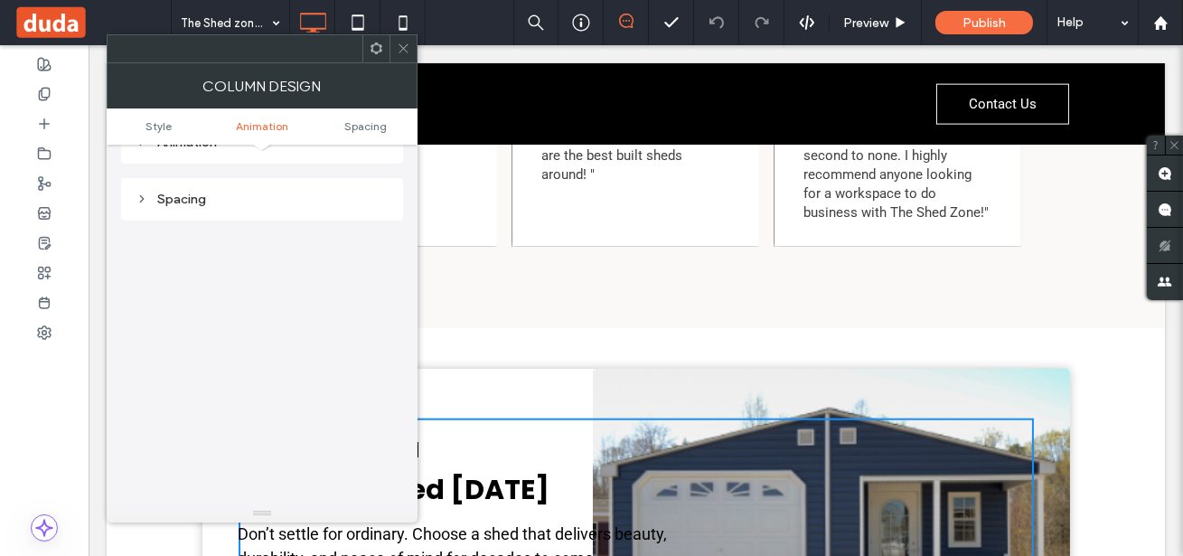
scroll to position [521, 0]
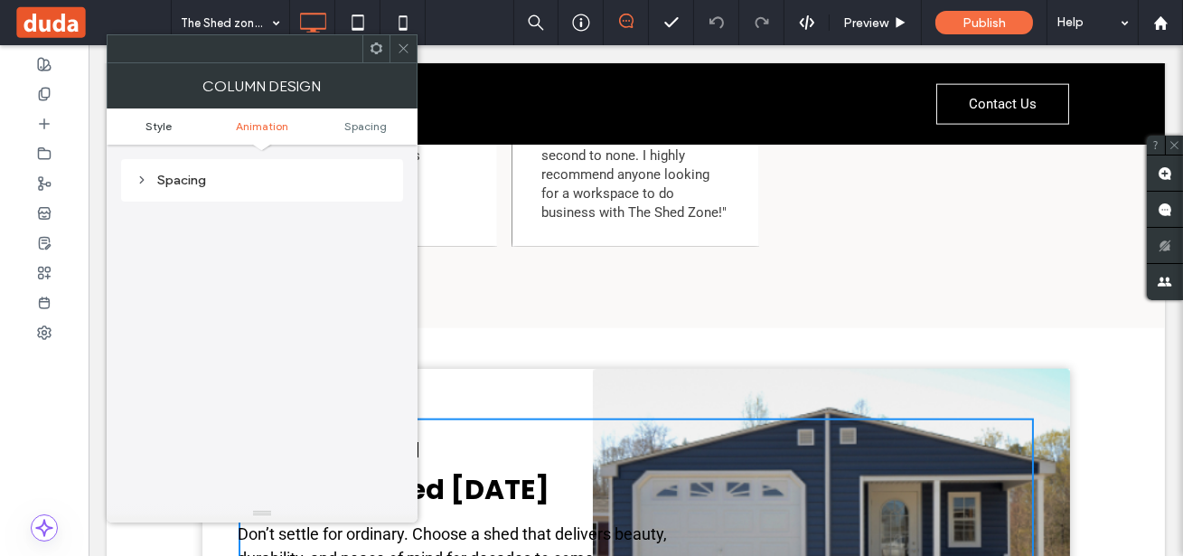
click at [160, 122] on span "Style" at bounding box center [158, 126] width 26 height 14
click at [737, 369] on div "Upgrade to a Premium Shed Today Don’t settle for ordinary. Choose a shed that d…" at bounding box center [635, 532] width 867 height 326
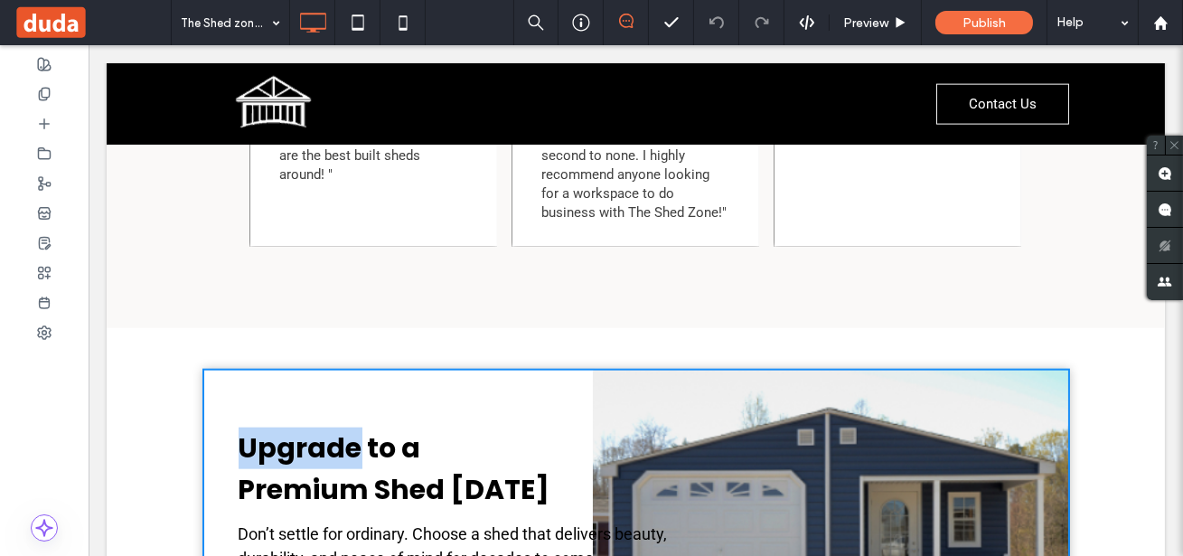
click at [737, 369] on div "Upgrade to a Premium Shed Today Don’t settle for ordinary. Choose a shed that d…" at bounding box center [635, 532] width 867 height 326
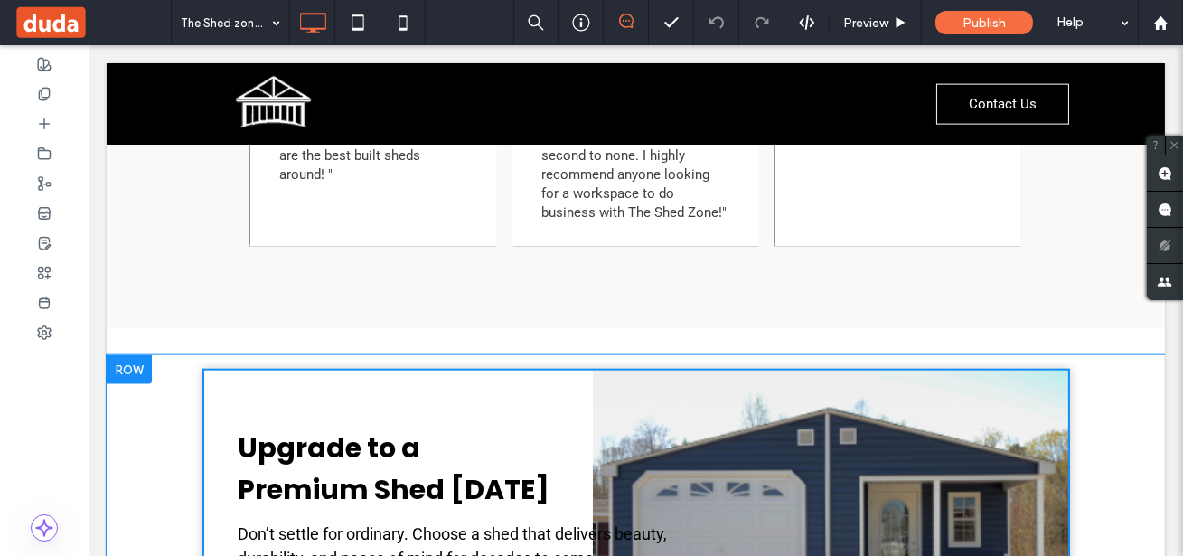
click at [737, 369] on div "Upgrade to a Premium Shed Today Don’t settle for ordinary. Choose a shed that d…" at bounding box center [635, 532] width 867 height 326
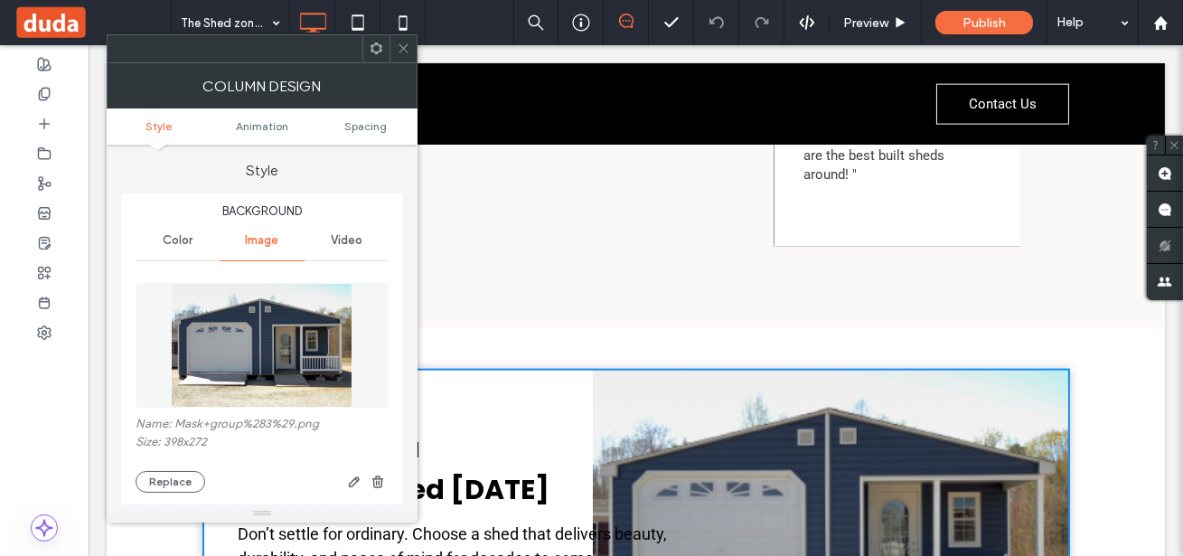
click at [737, 369] on div "Upgrade to a Premium Shed Today Don’t settle for ordinary. Choose a shed that d…" at bounding box center [635, 532] width 867 height 326
click at [262, 305] on img at bounding box center [262, 345] width 182 height 125
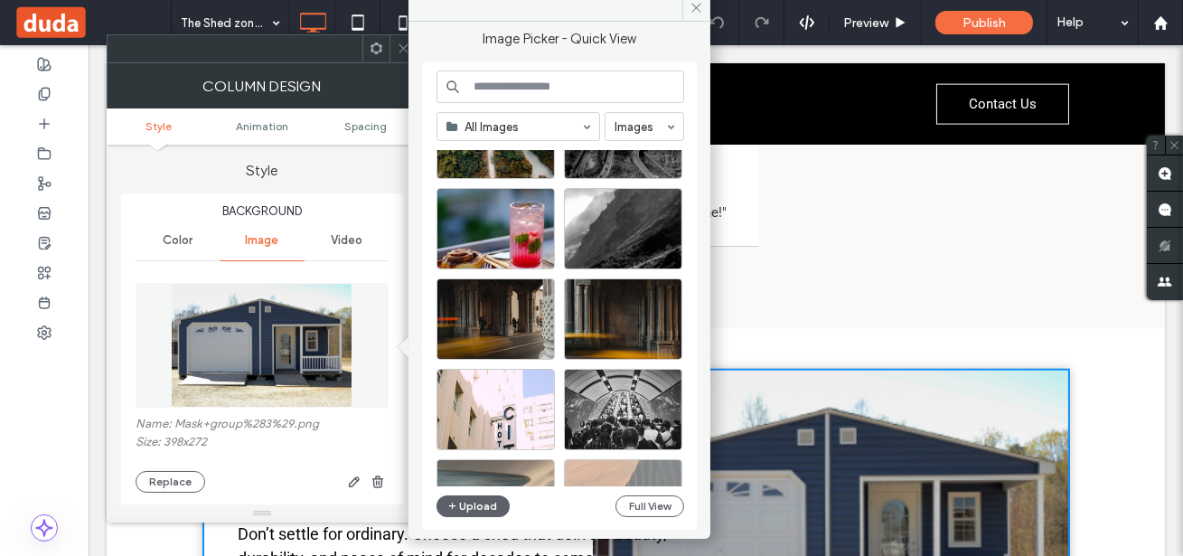
scroll to position [4828, 0]
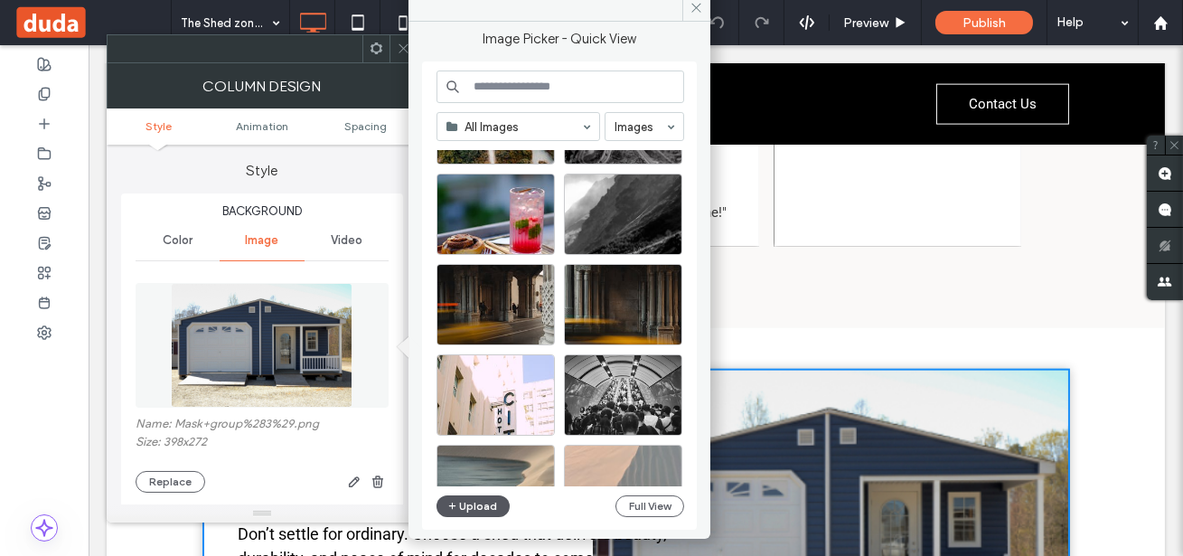
click at [473, 511] on button "Upload" at bounding box center [473, 506] width 74 height 22
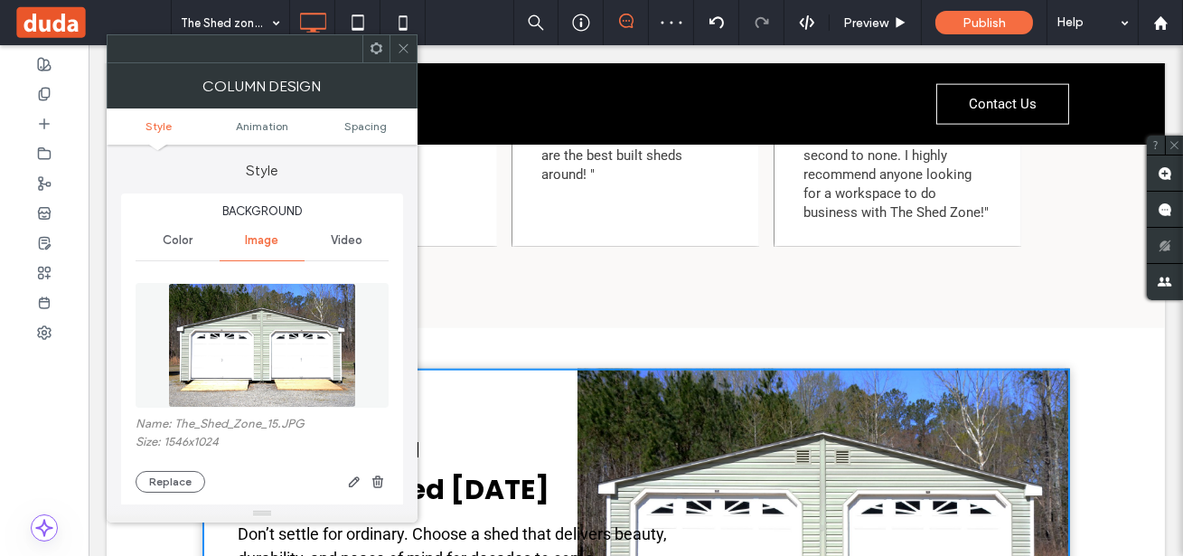
click at [1118, 355] on div "Upgrade to a Premium Shed Today Don’t settle for ordinary. Choose a shed that d…" at bounding box center [636, 531] width 1058 height 353
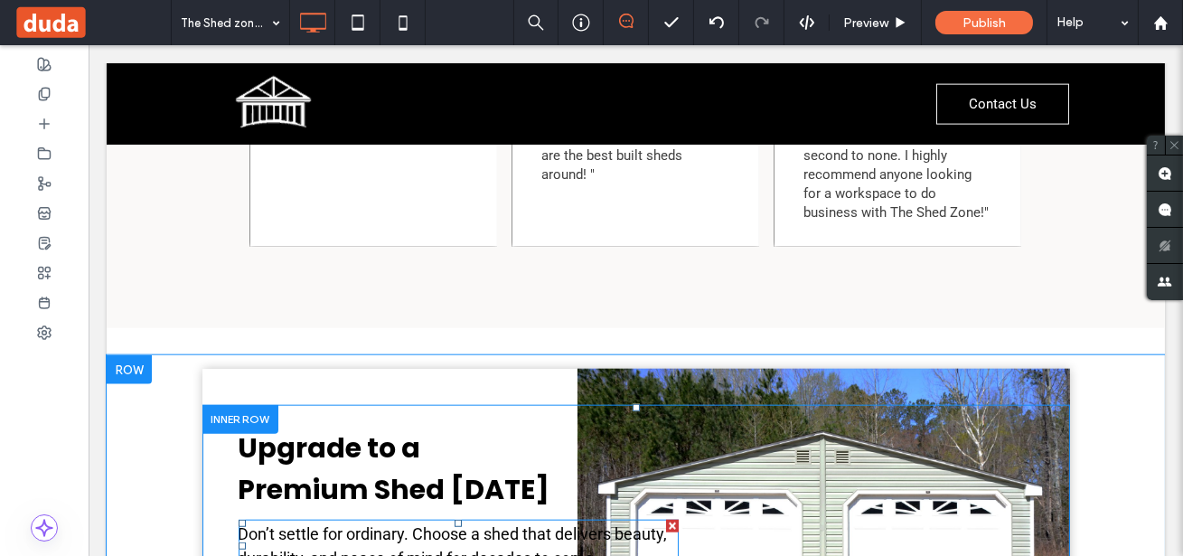
click at [500, 524] on span "Don’t settle for ordinary. Choose a shed that delivers beauty, durability, and …" at bounding box center [453, 545] width 429 height 43
type input "******"
type input "**"
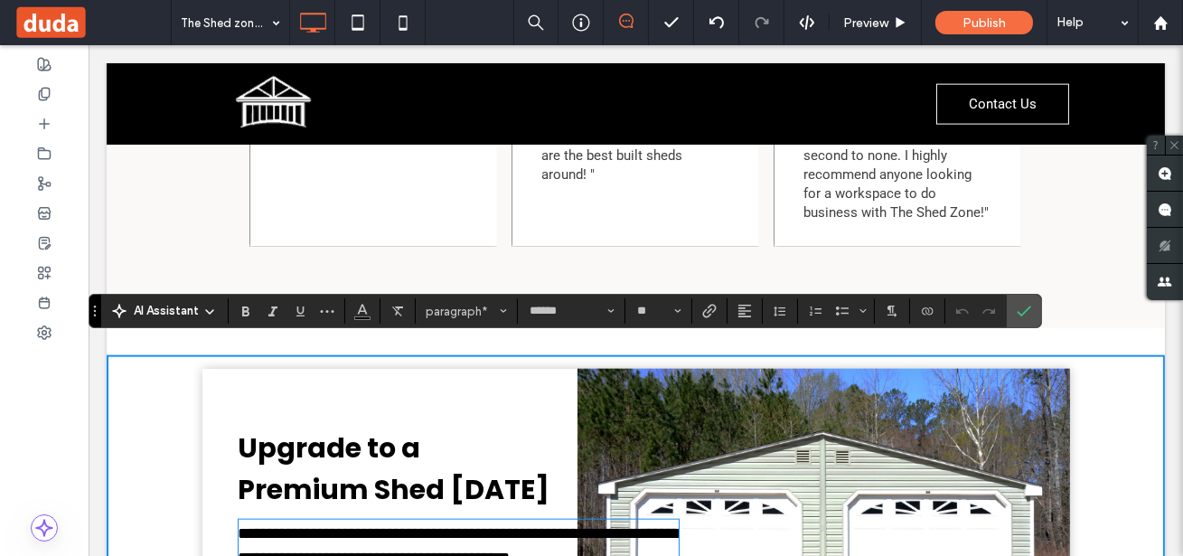
click at [669, 521] on p "**********" at bounding box center [459, 545] width 440 height 49
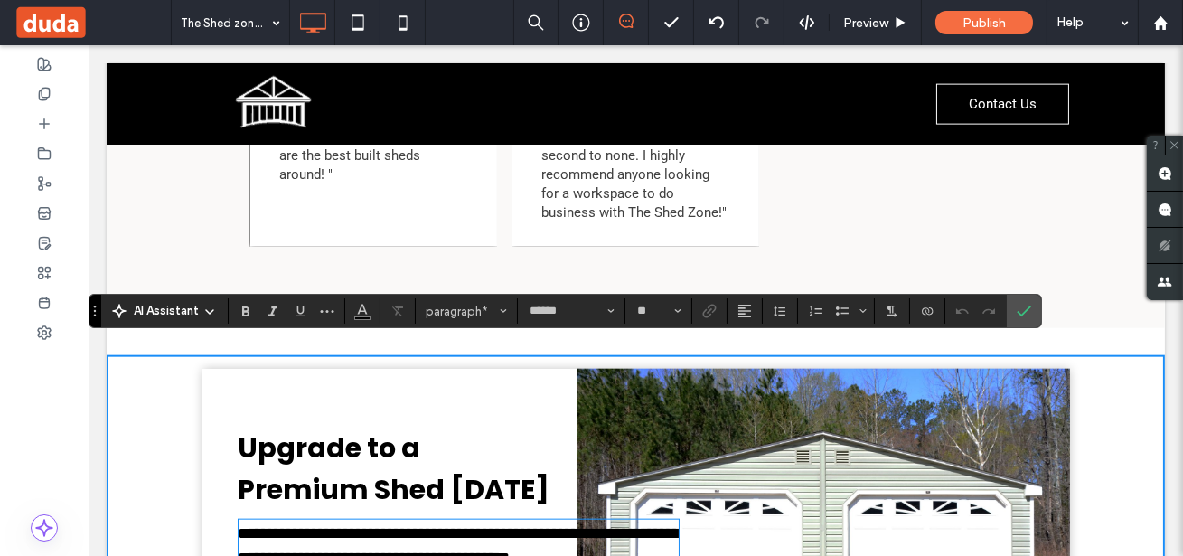
click at [37, 322] on div at bounding box center [44, 332] width 89 height 30
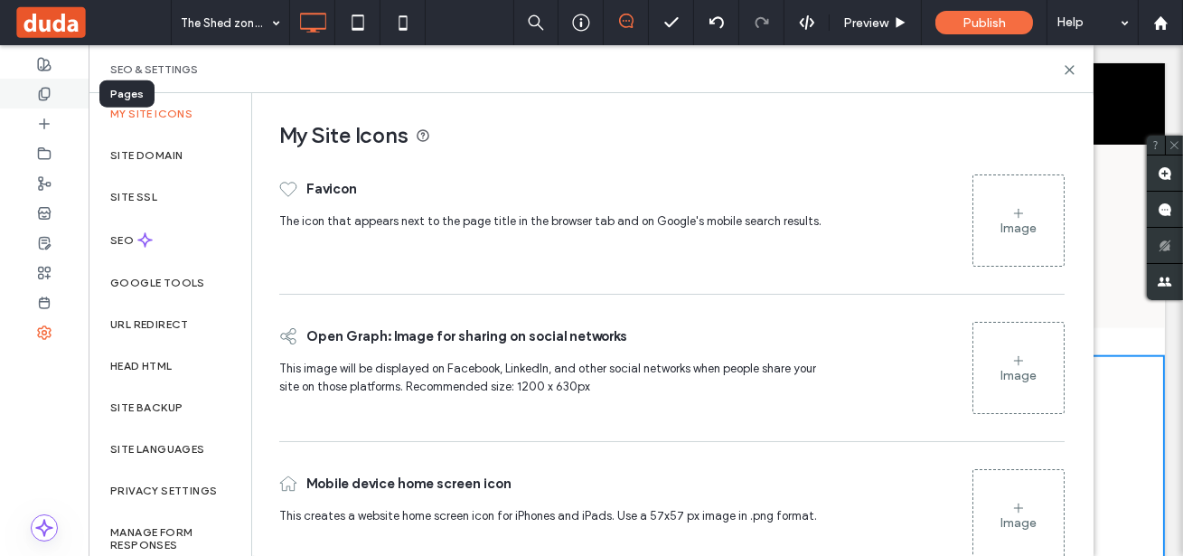
click at [48, 93] on icon at bounding box center [44, 94] width 14 height 14
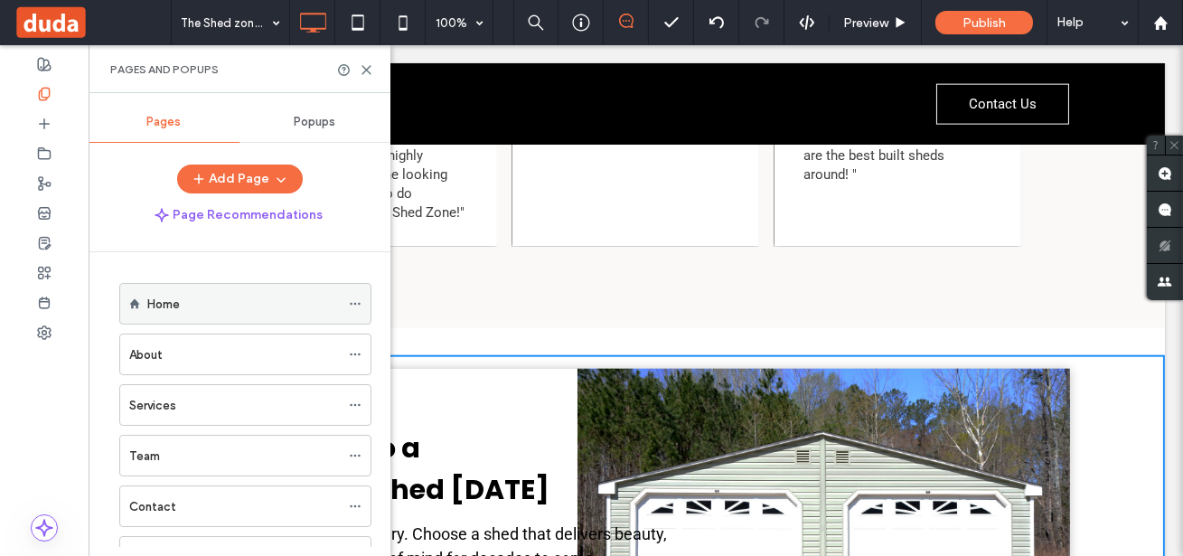
click at [156, 304] on label "Home" at bounding box center [163, 304] width 33 height 32
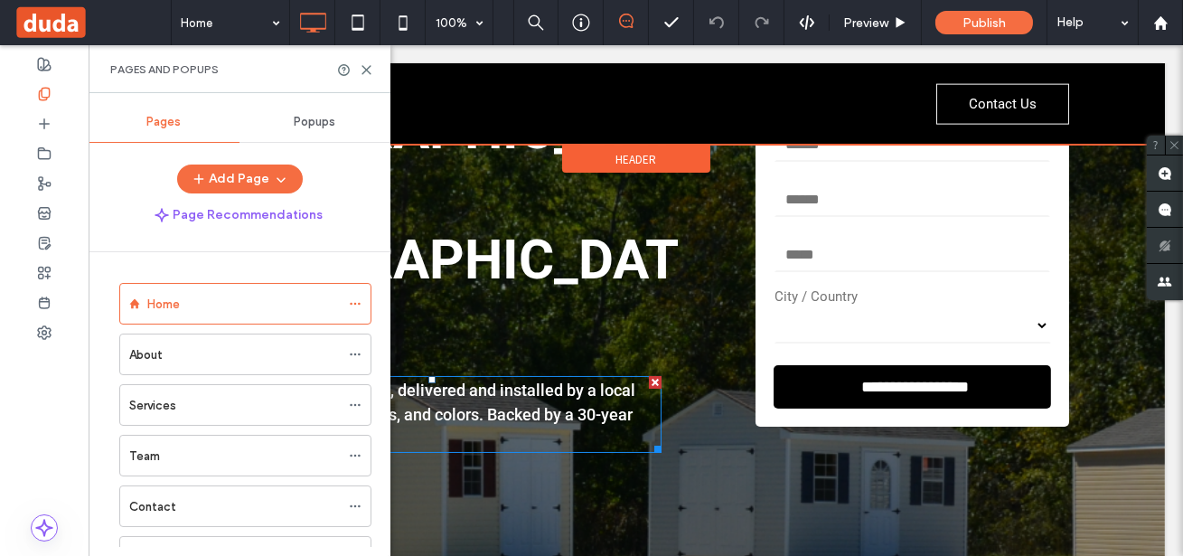
scroll to position [324, 0]
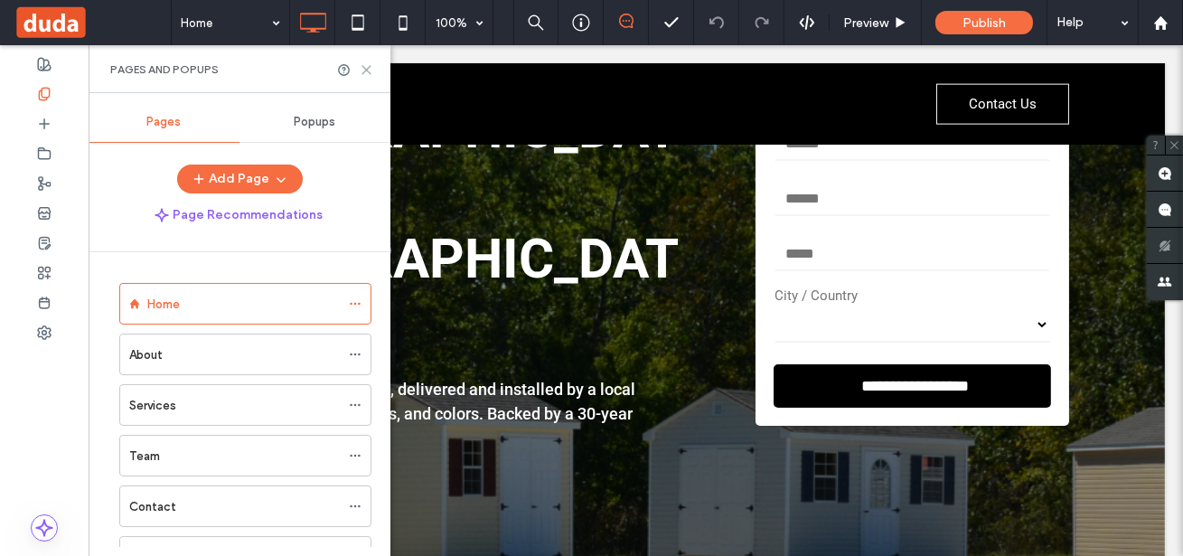
click at [369, 70] on icon at bounding box center [367, 70] width 14 height 14
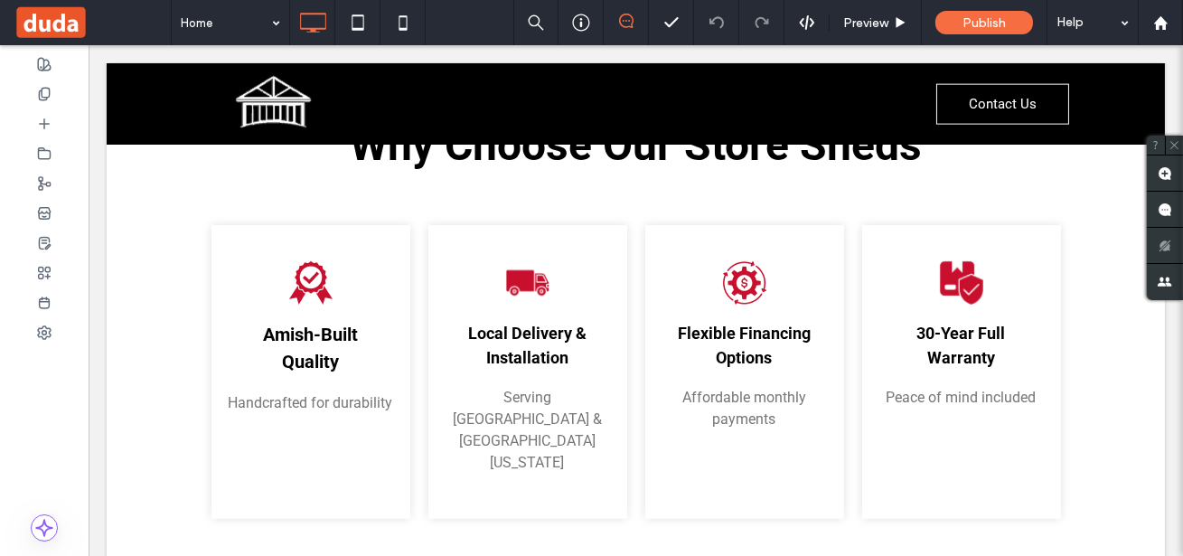
scroll to position [1373, 0]
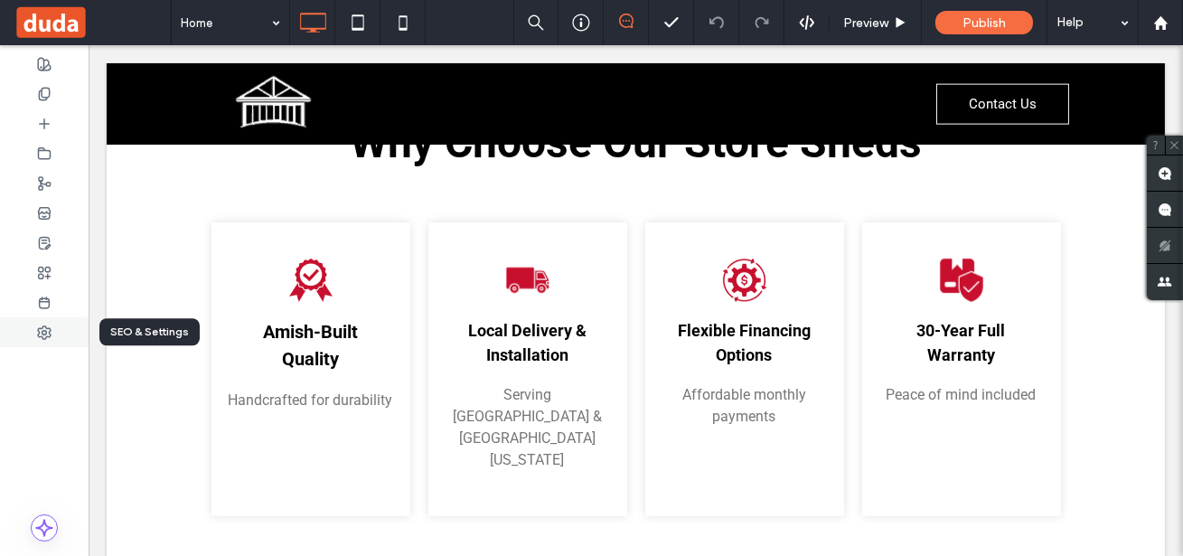
click at [45, 335] on icon at bounding box center [44, 332] width 14 height 14
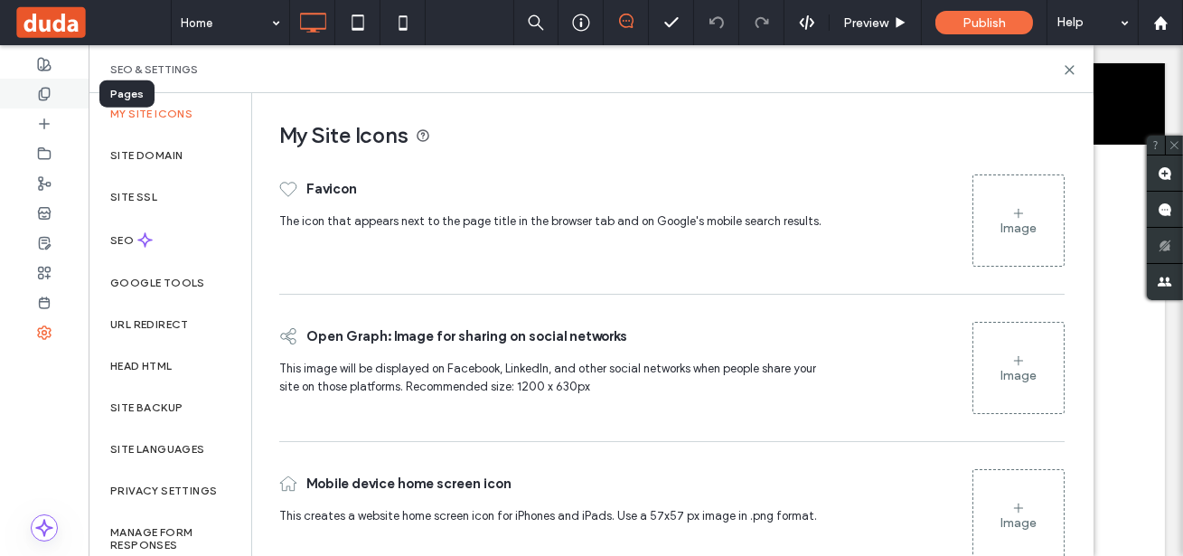
click at [38, 98] on icon at bounding box center [44, 94] width 14 height 14
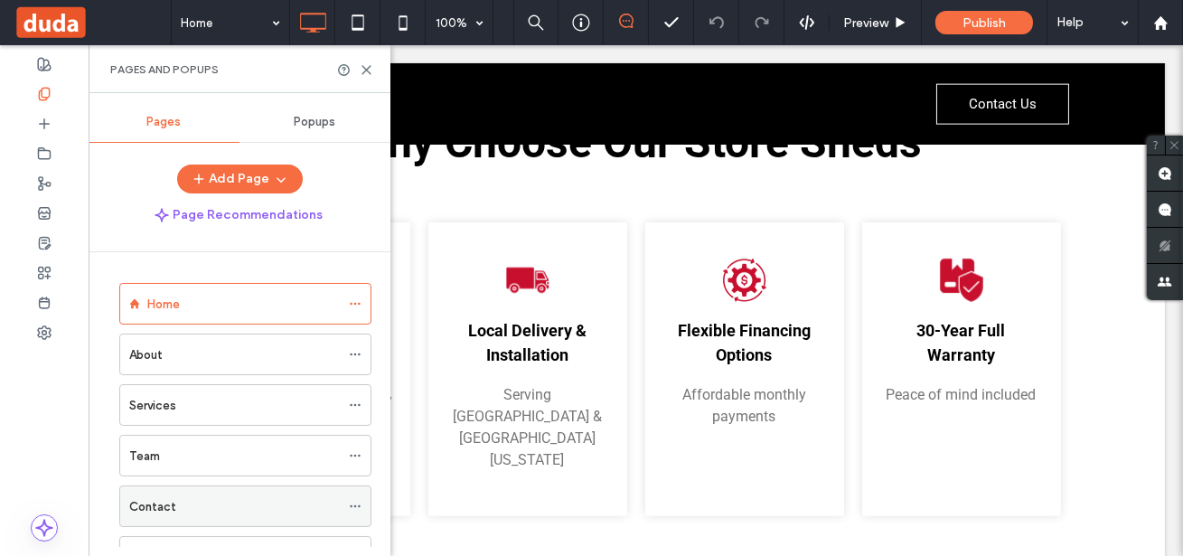
scroll to position [124, 0]
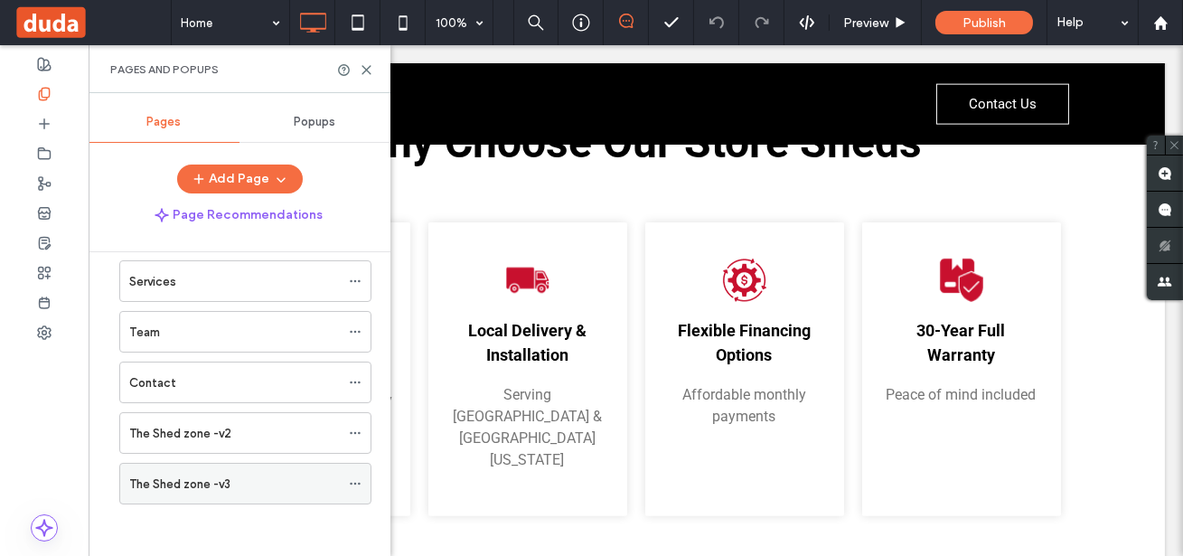
click at [228, 469] on div "The Shed zone -v3" at bounding box center [234, 483] width 211 height 40
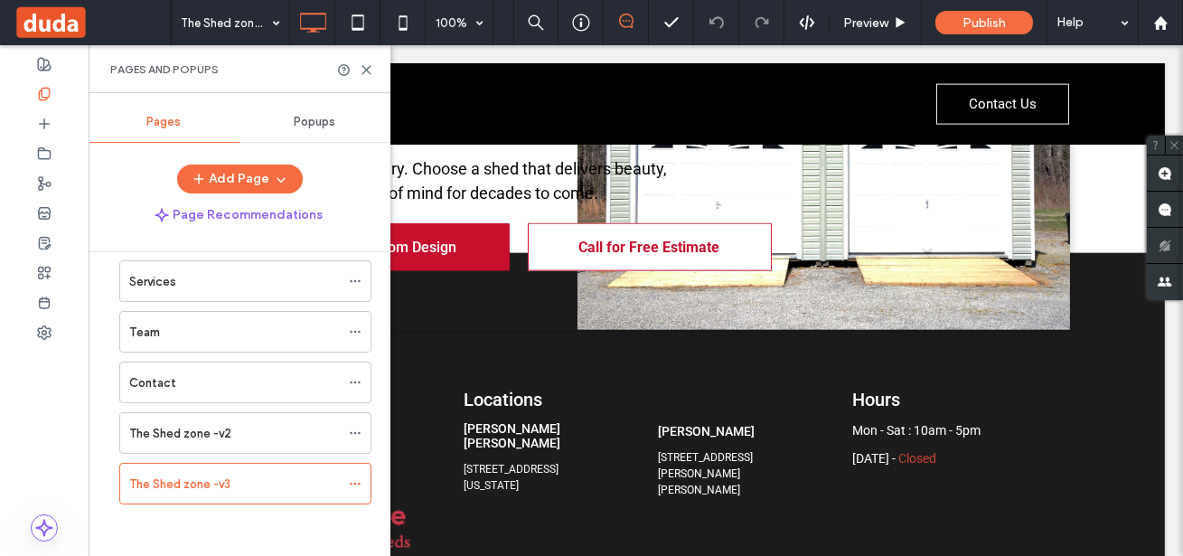
scroll to position [4403, 0]
